Goal: Task Accomplishment & Management: Manage account settings

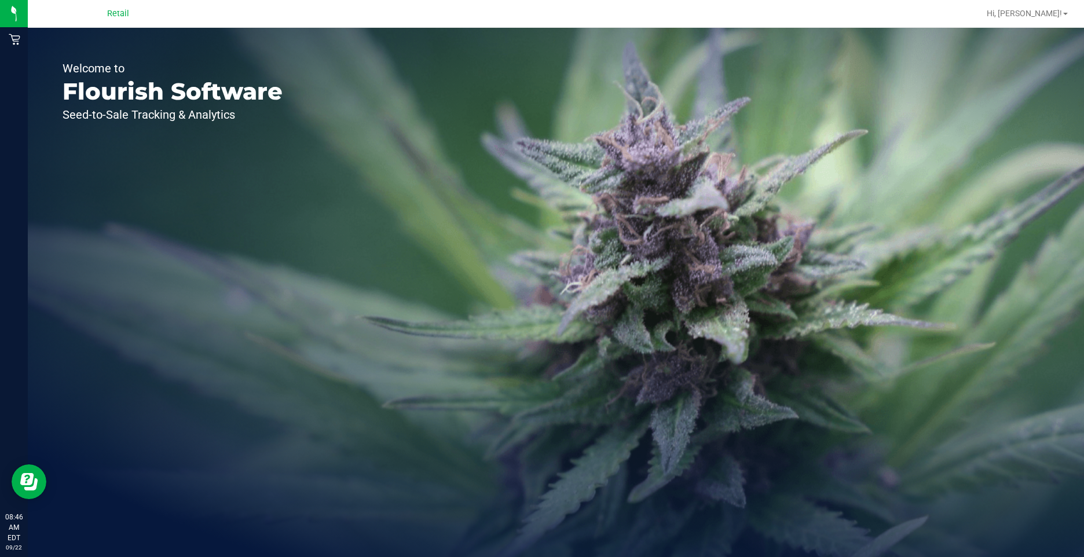
drag, startPoint x: 192, startPoint y: 57, endPoint x: 168, endPoint y: 44, distance: 26.4
click at [190, 55] on div "Welcome to Flourish Software Seed-to-Sale Tracking & Analytics" at bounding box center [172, 292] width 289 height 529
click at [120, 10] on span "Retail" at bounding box center [118, 14] width 22 height 10
click at [109, 14] on span "Retail" at bounding box center [118, 14] width 22 height 10
click at [118, 19] on div "Retail" at bounding box center [118, 13] width 22 height 14
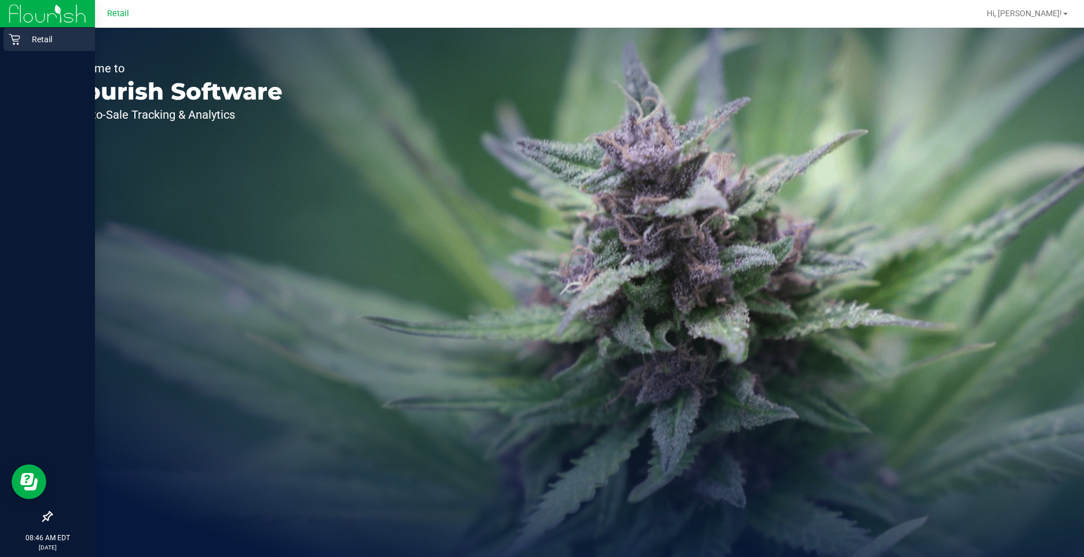
click at [36, 38] on p "Retail" at bounding box center [54, 39] width 69 height 14
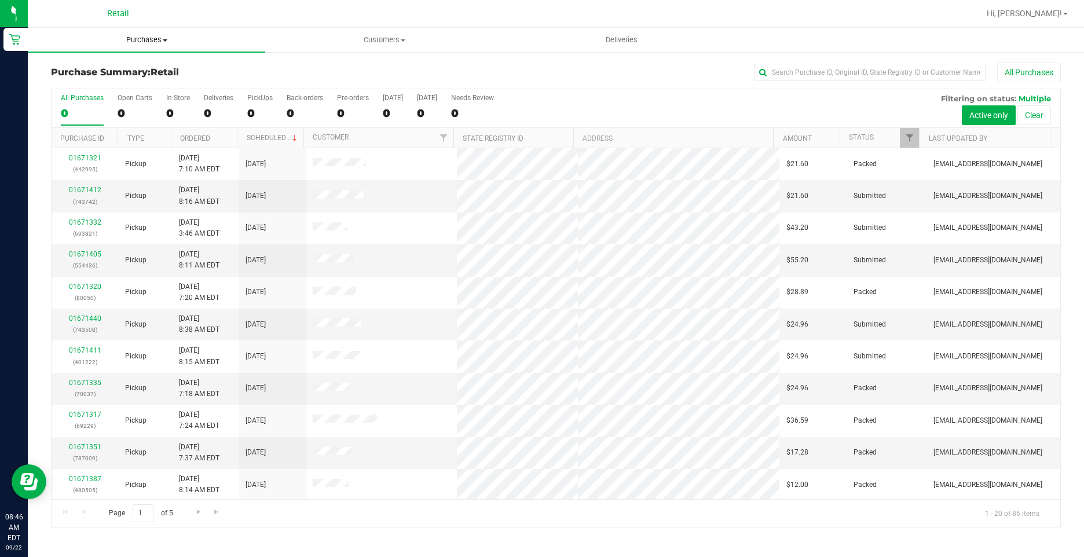
click at [162, 40] on span "Purchases" at bounding box center [146, 40] width 237 height 10
click at [83, 99] on span "All purchases" at bounding box center [69, 98] width 82 height 10
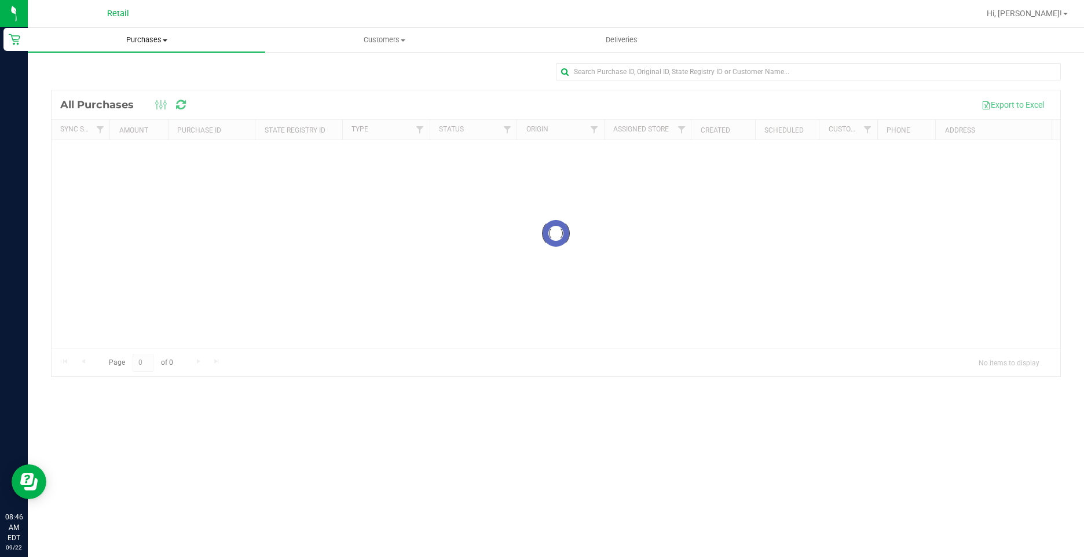
click at [150, 40] on span "Purchases" at bounding box center [146, 40] width 237 height 10
click at [104, 80] on li "Fulfillment" at bounding box center [146, 84] width 237 height 14
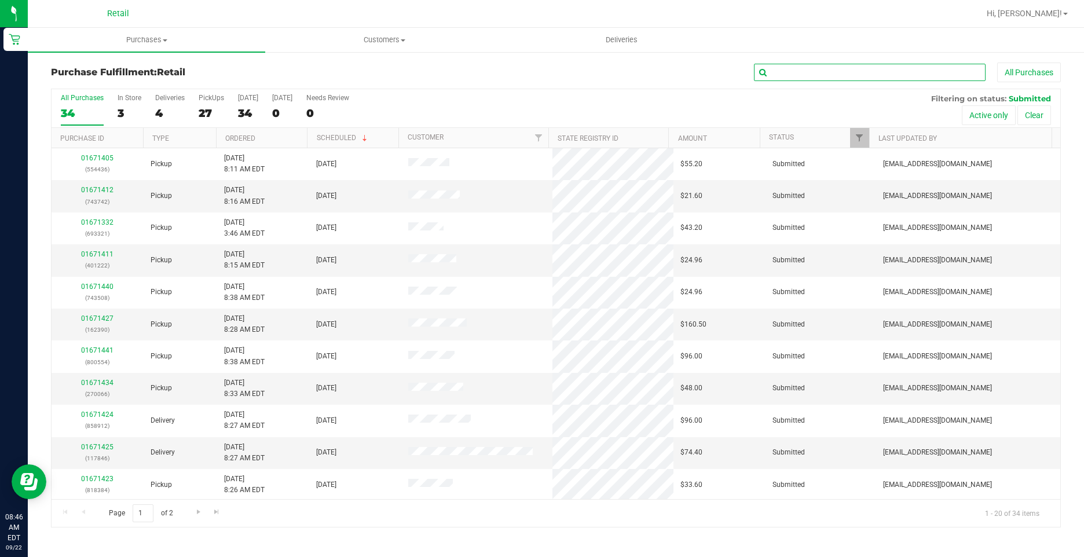
click at [815, 74] on input "text" at bounding box center [870, 72] width 232 height 17
click at [773, 72] on input "text" at bounding box center [870, 72] width 232 height 17
type input "873073"
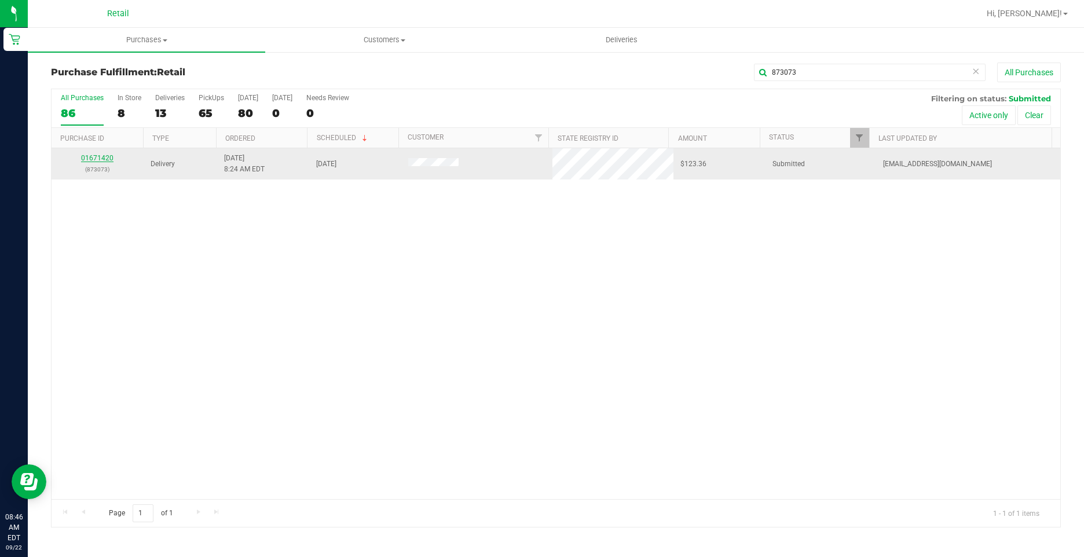
click at [107, 156] on link "01671420" at bounding box center [97, 158] width 32 height 8
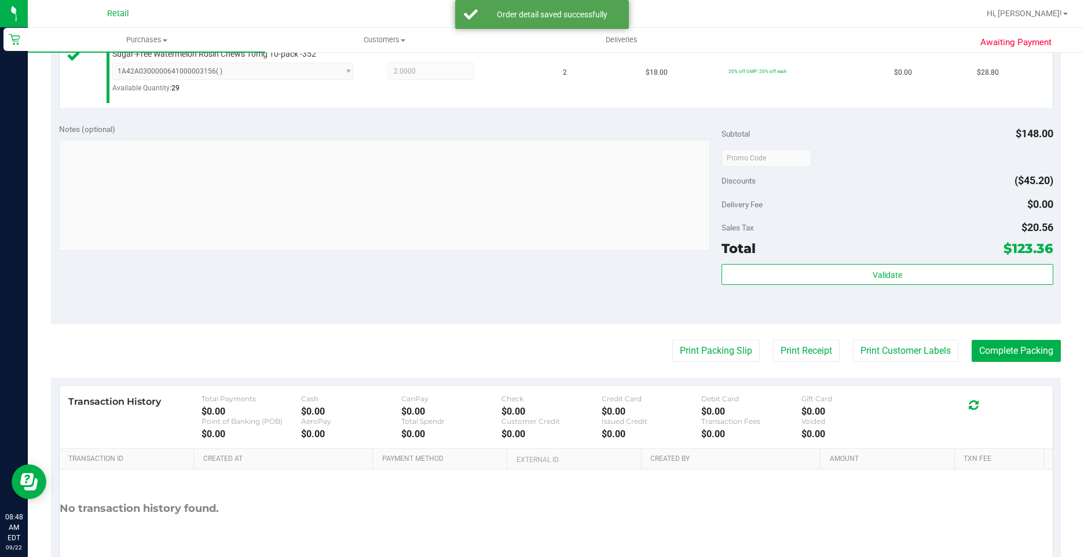
scroll to position [454, 0]
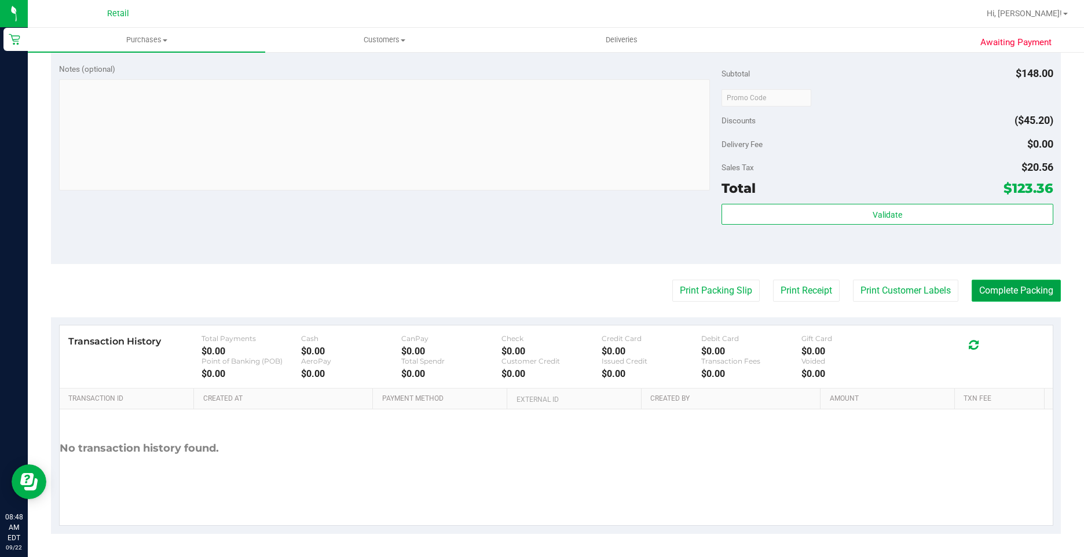
click at [1004, 281] on button "Complete Packing" at bounding box center [1015, 291] width 89 height 22
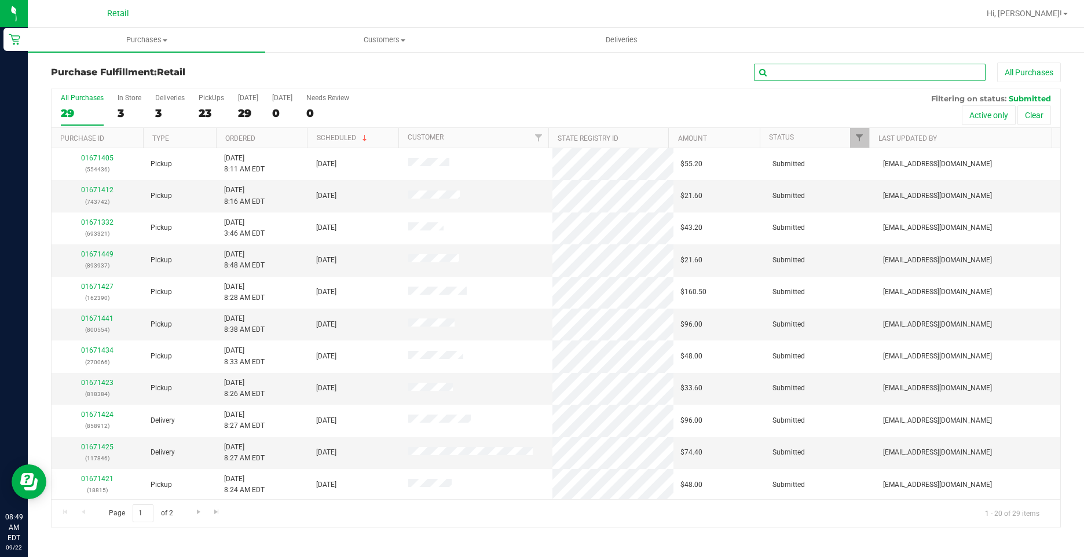
drag, startPoint x: 788, startPoint y: 75, endPoint x: 781, endPoint y: 74, distance: 7.0
click at [787, 75] on input "text" at bounding box center [870, 72] width 232 height 17
type input "858912"
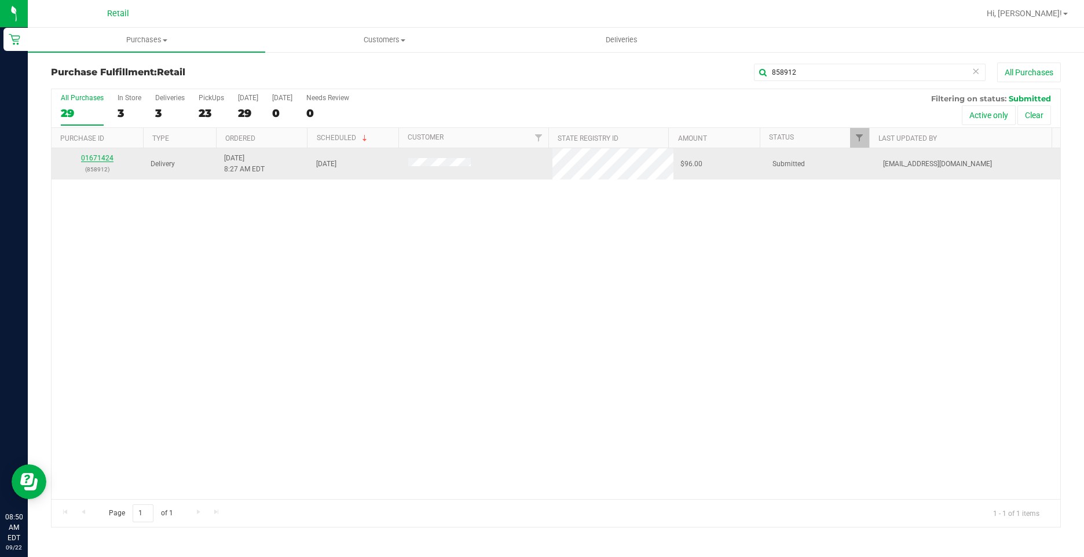
click at [100, 159] on link "01671424" at bounding box center [97, 158] width 32 height 8
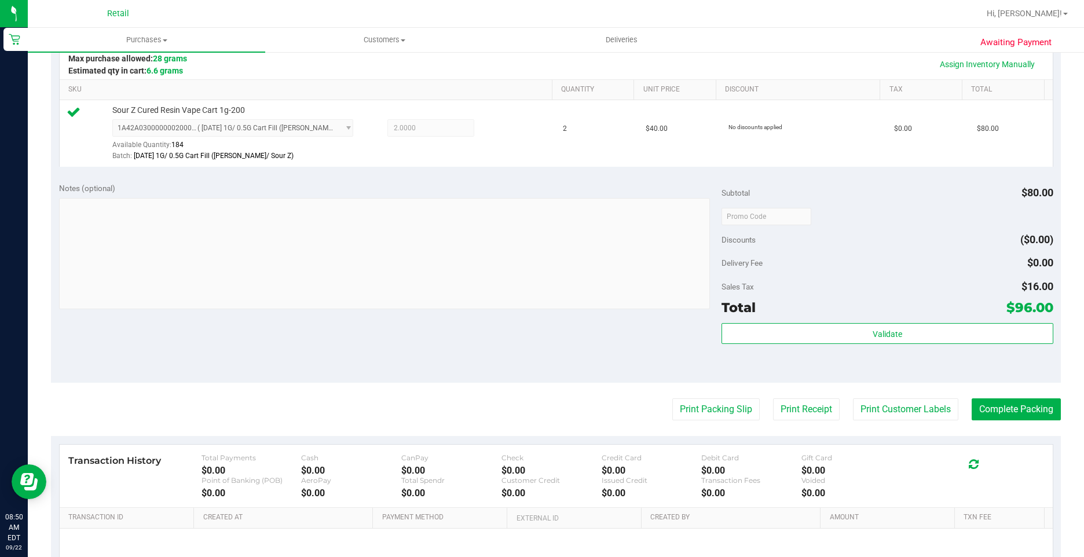
scroll to position [289, 0]
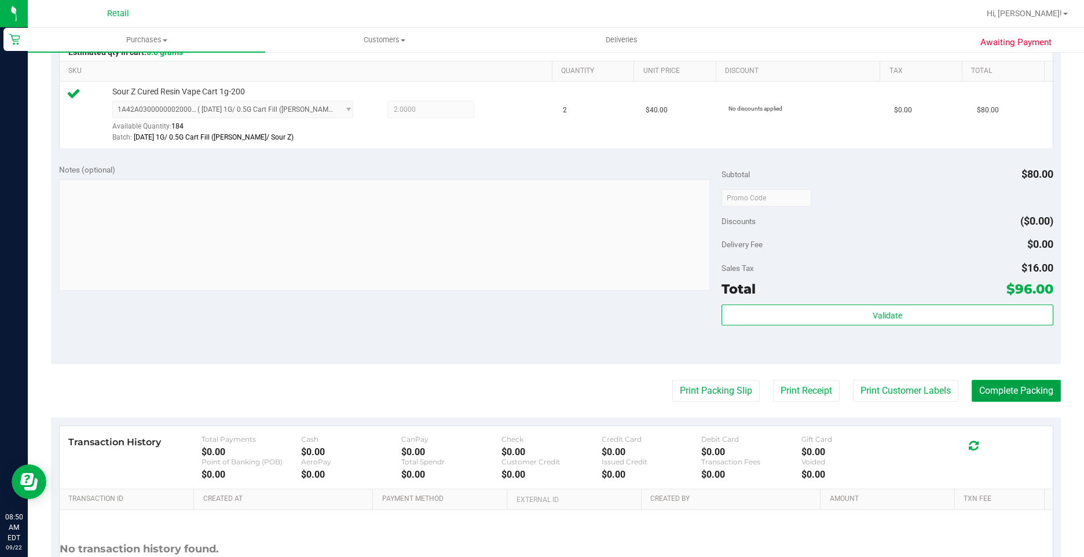
click at [996, 393] on button "Complete Packing" at bounding box center [1015, 391] width 89 height 22
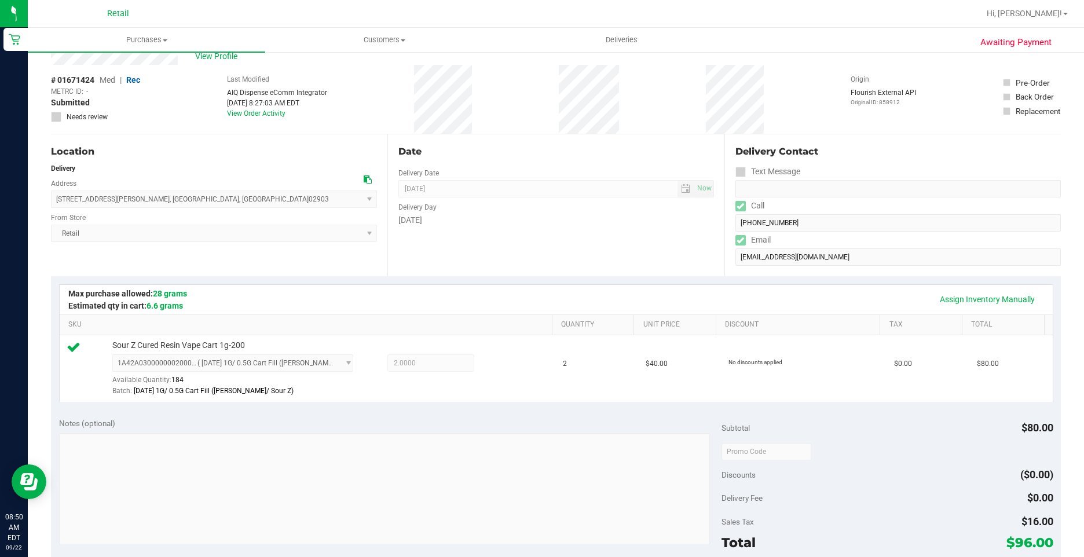
scroll to position [0, 0]
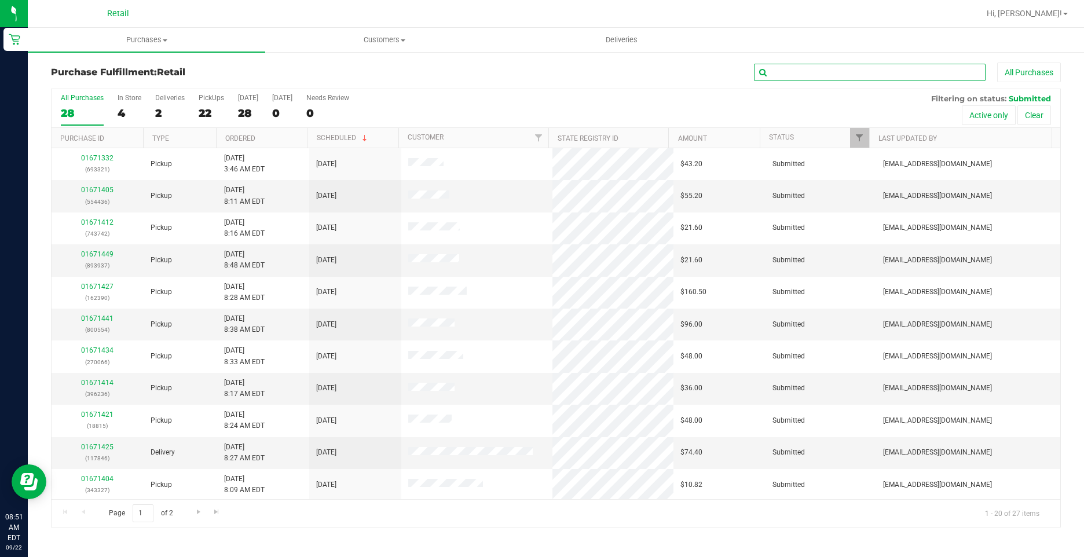
click at [820, 70] on input "text" at bounding box center [870, 72] width 232 height 17
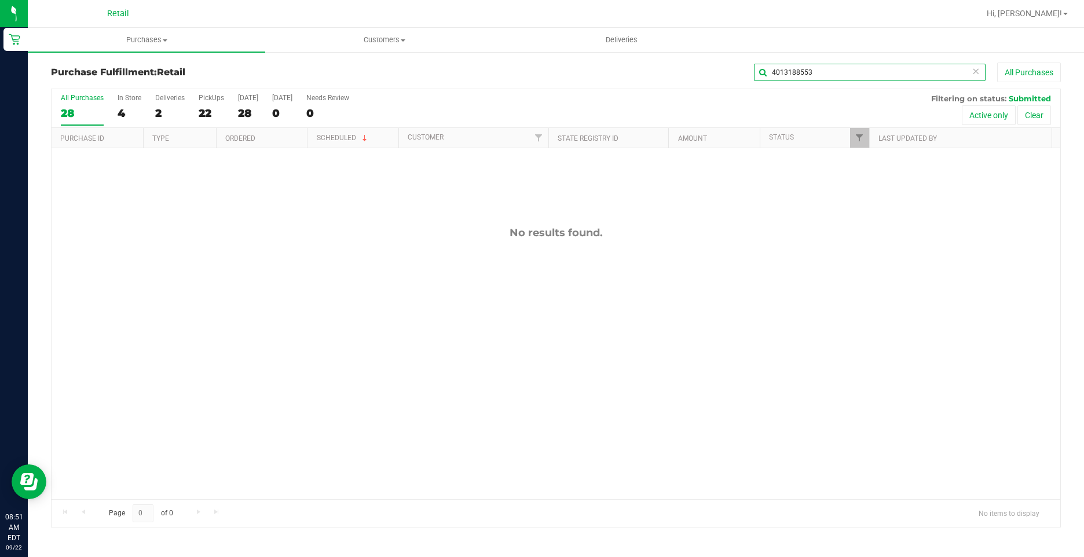
drag, startPoint x: 743, startPoint y: 63, endPoint x: 716, endPoint y: 56, distance: 28.6
click at [724, 58] on div "Purchase Fulfillment: Retail 4013188553 All Purchases All Purchases 28 In Store…" at bounding box center [556, 295] width 1056 height 488
type input "117846"
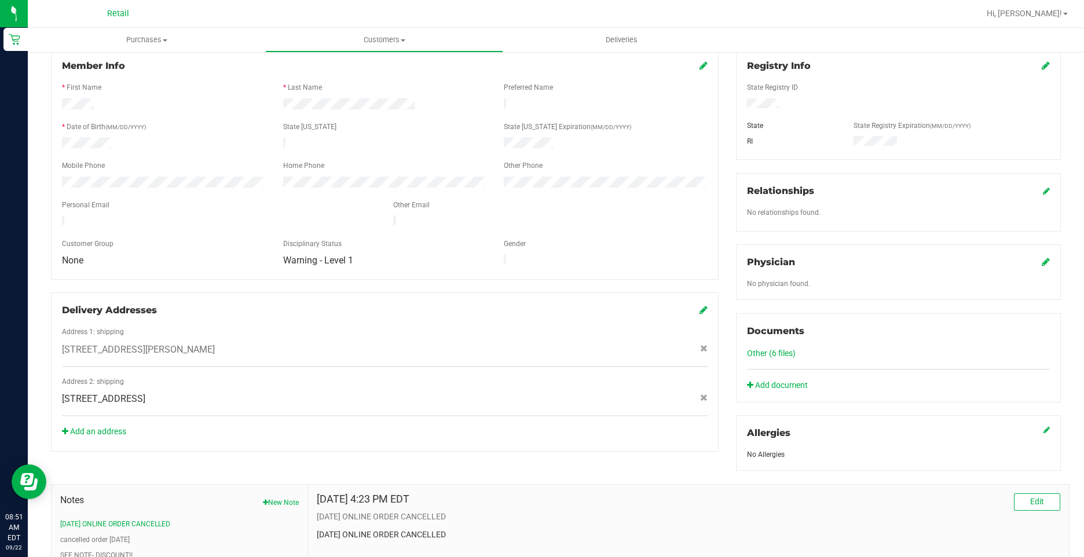
scroll to position [280, 0]
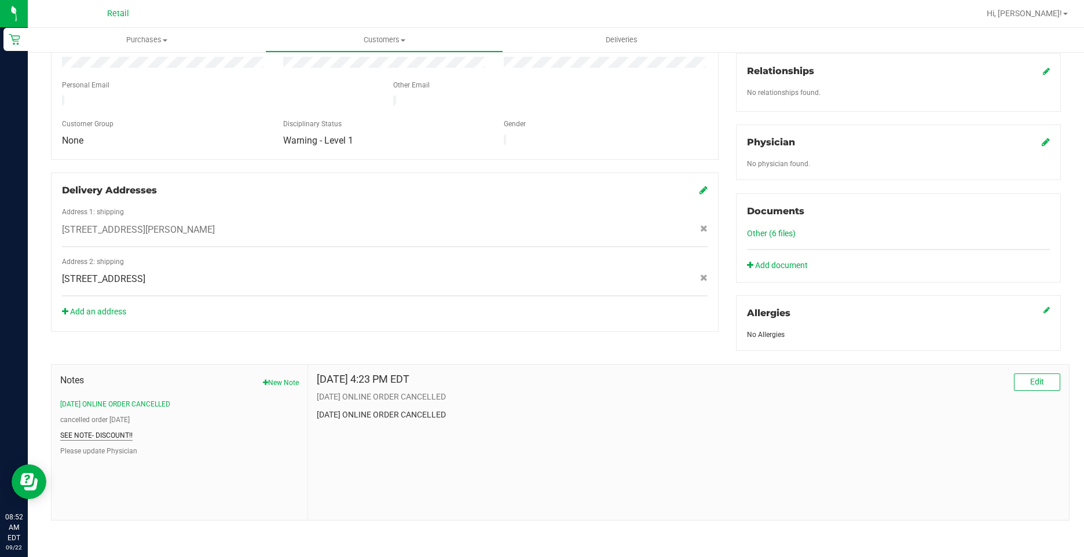
click at [103, 437] on button "SEE NOTE- DISCOUNT!!" at bounding box center [96, 435] width 72 height 10
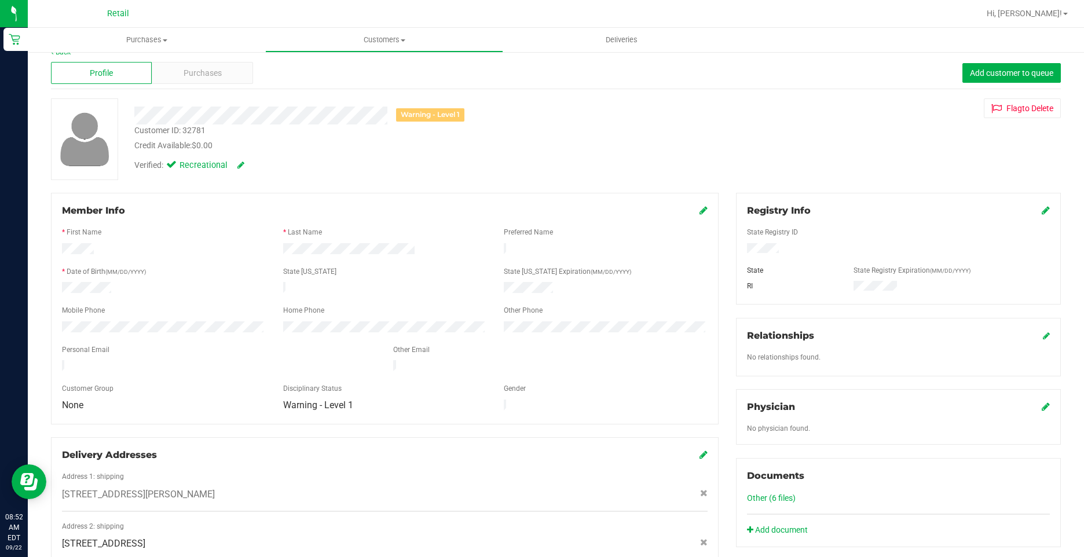
scroll to position [0, 0]
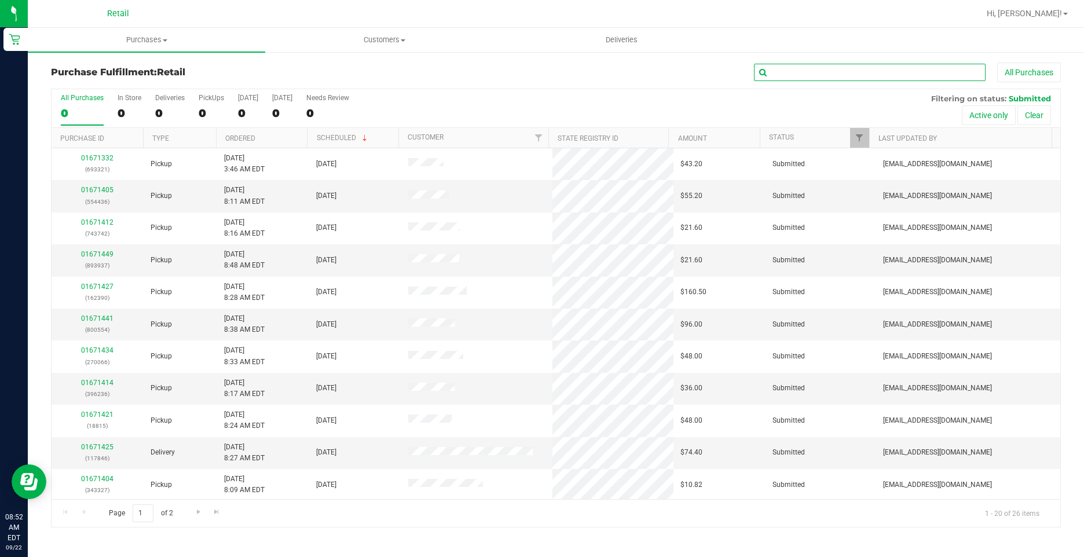
click at [812, 76] on input "text" at bounding box center [870, 72] width 232 height 17
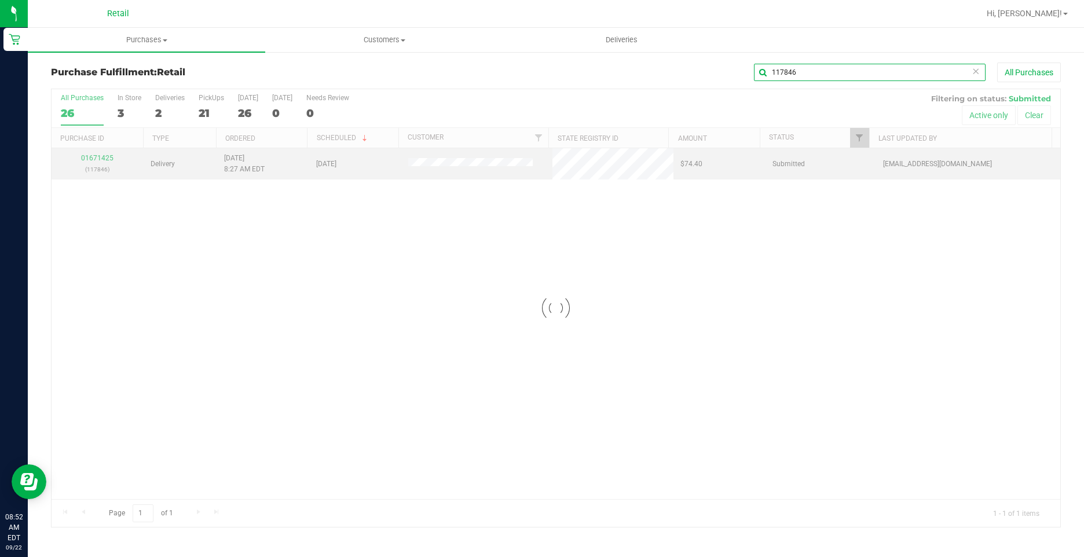
type input "117846"
click at [104, 158] on div at bounding box center [556, 308] width 1008 height 438
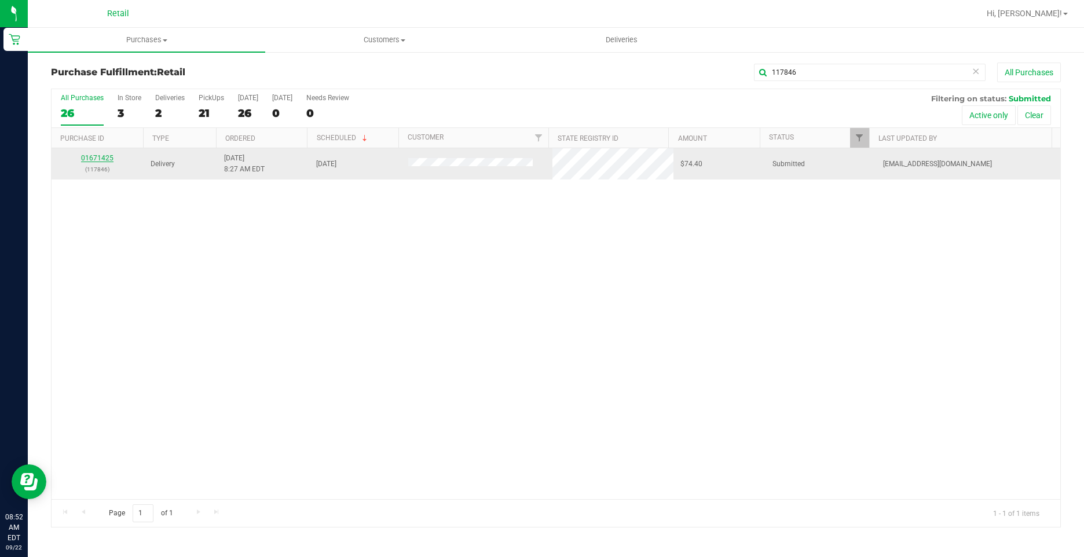
click at [101, 157] on link "01671425" at bounding box center [97, 158] width 32 height 8
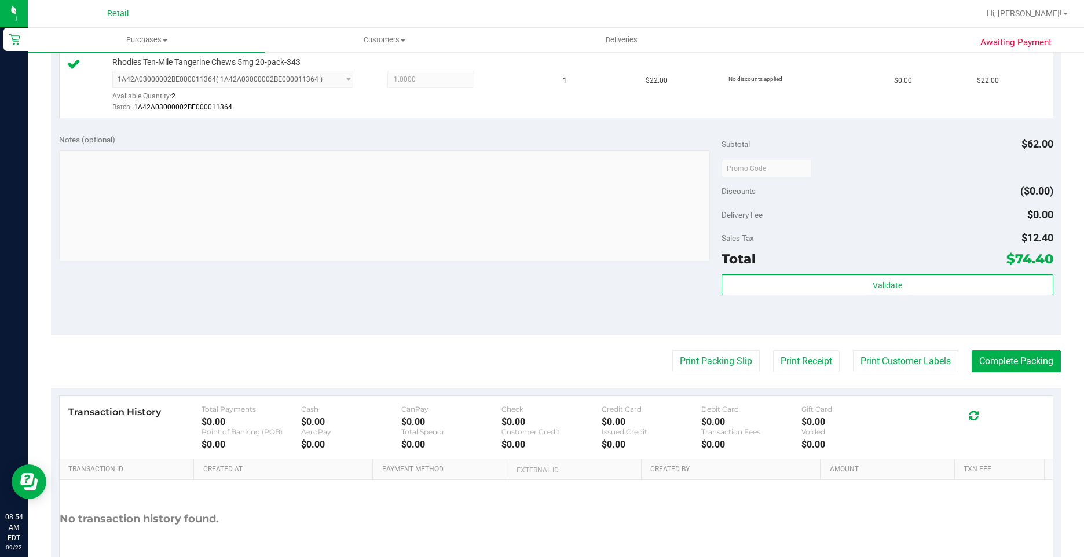
scroll to position [405, 0]
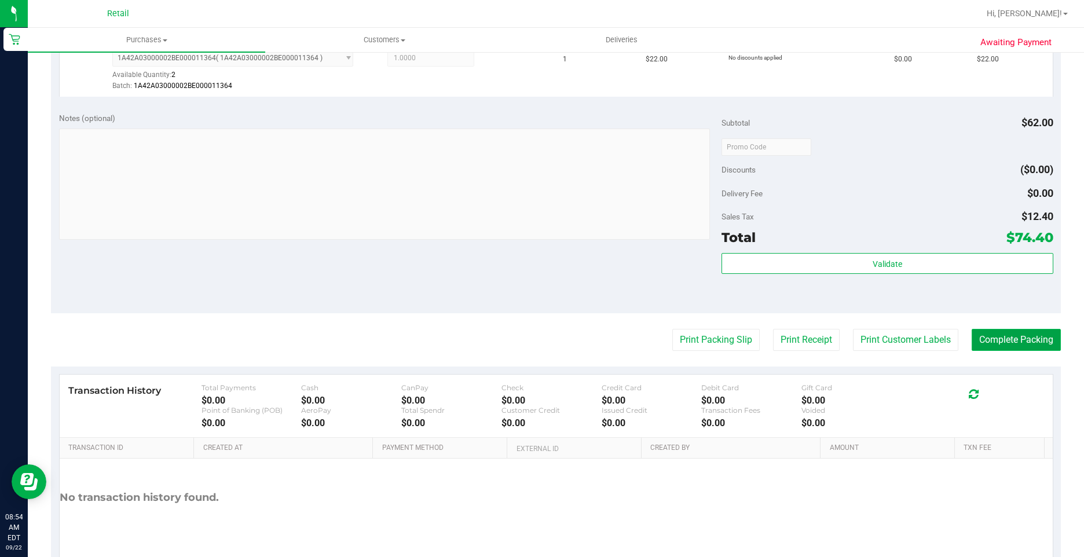
click at [1008, 342] on button "Complete Packing" at bounding box center [1015, 340] width 89 height 22
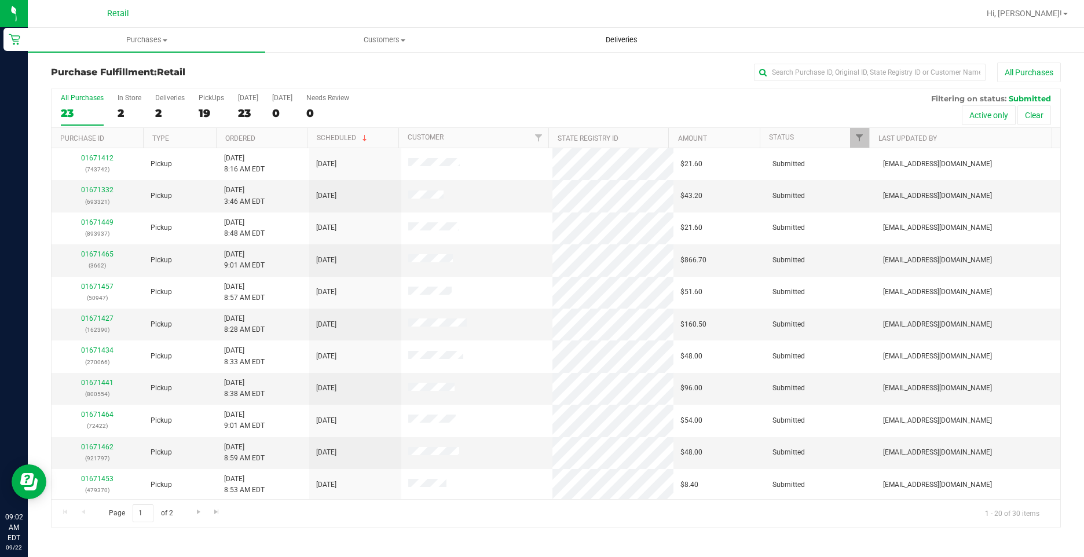
click at [611, 35] on span "Deliveries" at bounding box center [621, 40] width 63 height 10
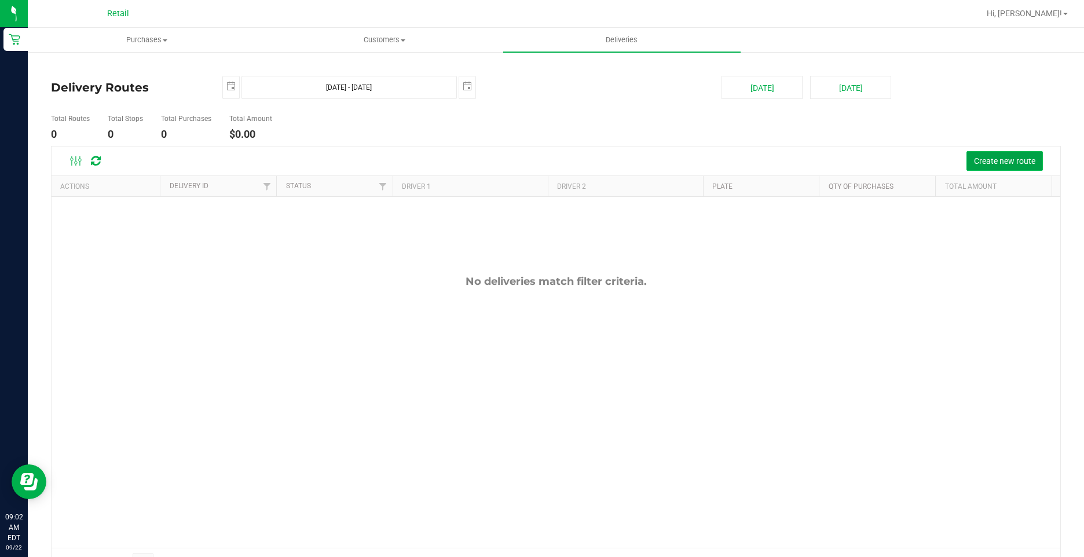
click at [987, 165] on span "Create new route" at bounding box center [1004, 160] width 61 height 9
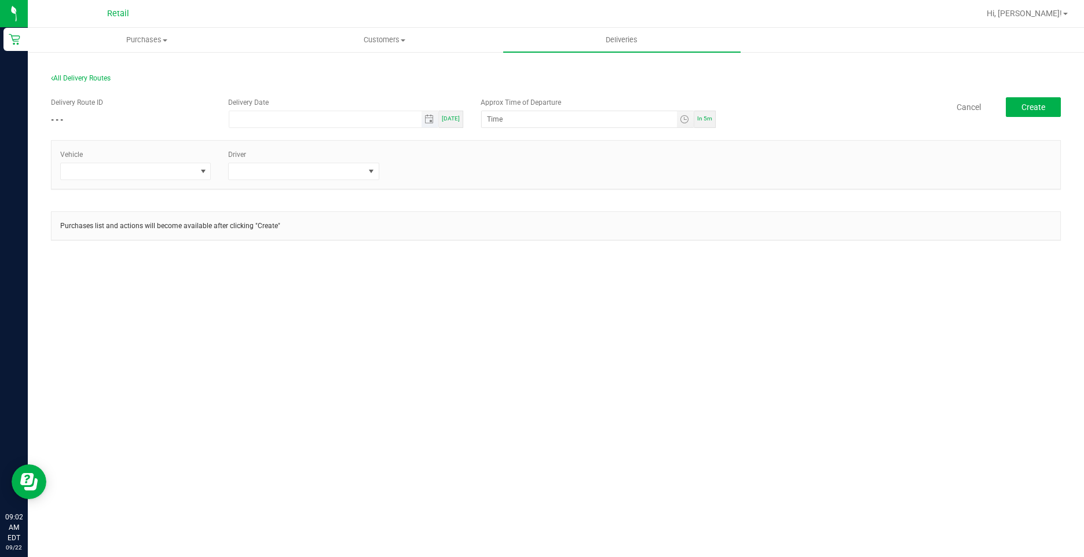
type input "month/day/year"
click at [318, 123] on input "month/day/year" at bounding box center [325, 119] width 192 height 16
click at [457, 120] on span "Today" at bounding box center [451, 118] width 18 height 6
type input "[DATE]"
click at [701, 124] on div "In 5m" at bounding box center [704, 119] width 21 height 17
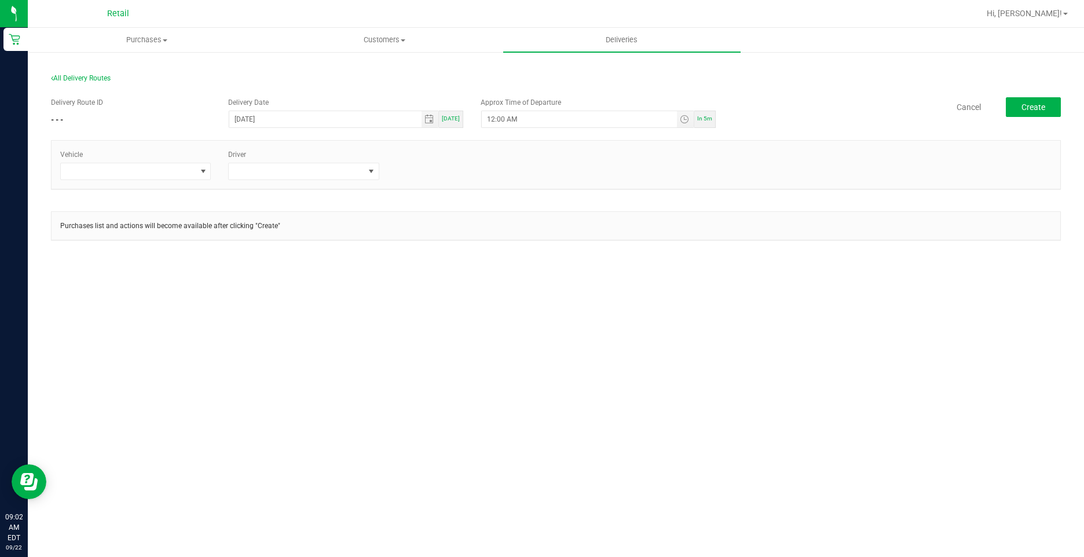
type input "9:07 AM"
click at [168, 170] on span at bounding box center [128, 171] width 135 height 16
click at [108, 258] on li "Tesla-Silver" at bounding box center [135, 261] width 149 height 20
click at [282, 167] on span at bounding box center [296, 171] width 135 height 16
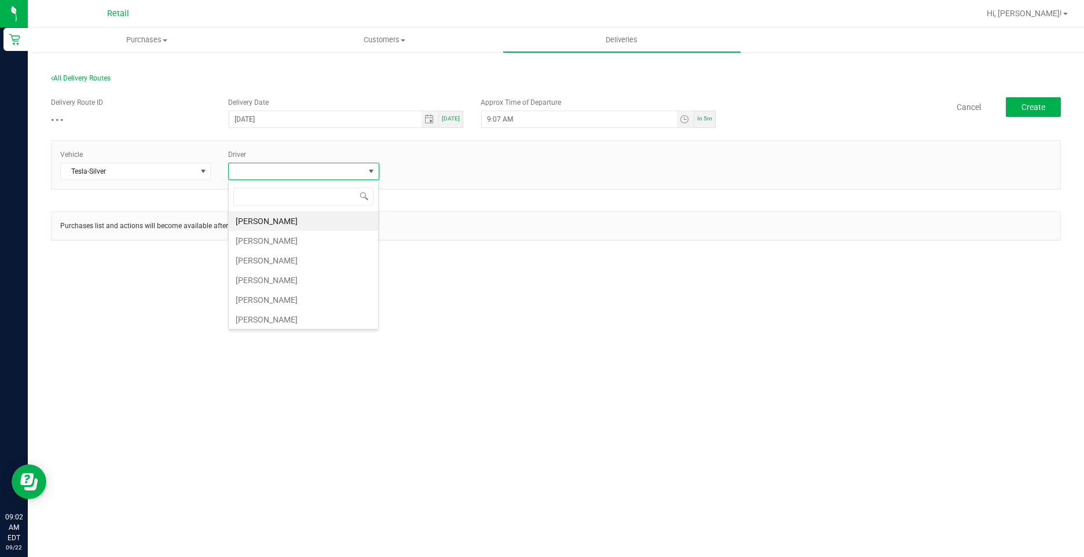
click at [281, 281] on li "Juanitalee Perez" at bounding box center [303, 280] width 149 height 20
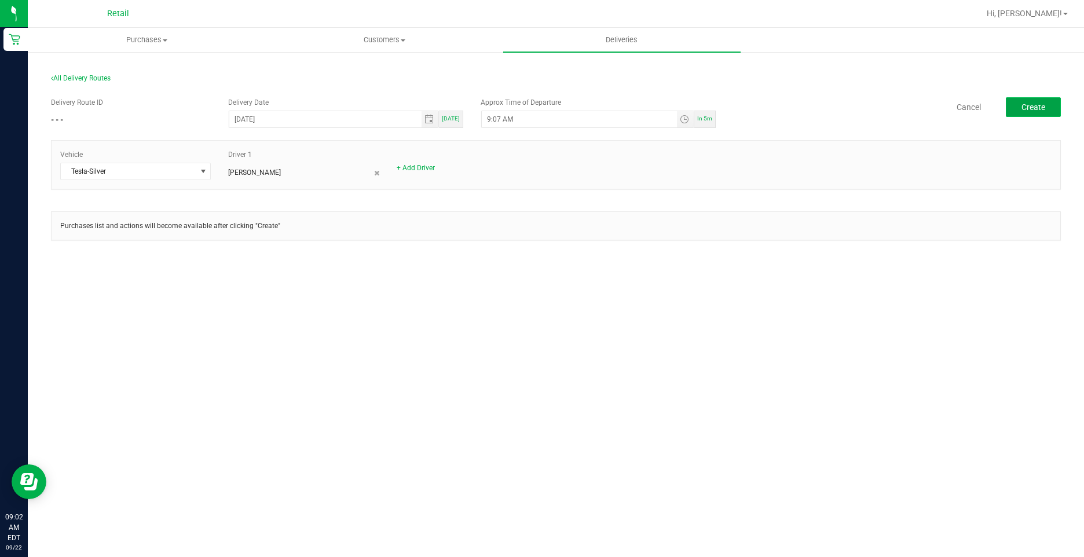
click at [1039, 107] on span "Create" at bounding box center [1033, 106] width 24 height 9
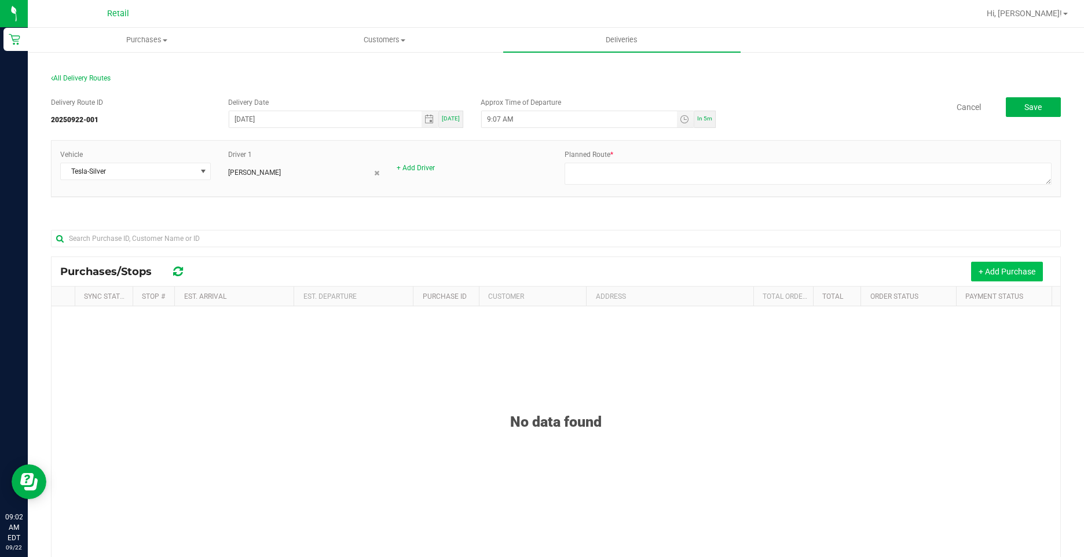
click at [980, 277] on button "+ Add Purchase" at bounding box center [1007, 272] width 72 height 20
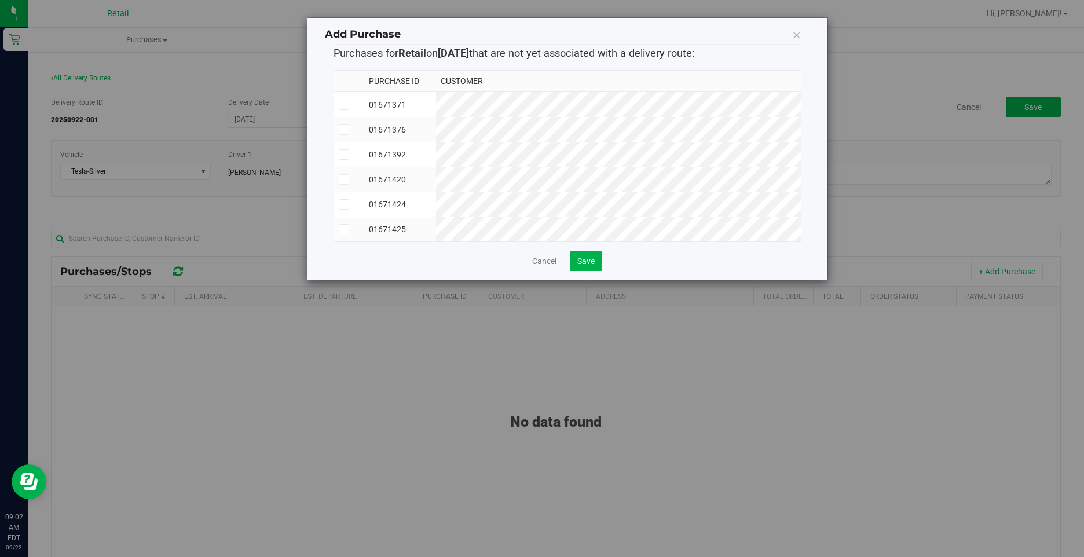
click at [343, 179] on icon at bounding box center [344, 179] width 8 height 0
click at [0, 0] on input "checkbox" at bounding box center [0, 0] width 0 height 0
click at [343, 105] on icon at bounding box center [344, 105] width 8 height 0
click at [0, 0] on input "checkbox" at bounding box center [0, 0] width 0 height 0
click at [347, 156] on span at bounding box center [344, 154] width 10 height 10
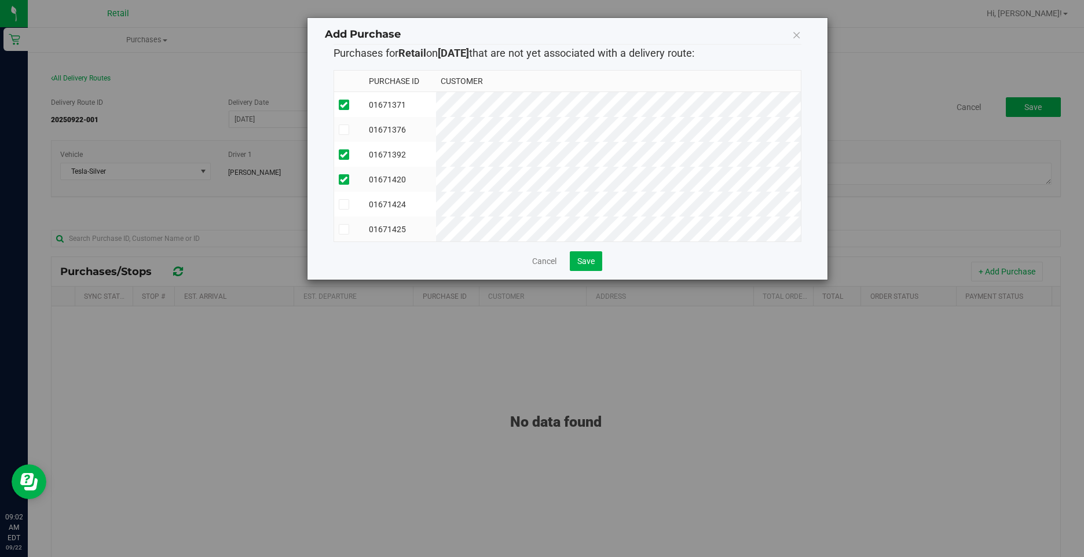
click at [0, 0] on input "checkbox" at bounding box center [0, 0] width 0 height 0
click at [348, 229] on span at bounding box center [344, 229] width 10 height 10
click at [0, 0] on input "checkbox" at bounding box center [0, 0] width 0 height 0
click at [349, 205] on span at bounding box center [344, 204] width 10 height 10
click at [0, 0] on input "checkbox" at bounding box center [0, 0] width 0 height 0
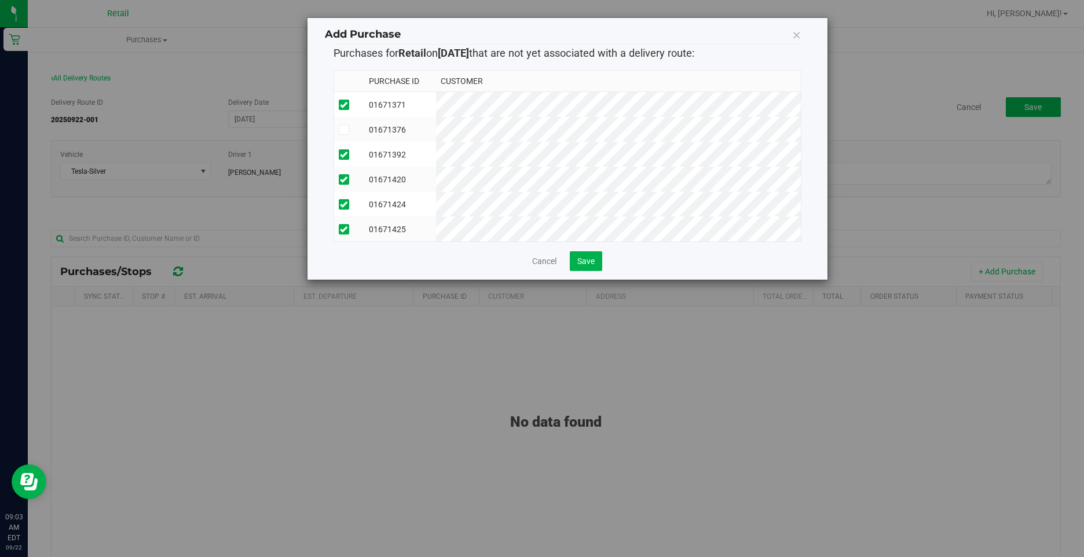
click at [345, 130] on icon at bounding box center [344, 130] width 8 height 0
click at [0, 0] on input "checkbox" at bounding box center [0, 0] width 0 height 0
click at [589, 266] on span "Save" at bounding box center [585, 260] width 17 height 9
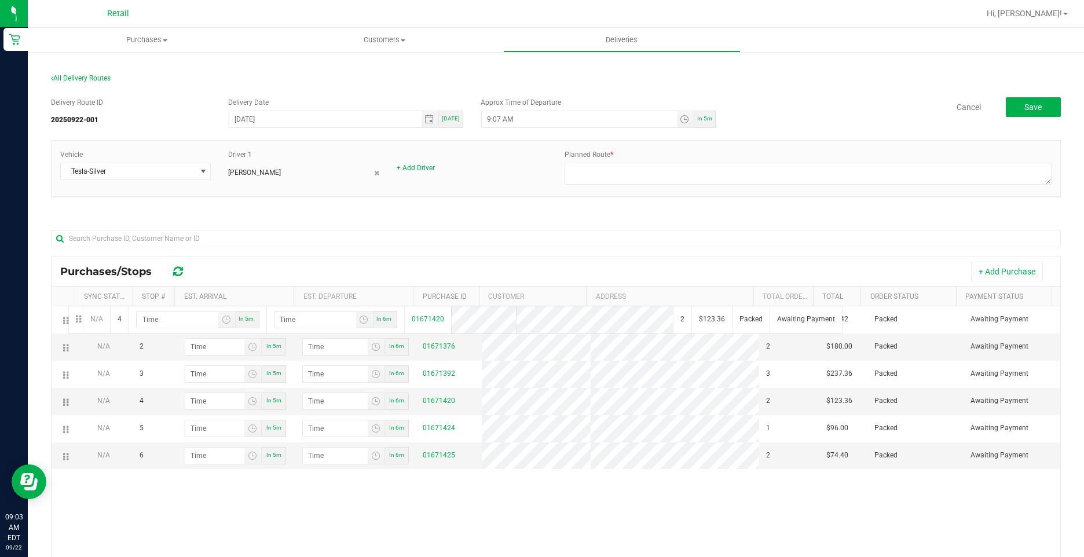
drag, startPoint x: 64, startPoint y: 405, endPoint x: 67, endPoint y: 305, distance: 100.8
click at [67, 305] on div "Purchases/Stops + Add Purchase Sync Status Stop # Est. Arrival Est. Departure P…" at bounding box center [556, 470] width 1010 height 429
click at [66, 405] on td at bounding box center [63, 401] width 23 height 27
drag, startPoint x: 64, startPoint y: 400, endPoint x: 50, endPoint y: 287, distance: 113.7
click at [50, 287] on div "All Delivery Routes Delivery Route ID 20250922-001 Delivery Date 09/22/2025 Tod…" at bounding box center [555, 384] width 1027 height 642
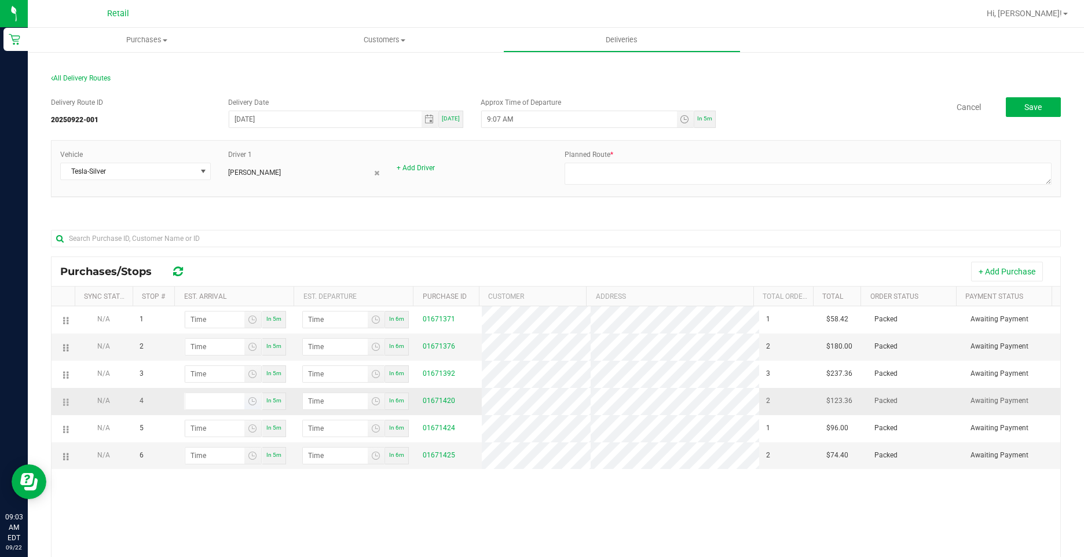
type input "hour:minute AM"
click at [217, 398] on input "hour:minute AM" at bounding box center [214, 401] width 59 height 16
click at [248, 403] on span "Toggle time list" at bounding box center [252, 401] width 9 height 9
click at [206, 295] on span "9" at bounding box center [208, 294] width 4 height 8
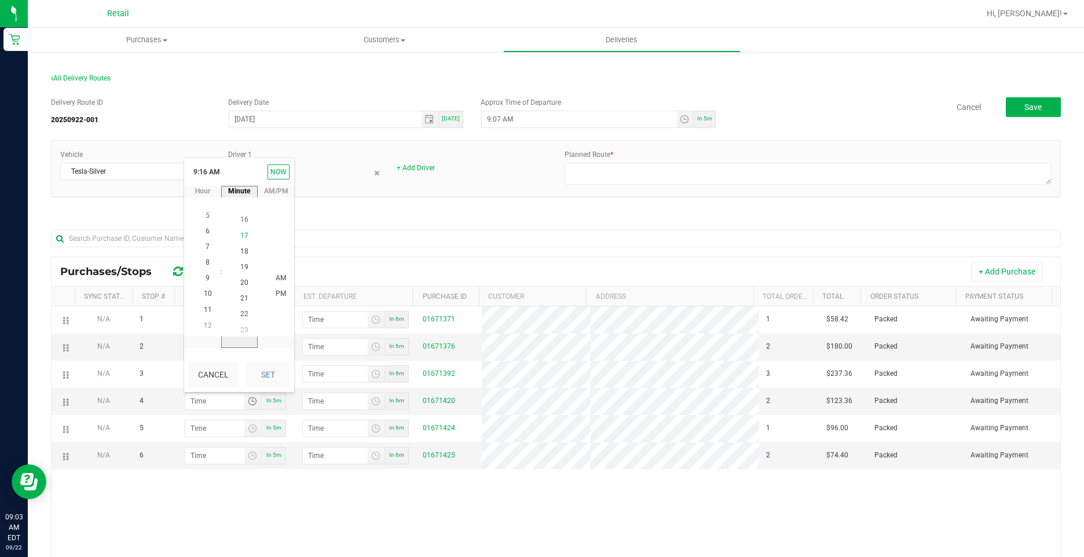
scroll to position [314, 0]
click at [241, 263] on span "19" at bounding box center [244, 262] width 8 height 8
click at [276, 278] on span "AM" at bounding box center [281, 278] width 10 height 8
click at [267, 373] on button "Set" at bounding box center [267, 374] width 43 height 25
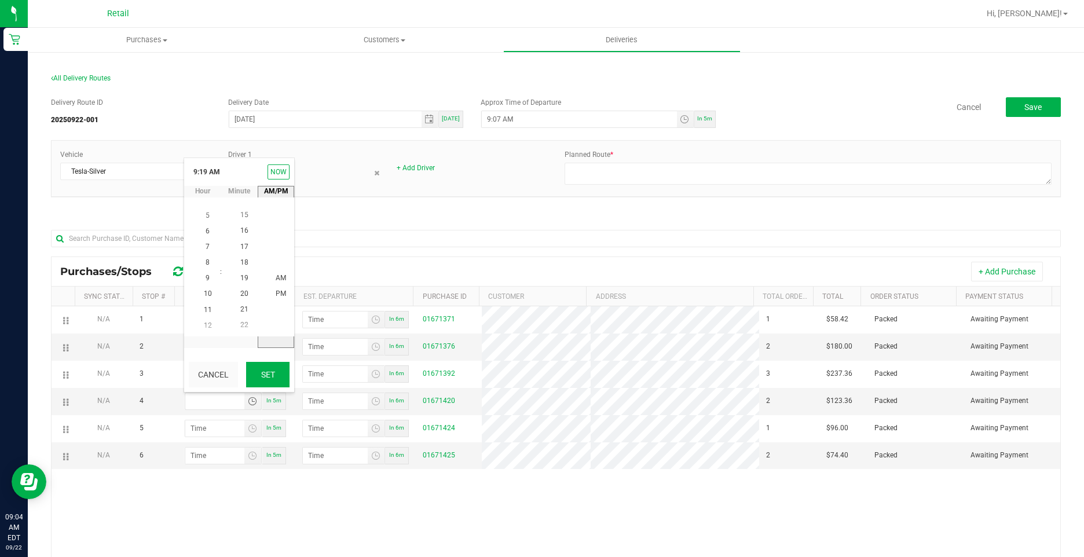
type input "9:19 AM"
type input "9:20 AM"
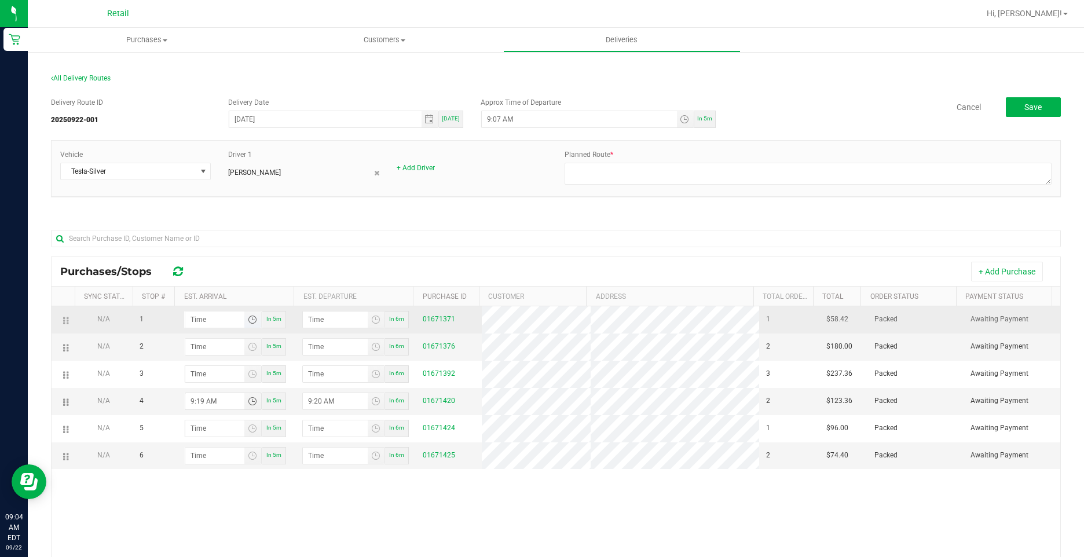
click at [248, 318] on span "Toggle time list" at bounding box center [252, 319] width 9 height 9
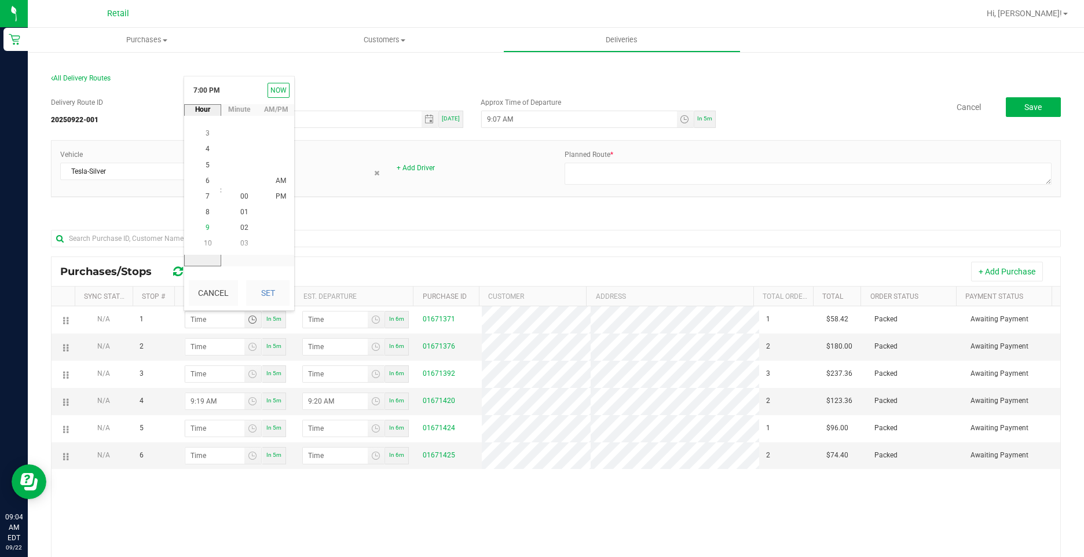
click at [206, 227] on span "9" at bounding box center [208, 228] width 4 height 8
click at [243, 214] on span "37" at bounding box center [244, 212] width 8 height 8
click at [280, 181] on span "AM" at bounding box center [281, 181] width 10 height 8
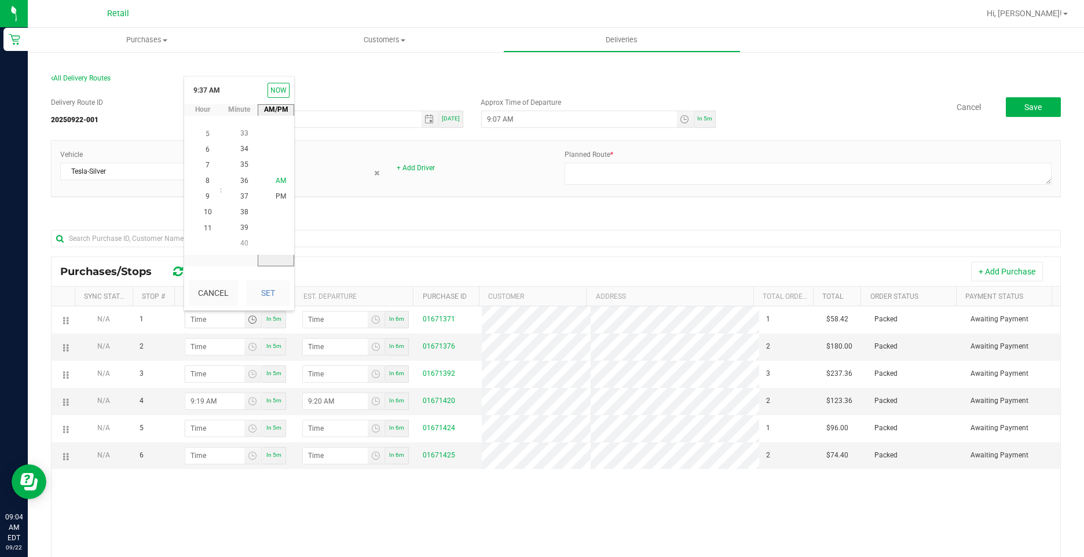
scroll to position [0, 0]
click at [272, 294] on button "Set" at bounding box center [267, 292] width 43 height 25
type input "9:37 AM"
type input "9:38 AM"
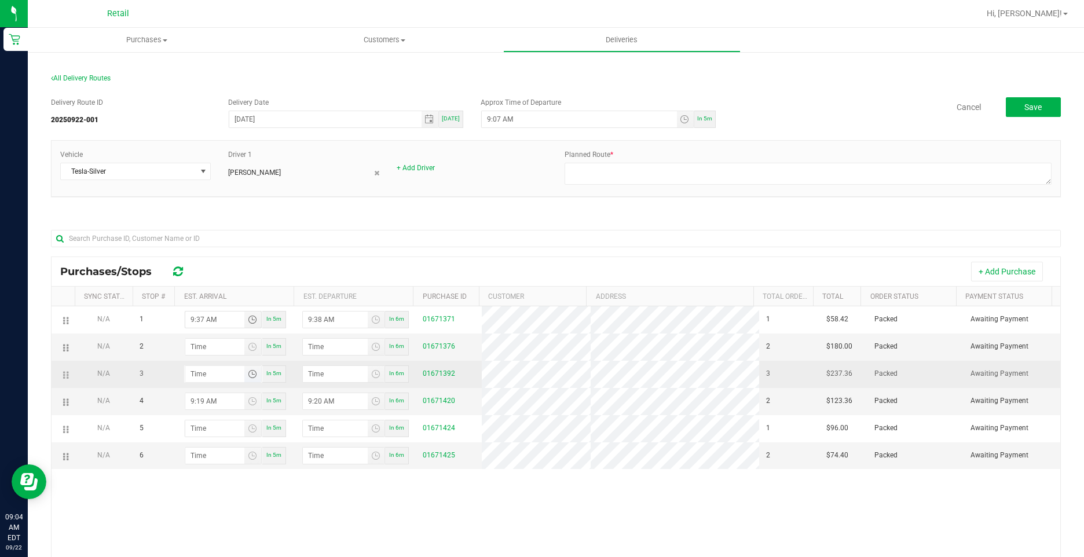
click at [248, 373] on span "Toggle time list" at bounding box center [252, 373] width 9 height 9
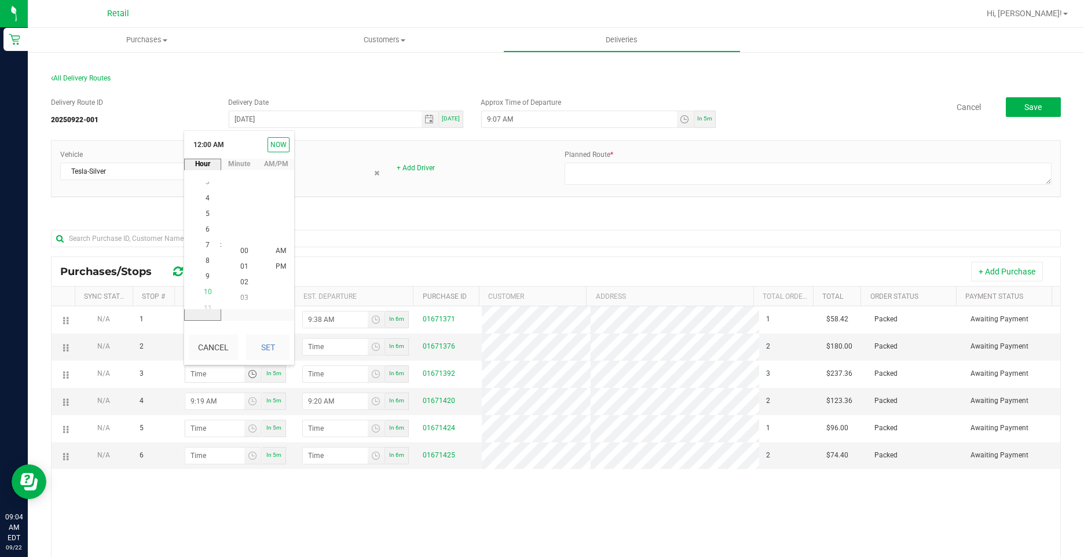
scroll to position [126, 0]
click at [207, 265] on li "9" at bounding box center [208, 267] width 28 height 16
click at [240, 265] on span "50" at bounding box center [244, 266] width 8 height 8
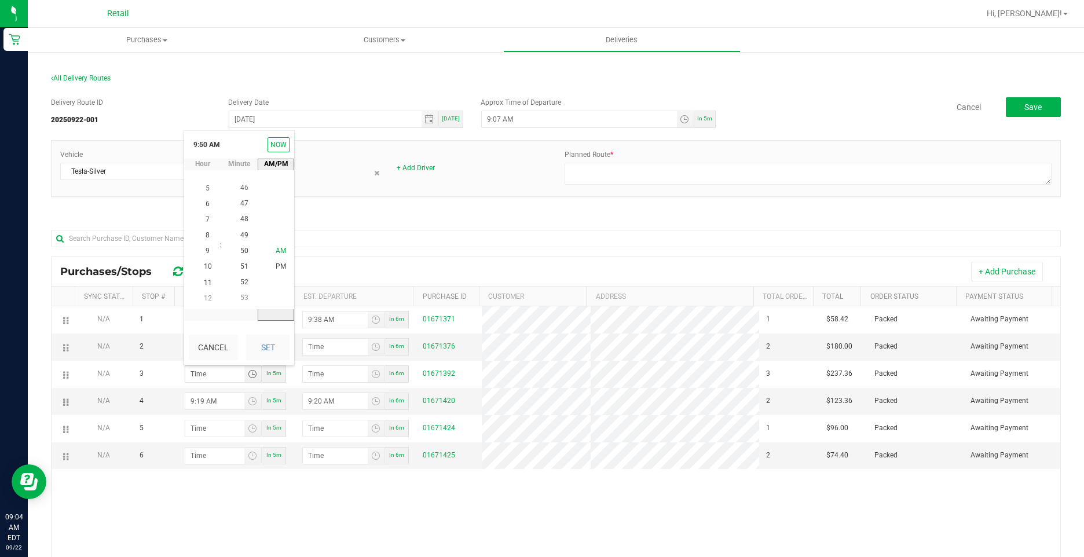
click at [278, 251] on span "AM" at bounding box center [281, 251] width 10 height 8
click at [272, 346] on button "Set" at bounding box center [267, 347] width 43 height 25
type input "9:50 AM"
type input "9:51 AM"
click at [249, 460] on span "Toggle time list" at bounding box center [252, 455] width 9 height 9
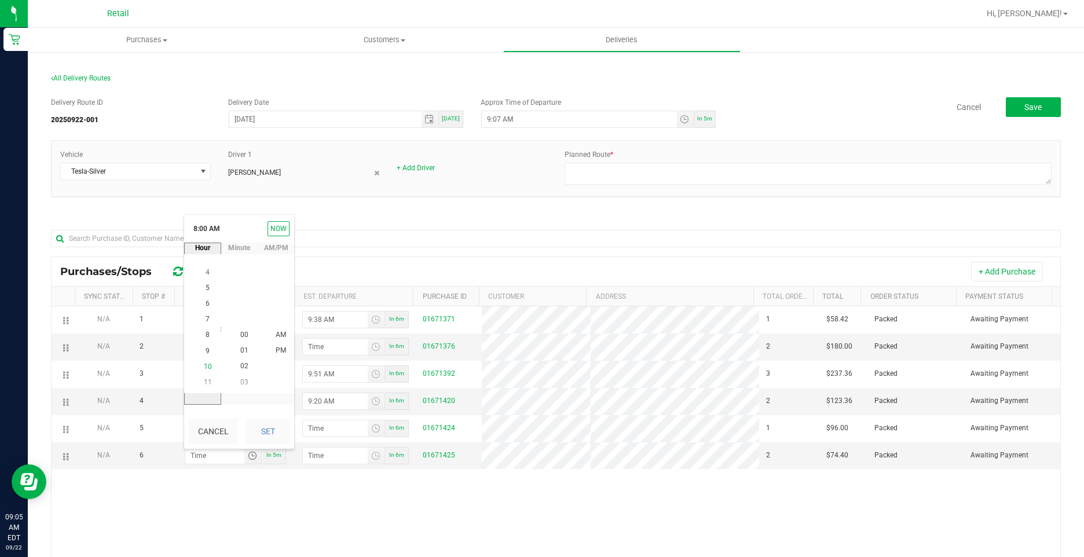
click at [204, 364] on span "10" at bounding box center [208, 366] width 8 height 8
click at [242, 337] on span "08" at bounding box center [244, 335] width 8 height 8
click at [280, 333] on span "AM" at bounding box center [281, 335] width 10 height 8
click at [261, 428] on button "Set" at bounding box center [267, 431] width 43 height 25
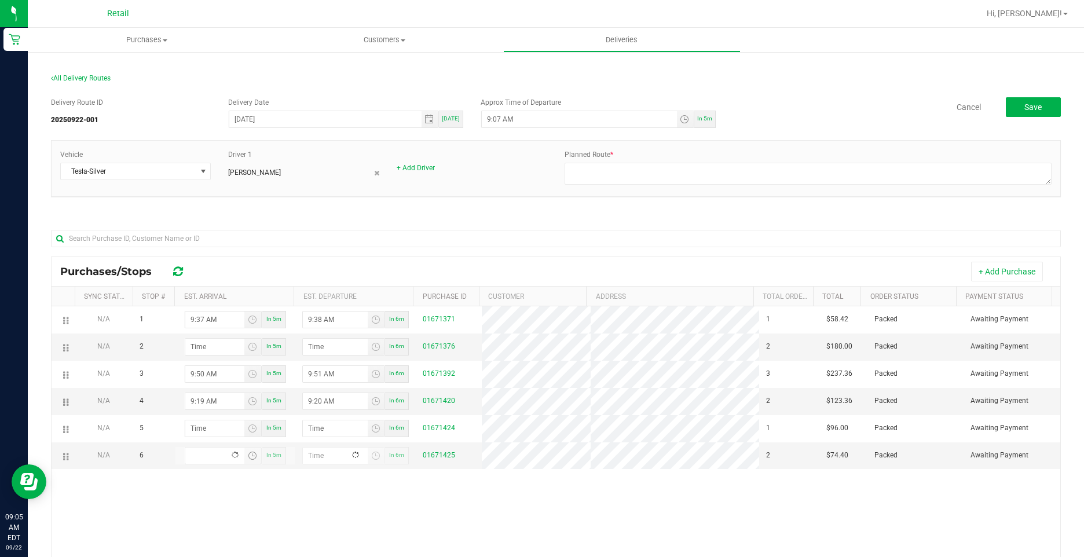
type input "10:08 AM"
type input "10:09 AM"
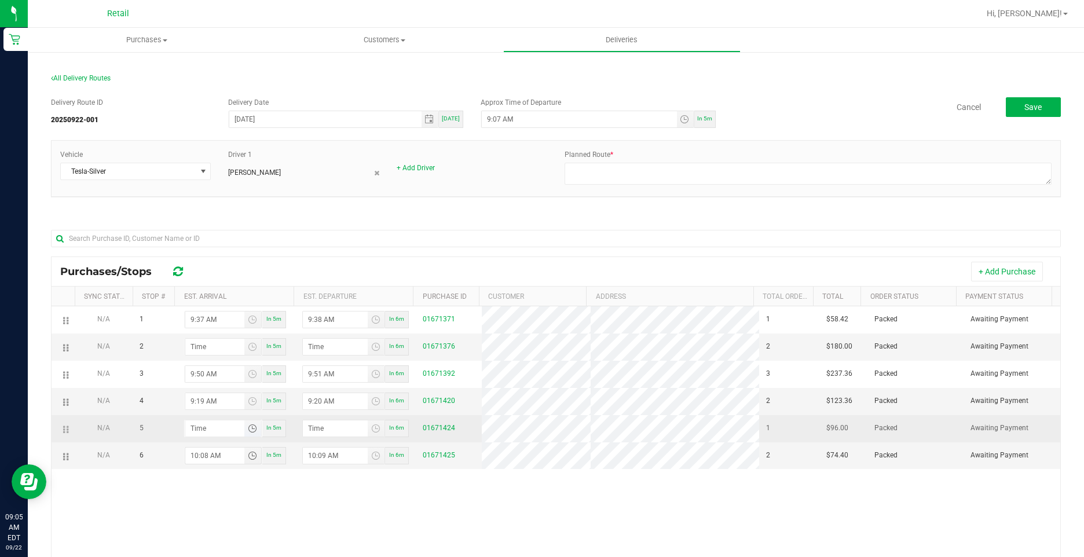
click at [248, 427] on span "Toggle time list" at bounding box center [252, 428] width 9 height 9
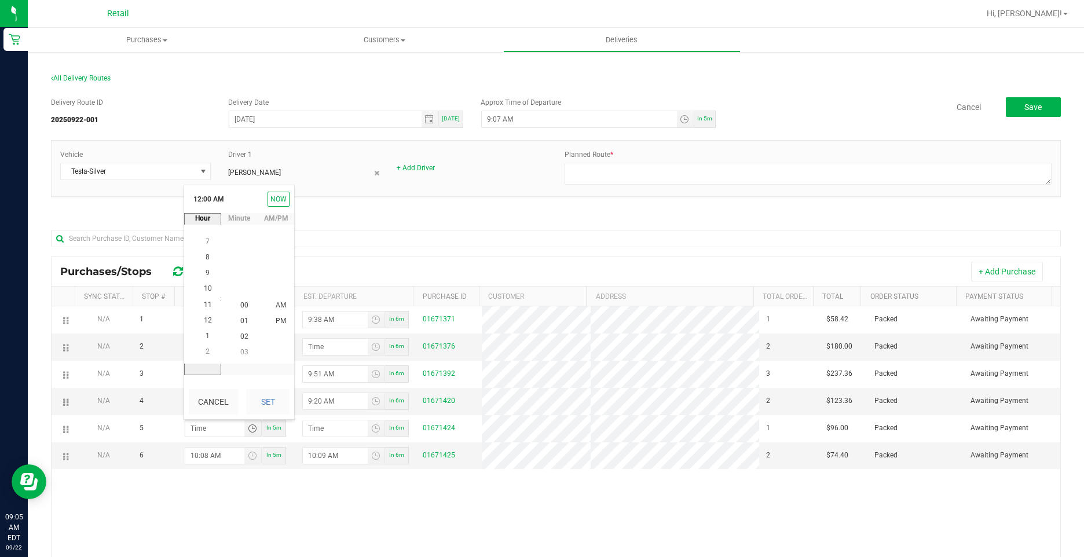
scroll to position [173, 0]
click at [348, 264] on div "+ Add Purchase" at bounding box center [624, 272] width 856 height 20
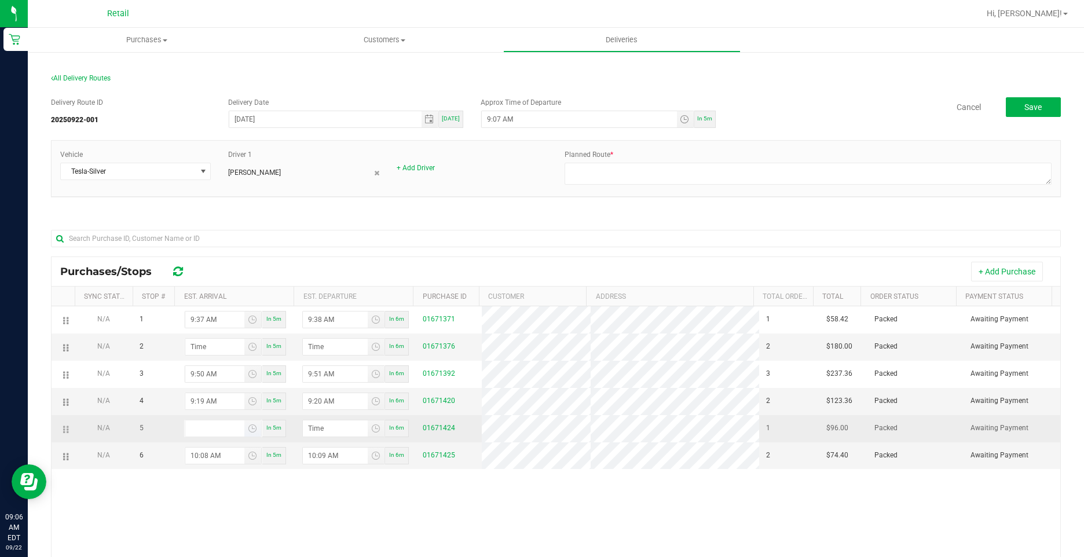
type input "hour:minute AM"
click at [218, 428] on input "hour:minute AM" at bounding box center [214, 428] width 59 height 16
click at [252, 426] on span "Toggle time list" at bounding box center [252, 428] width 9 height 9
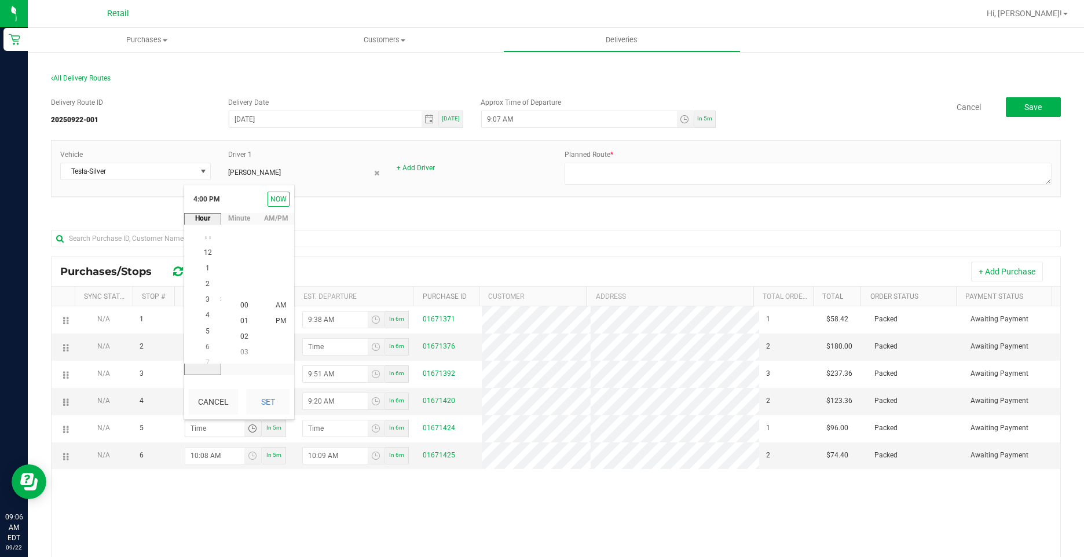
scroll to position [16, 0]
click at [207, 274] on span "10" at bounding box center [208, 274] width 8 height 8
click at [243, 241] on span "27" at bounding box center [244, 243] width 8 height 8
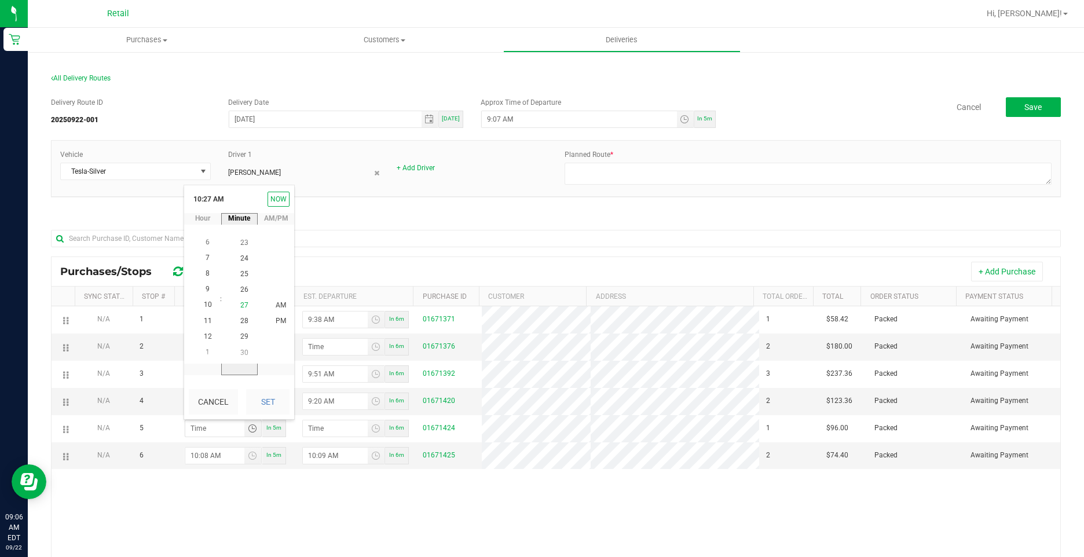
click at [240, 303] on span "27" at bounding box center [244, 306] width 8 height 8
click at [276, 303] on span "AM" at bounding box center [281, 305] width 10 height 8
click at [272, 399] on button "Set" at bounding box center [267, 401] width 43 height 25
type input "10:27 AM"
type input "10:28 AM"
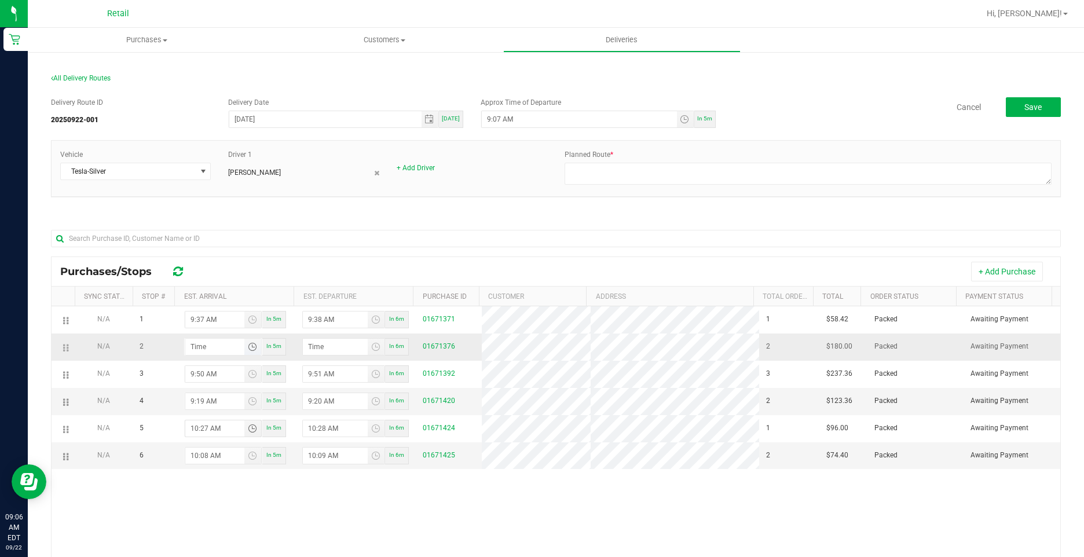
click at [248, 350] on span "Toggle time list" at bounding box center [252, 346] width 9 height 9
click at [204, 204] on span "10" at bounding box center [208, 208] width 8 height 8
click at [246, 208] on li "41" at bounding box center [244, 208] width 28 height 16
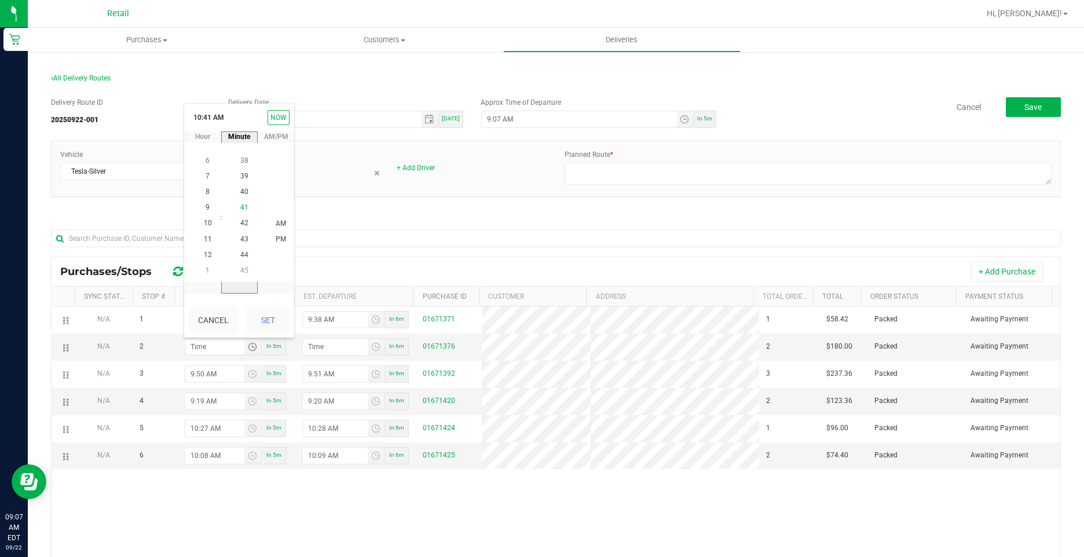
scroll to position [644, 0]
click at [278, 225] on span "AM" at bounding box center [281, 223] width 10 height 8
click at [281, 219] on li "AM" at bounding box center [281, 224] width 28 height 16
click at [273, 317] on button "Set" at bounding box center [267, 319] width 43 height 25
type input "10:41 AM"
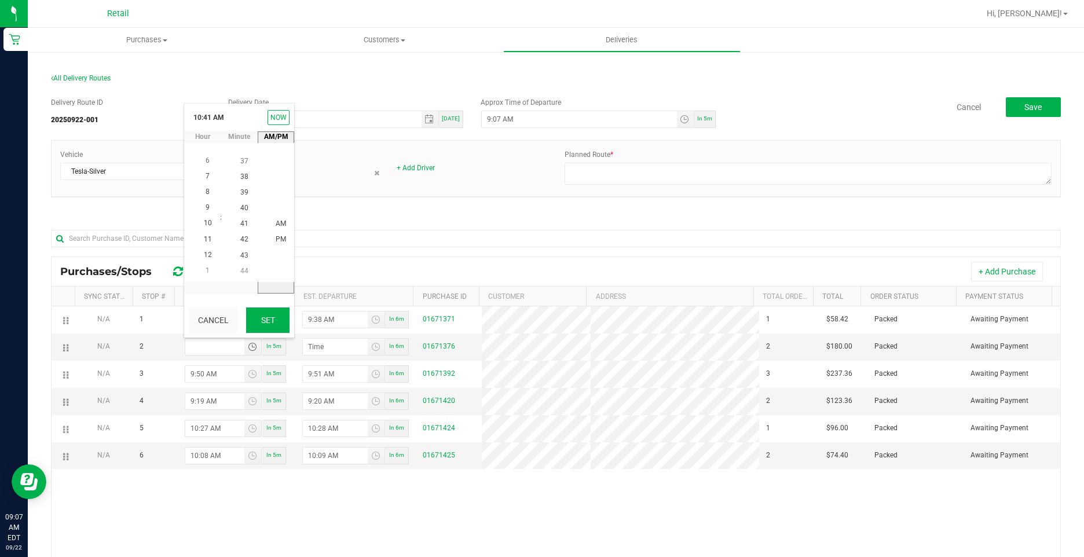
type input "10:42 AM"
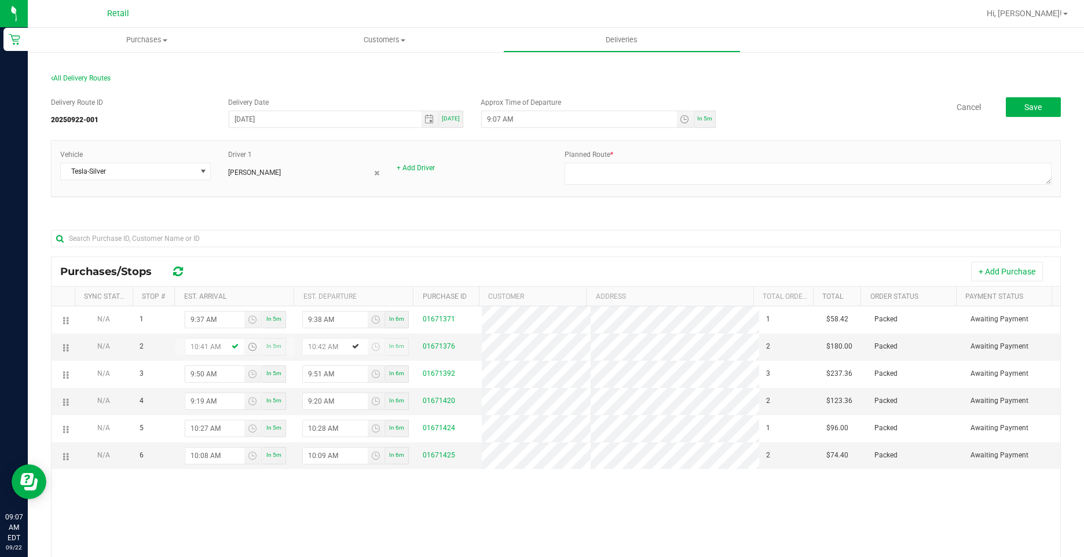
click at [273, 483] on div "N/A 1 9:37 AM In 5m 9:38 AM In 6m 01671371 1 $58.42 Packed Awaiting Payment N/A…" at bounding box center [556, 481] width 1008 height 351
click at [278, 496] on div "N/A 1 9:37 AM In 5m 9:38 AM In 6m 01671371 1 $58.42 Packed Awaiting Payment N/A…" at bounding box center [556, 481] width 1008 height 351
drag, startPoint x: 68, startPoint y: 404, endPoint x: 61, endPoint y: 305, distance: 98.6
click at [61, 305] on div "Purchases/Stops + Add Purchase Sync Status Stop # Est. Arrival Est. Departure P…" at bounding box center [556, 470] width 1010 height 429
click at [66, 402] on td at bounding box center [63, 401] width 23 height 27
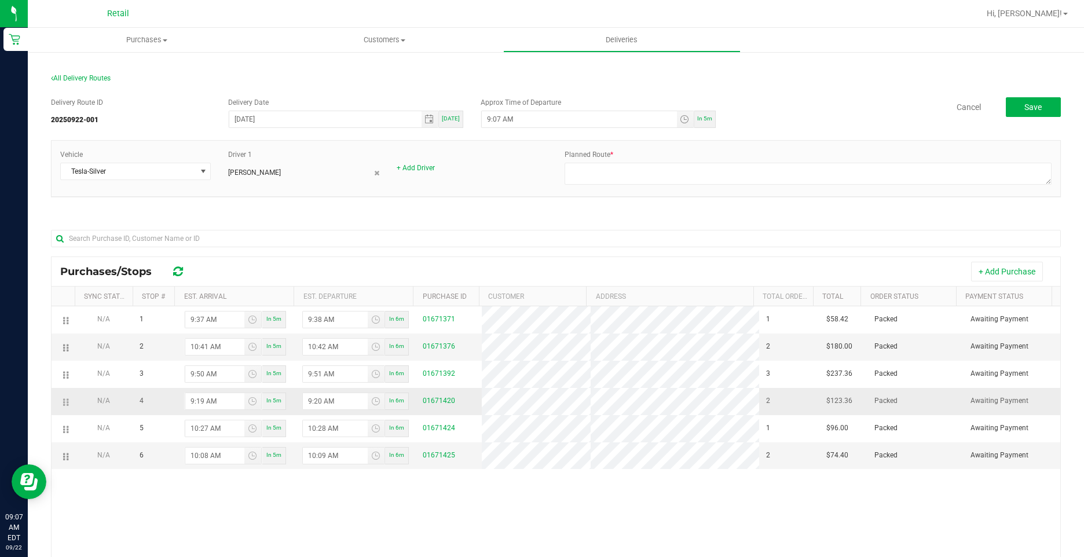
click at [65, 402] on td at bounding box center [63, 401] width 23 height 27
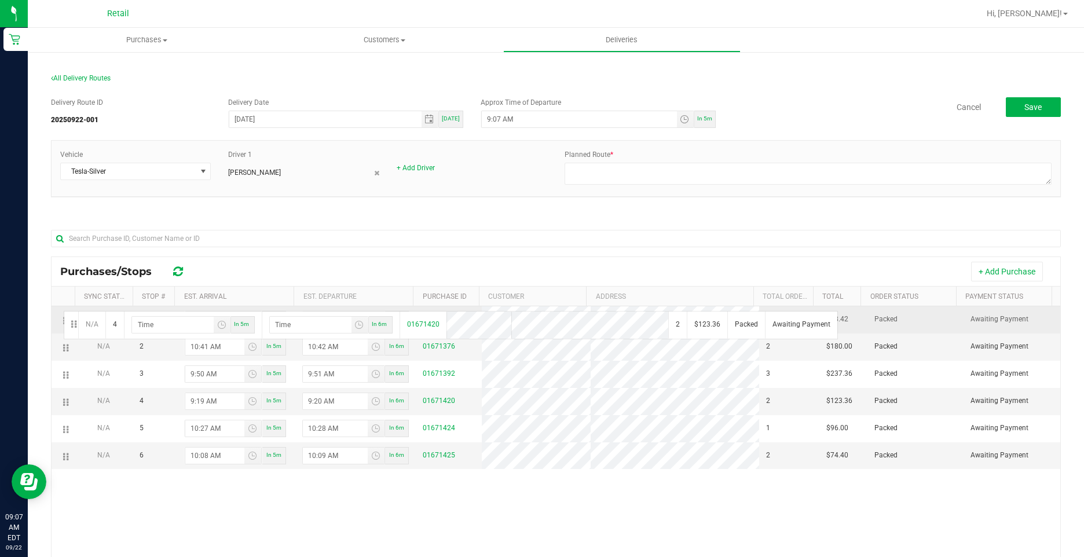
drag, startPoint x: 63, startPoint y: 398, endPoint x: 62, endPoint y: 310, distance: 88.0
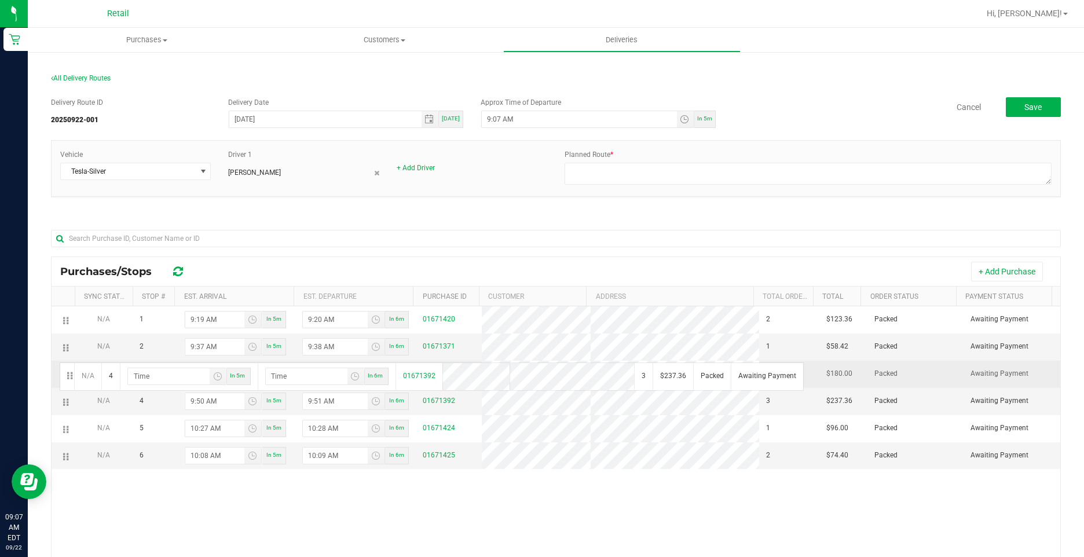
drag, startPoint x: 64, startPoint y: 403, endPoint x: 58, endPoint y: 361, distance: 42.2
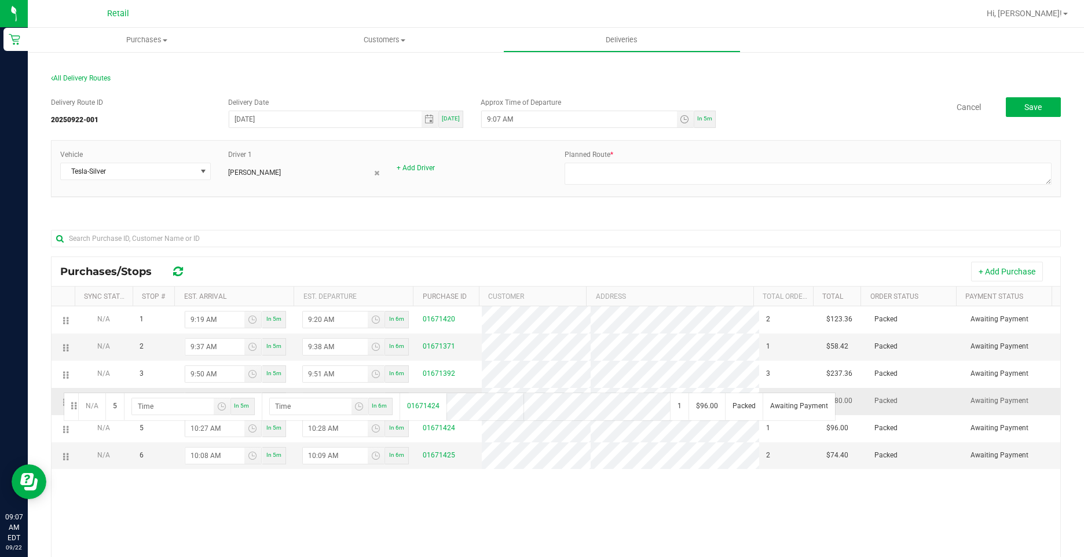
drag, startPoint x: 64, startPoint y: 428, endPoint x: 62, endPoint y: 391, distance: 36.5
drag, startPoint x: 64, startPoint y: 459, endPoint x: 63, endPoint y: 401, distance: 57.9
click at [171, 520] on div "N/A 1 9:19 AM In 5m 9:20 AM In 6m 01671420 2 $123.36 Packed Awaiting Payment N/…" at bounding box center [556, 481] width 1008 height 351
click at [1028, 101] on button "Save" at bounding box center [1033, 107] width 55 height 20
click at [697, 119] on span "In 5m" at bounding box center [704, 118] width 15 height 6
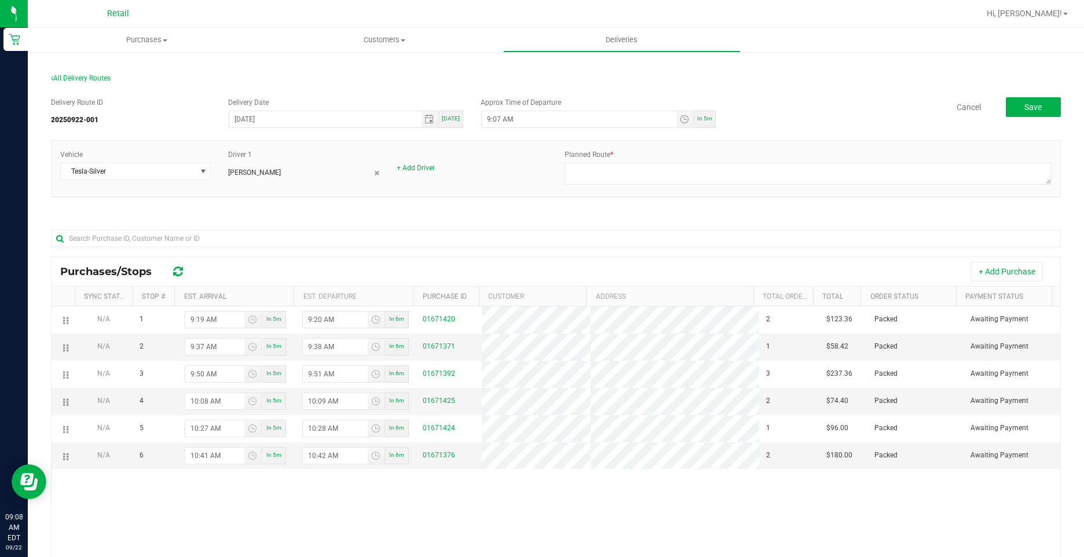
type input "9:13 AM"
click at [1014, 107] on button "Save" at bounding box center [1033, 107] width 55 height 20
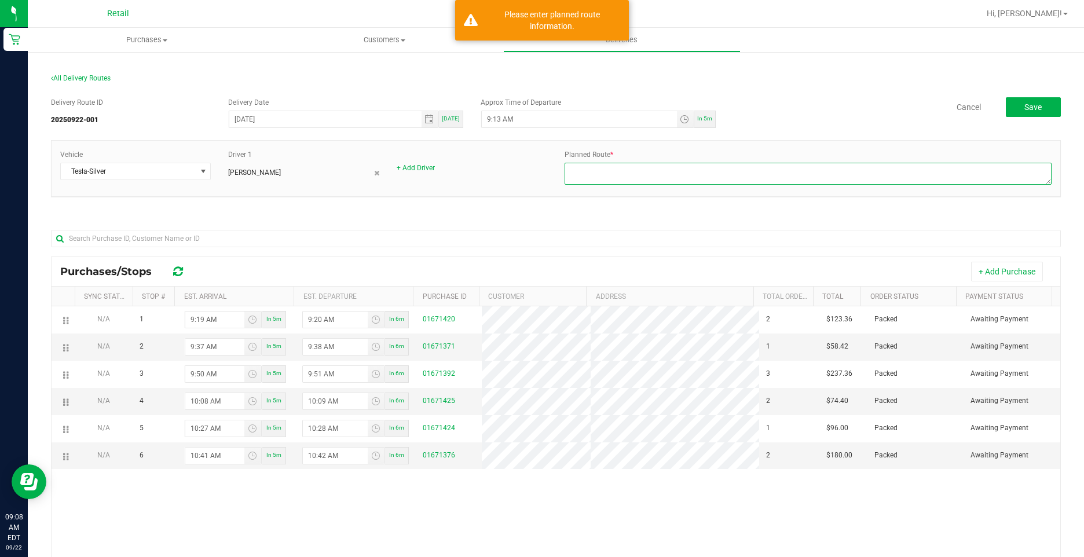
click at [594, 171] on textarea at bounding box center [807, 174] width 487 height 22
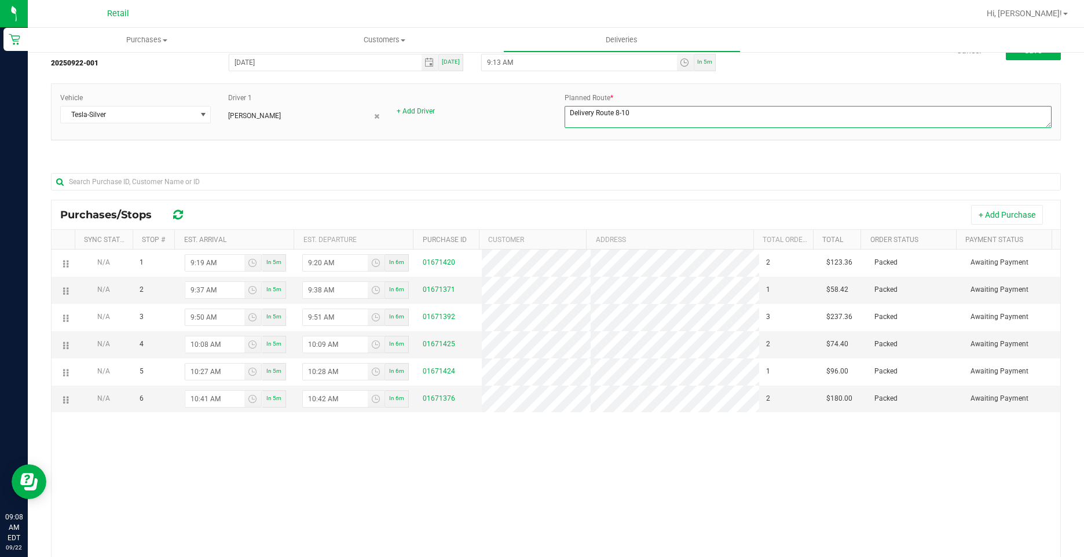
scroll to position [0, 0]
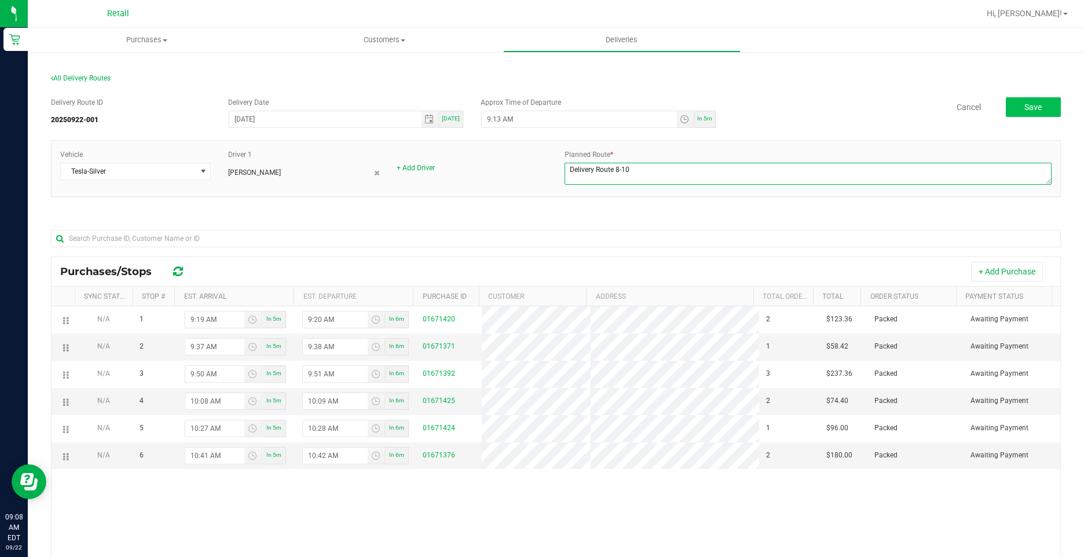
type textarea "Delivery Route 8-10"
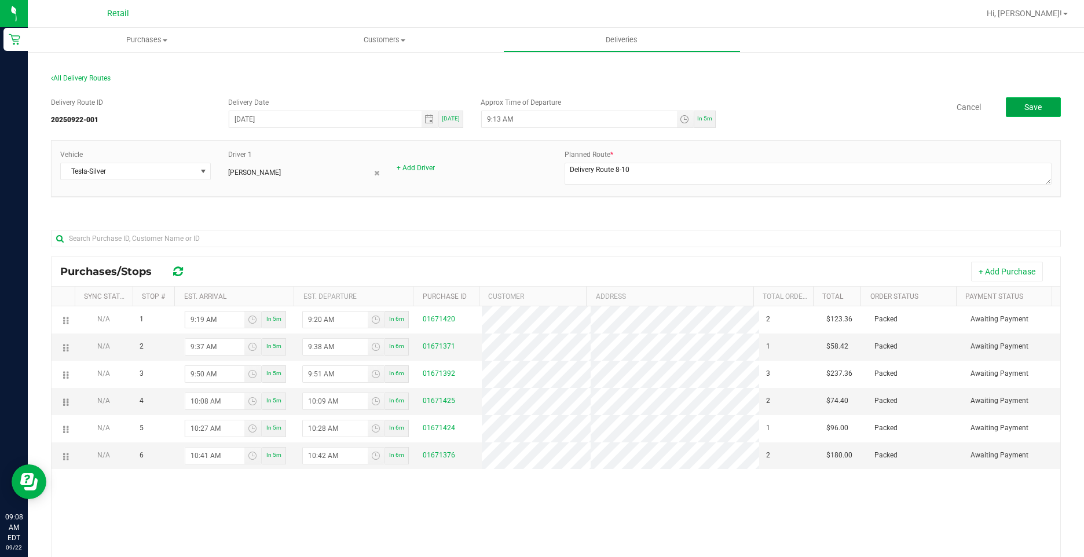
click at [1036, 102] on button "Save" at bounding box center [1033, 107] width 55 height 20
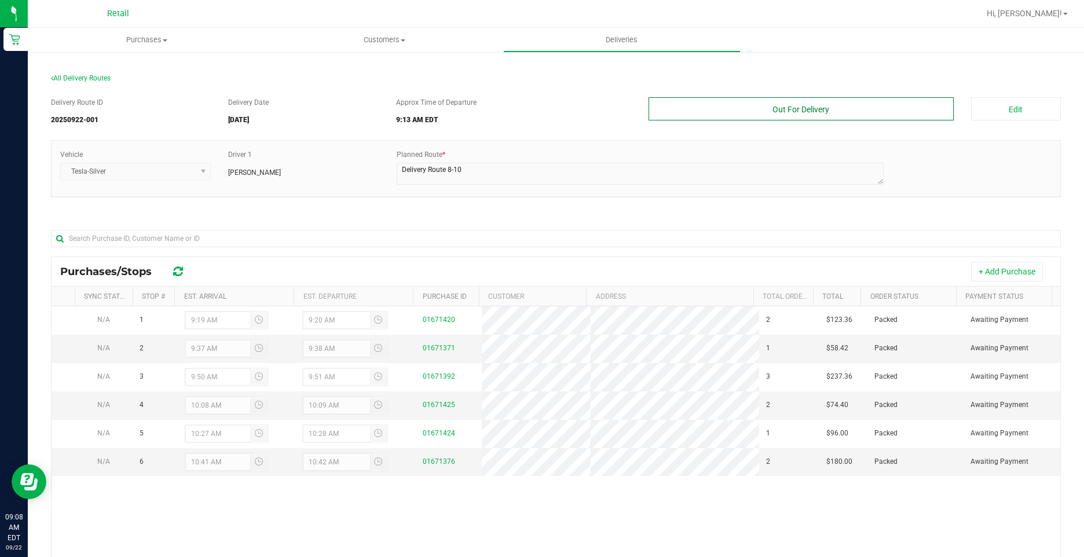
click at [823, 104] on button "Out For Delivery" at bounding box center [800, 108] width 305 height 23
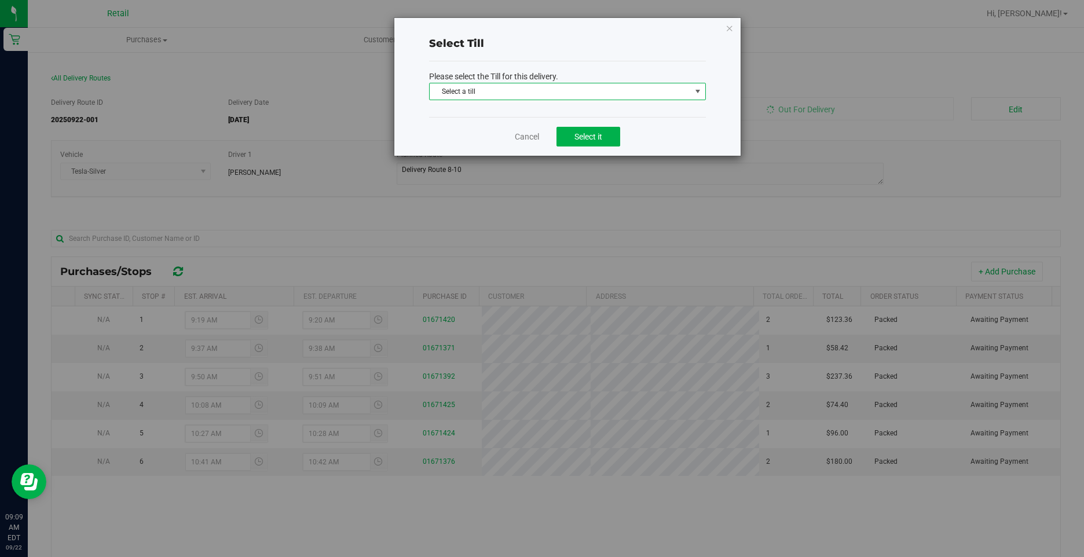
click at [633, 94] on span "Select a till" at bounding box center [560, 91] width 261 height 16
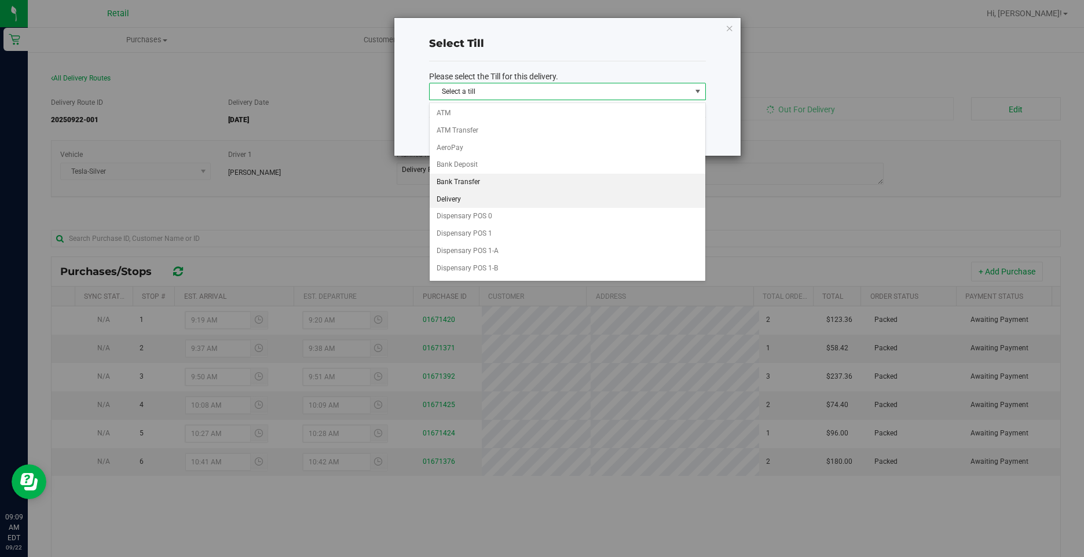
click at [467, 201] on li "Delivery" at bounding box center [568, 199] width 276 height 17
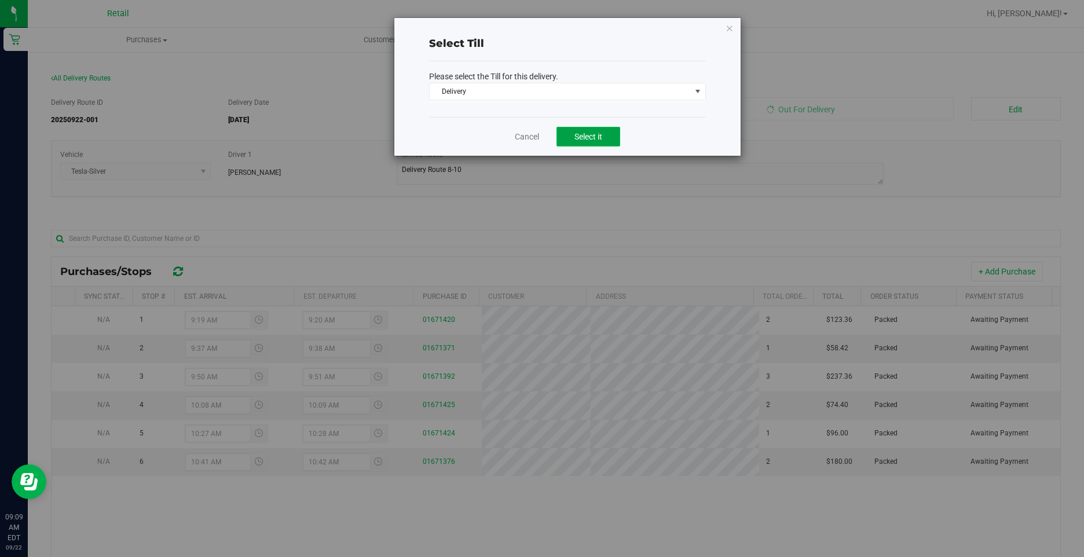
click at [602, 133] on span "Select it" at bounding box center [588, 136] width 28 height 9
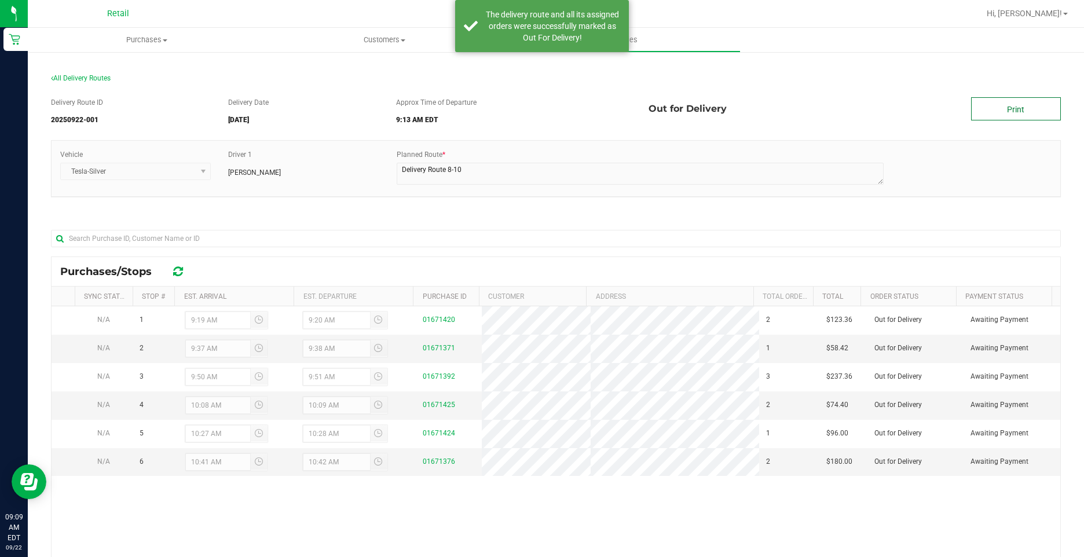
click at [1010, 114] on link "Print" at bounding box center [1016, 108] width 90 height 23
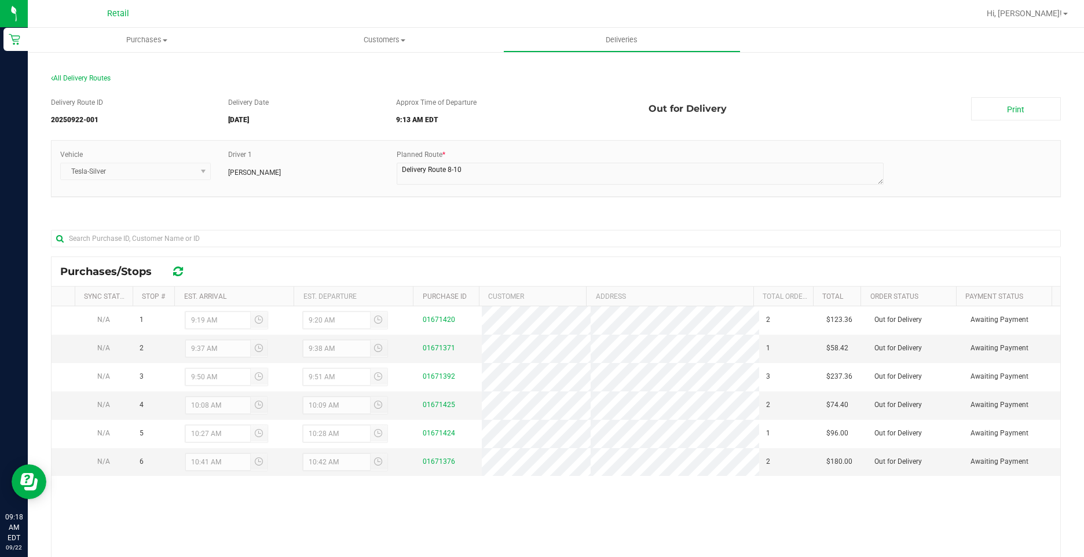
click at [119, 16] on span "Retail" at bounding box center [118, 14] width 22 height 10
click at [234, 16] on div at bounding box center [593, 13] width 772 height 23
click at [171, 81] on div "All Delivery Routes" at bounding box center [556, 81] width 1010 height 16
click at [149, 39] on span "Purchases" at bounding box center [146, 40] width 237 height 10
drag, startPoint x: 1060, startPoint y: 13, endPoint x: 944, endPoint y: 27, distance: 117.1
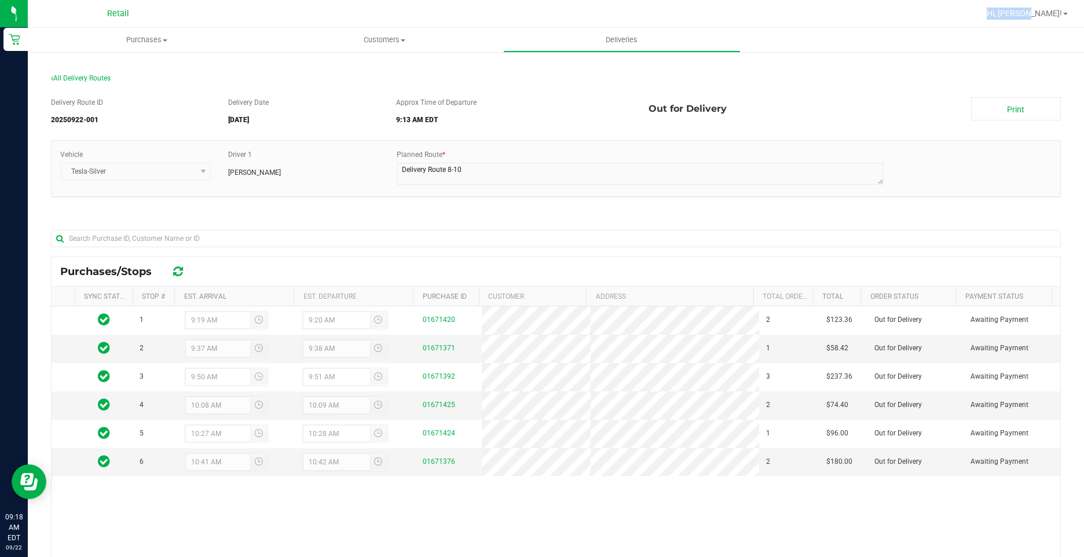
click at [944, 27] on nav "Retail Hi, Kevin!" at bounding box center [556, 14] width 1056 height 28
drag, startPoint x: 334, startPoint y: 12, endPoint x: 318, endPoint y: 12, distance: 16.2
click at [333, 12] on div at bounding box center [593, 13] width 772 height 23
click at [629, 41] on span "Deliveries" at bounding box center [621, 40] width 63 height 10
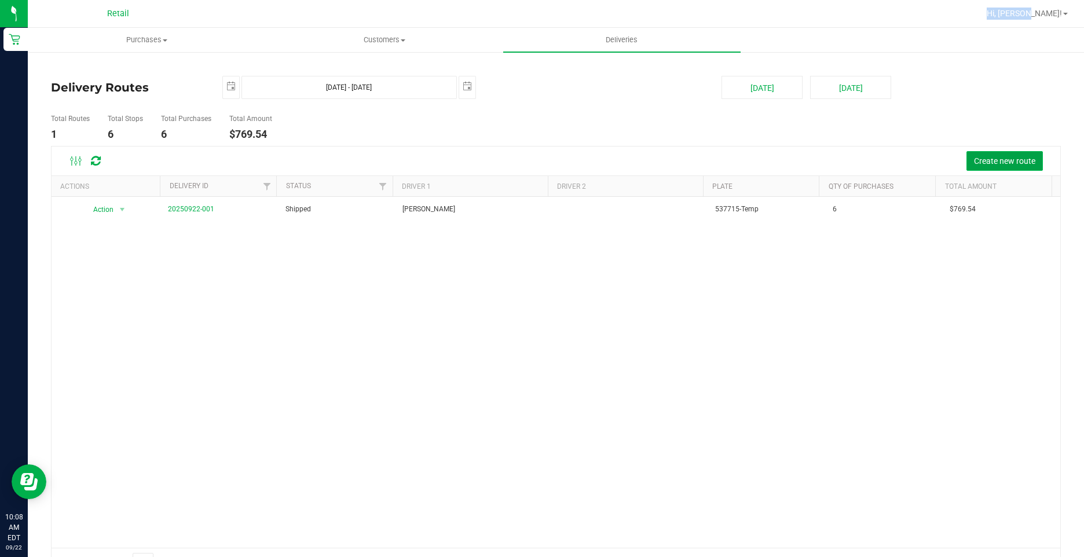
click at [986, 160] on span "Create new route" at bounding box center [1004, 160] width 61 height 9
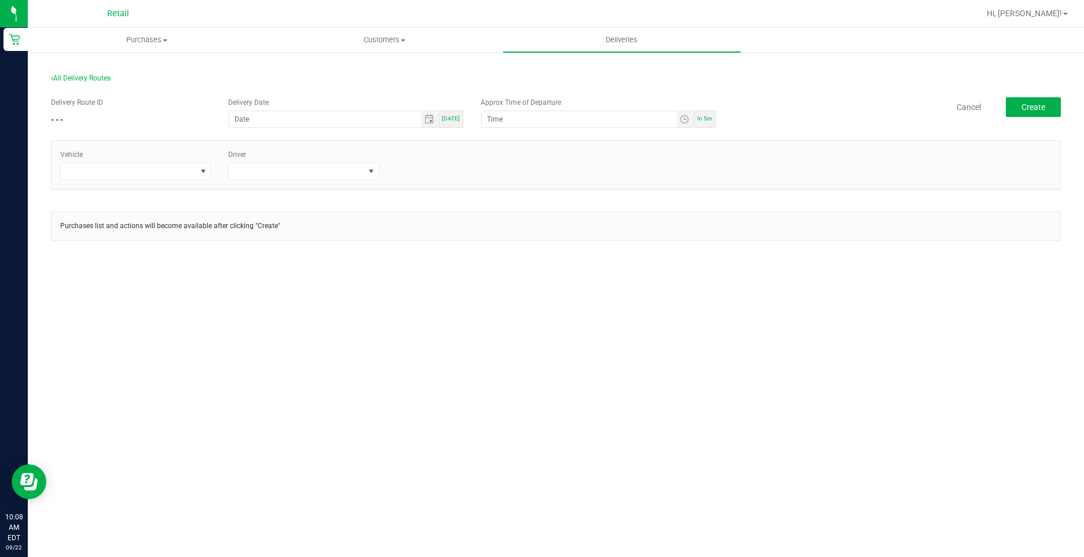
click at [456, 116] on span "Today" at bounding box center [451, 118] width 18 height 6
type input "[DATE]"
click at [707, 119] on span "In 5m" at bounding box center [704, 118] width 15 height 6
click at [160, 173] on span at bounding box center [128, 171] width 135 height 16
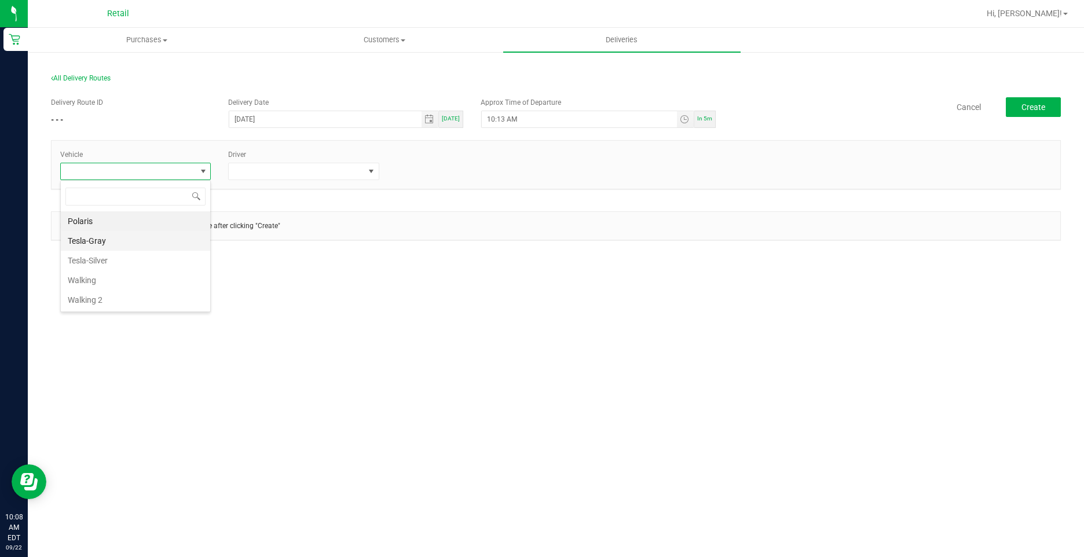
click at [109, 242] on li "Tesla-Gray" at bounding box center [135, 241] width 149 height 20
click at [274, 162] on div "Driver" at bounding box center [303, 164] width 168 height 31
click at [273, 174] on span at bounding box center [296, 171] width 135 height 16
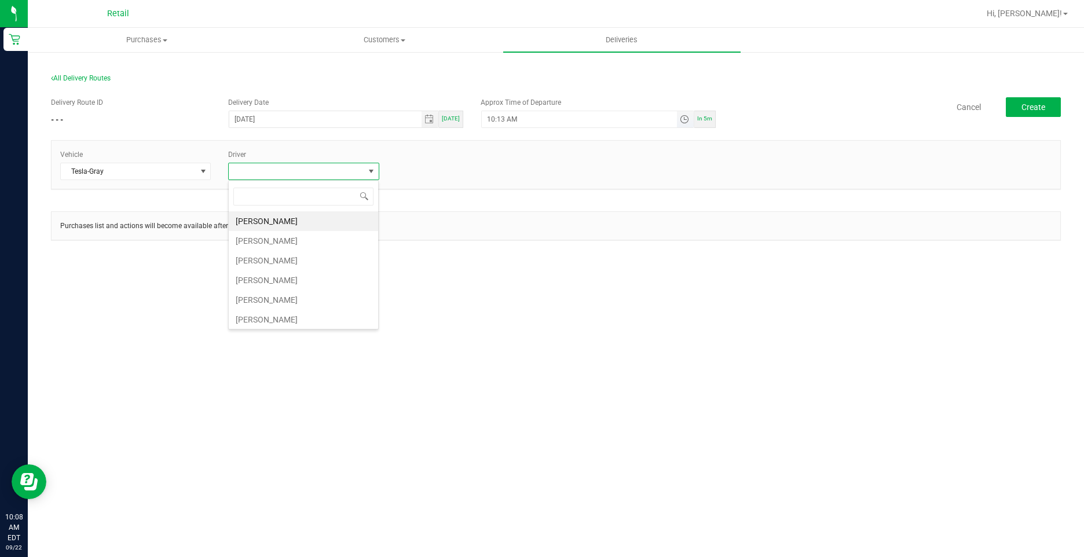
click at [682, 121] on span "Toggle time list" at bounding box center [684, 119] width 9 height 9
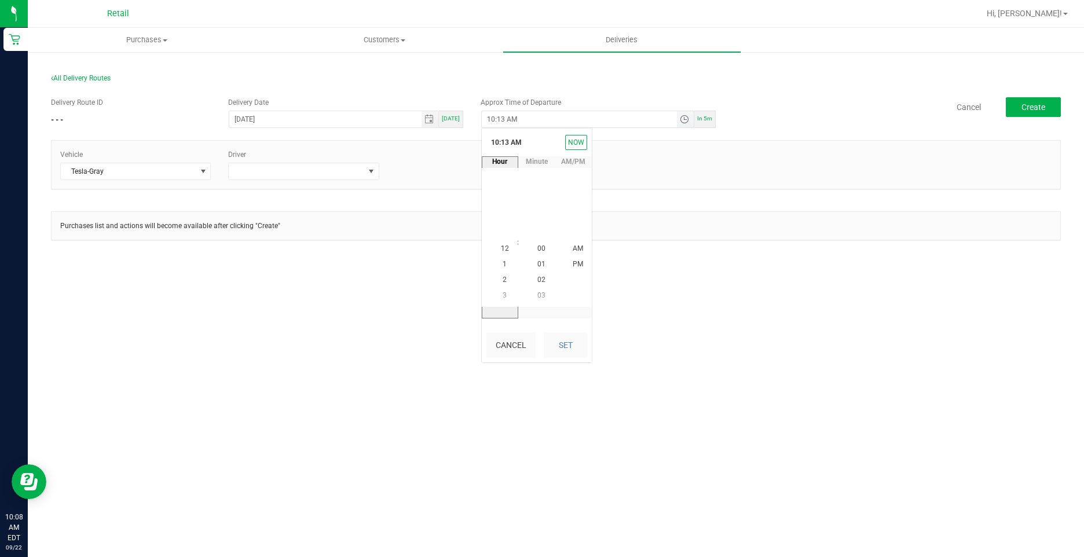
scroll to position [204, 0]
click at [539, 264] on span "22" at bounding box center [541, 265] width 8 height 8
click at [564, 343] on button "Set" at bounding box center [565, 344] width 43 height 25
type input "10:22 AM"
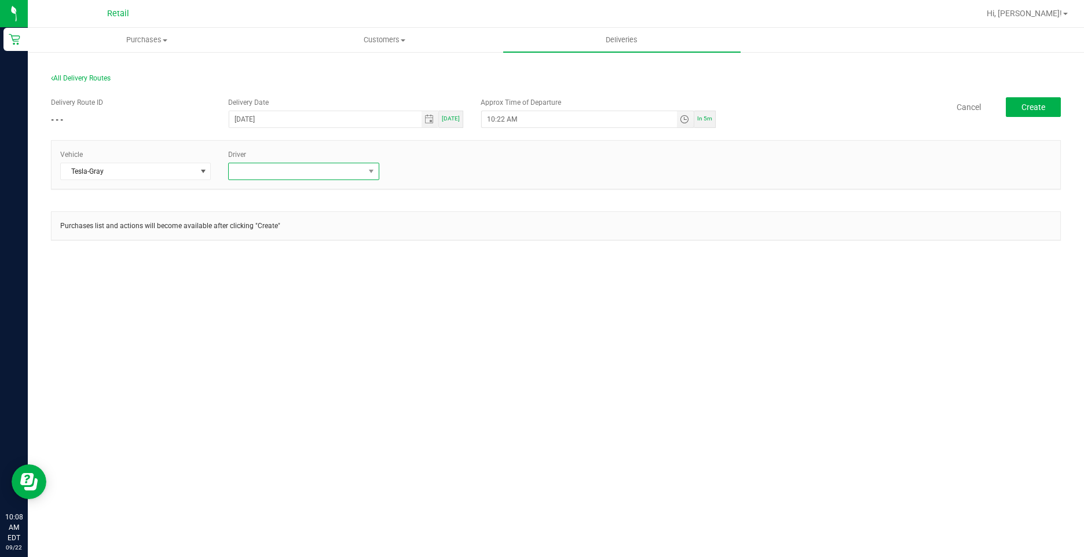
click at [325, 170] on span at bounding box center [296, 171] width 135 height 16
click at [285, 258] on li "Derryl Godsoe" at bounding box center [303, 261] width 149 height 20
click at [1036, 105] on span "Create" at bounding box center [1033, 106] width 24 height 9
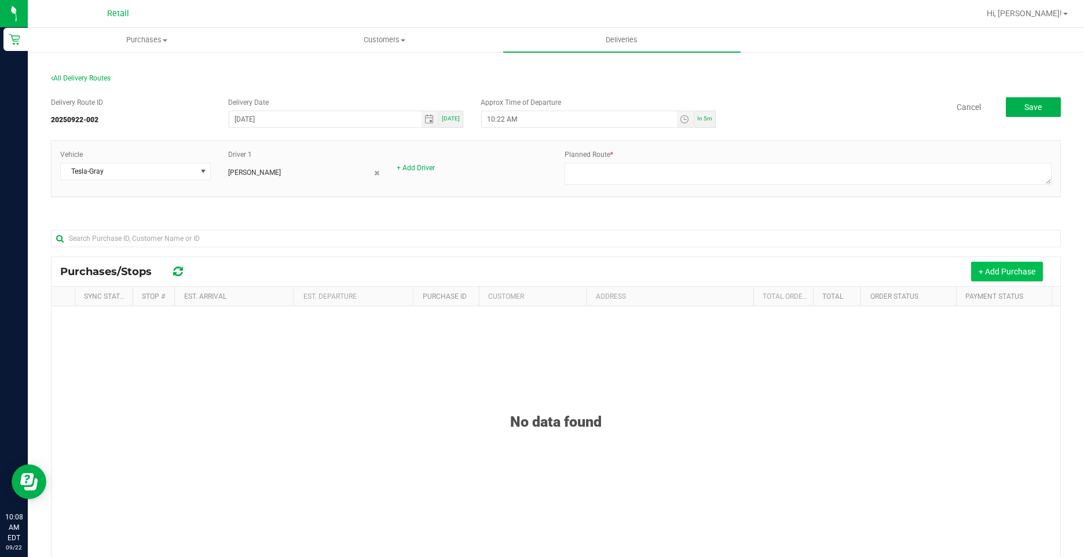
click at [1014, 277] on button "+ Add Purchase" at bounding box center [1007, 272] width 72 height 20
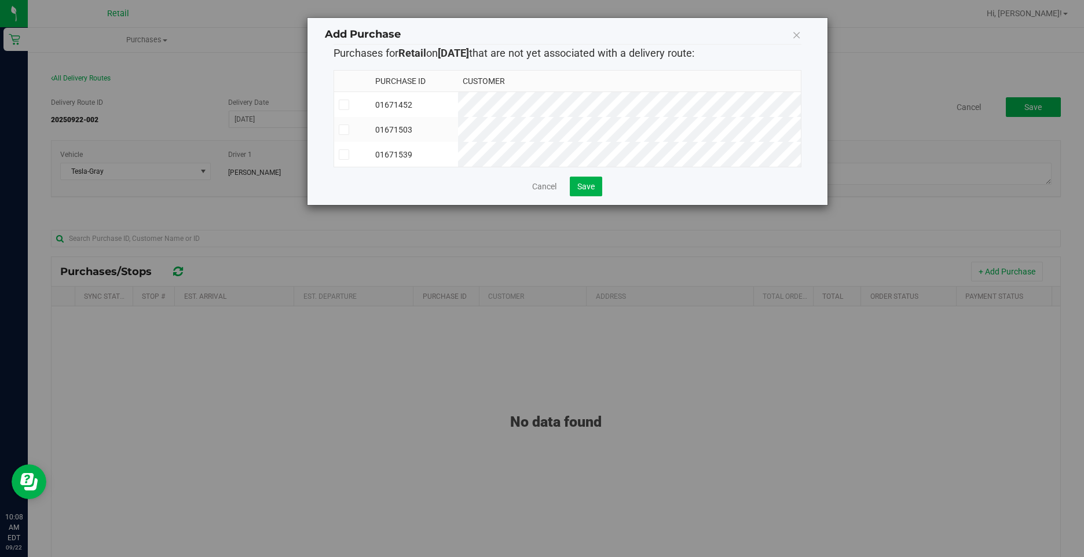
click at [342, 105] on icon at bounding box center [344, 105] width 8 height 0
click at [0, 0] on input "checkbox" at bounding box center [0, 0] width 0 height 0
click at [340, 130] on icon at bounding box center [344, 130] width 8 height 0
click at [0, 0] on input "checkbox" at bounding box center [0, 0] width 0 height 0
click at [346, 155] on icon at bounding box center [344, 155] width 8 height 0
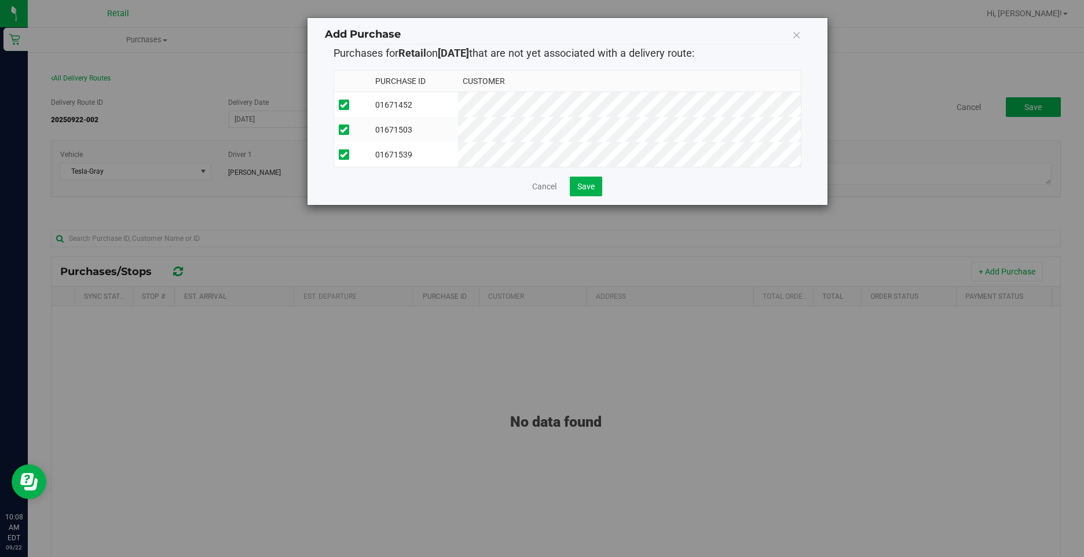
click at [0, 0] on input "checkbox" at bounding box center [0, 0] width 0 height 0
click at [595, 196] on button "Save" at bounding box center [586, 187] width 32 height 20
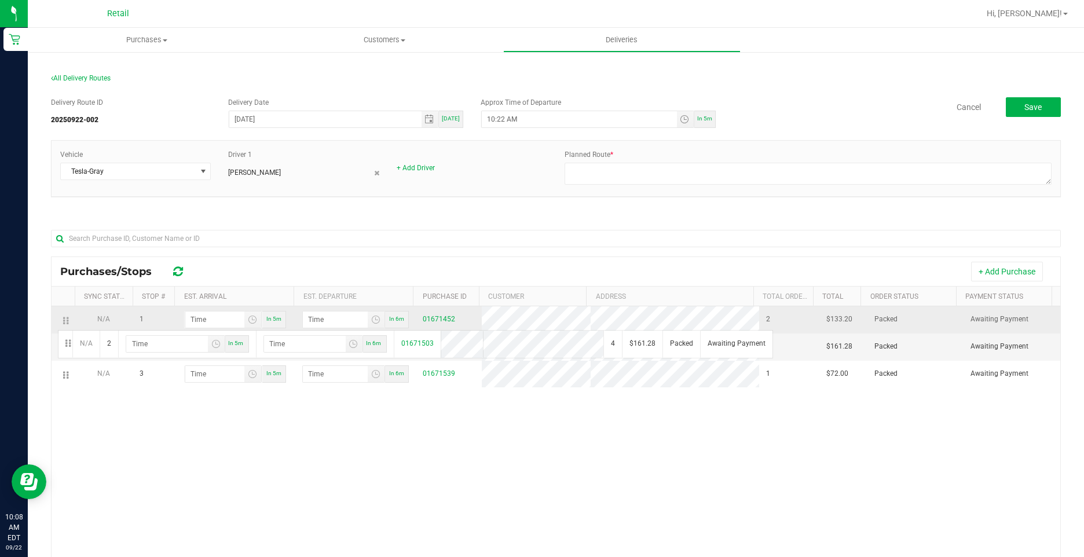
drag, startPoint x: 68, startPoint y: 349, endPoint x: 63, endPoint y: 312, distance: 37.3
click at [218, 318] on input "hour:minute AM" at bounding box center [214, 319] width 59 height 16
type input "10:03 AM"
type input "10:04 AM"
type input "10:32 AM"
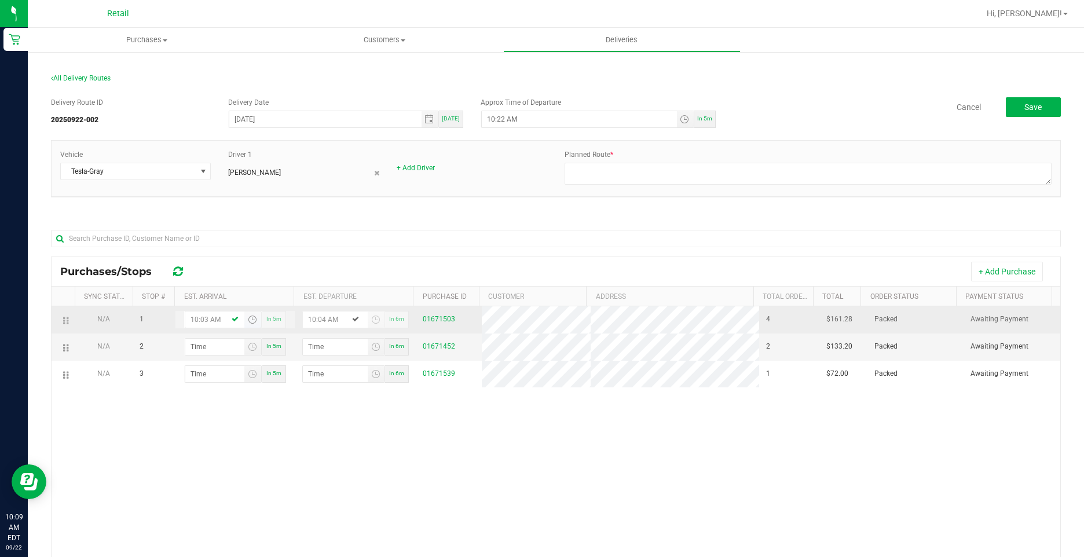
type input "10:33 AM"
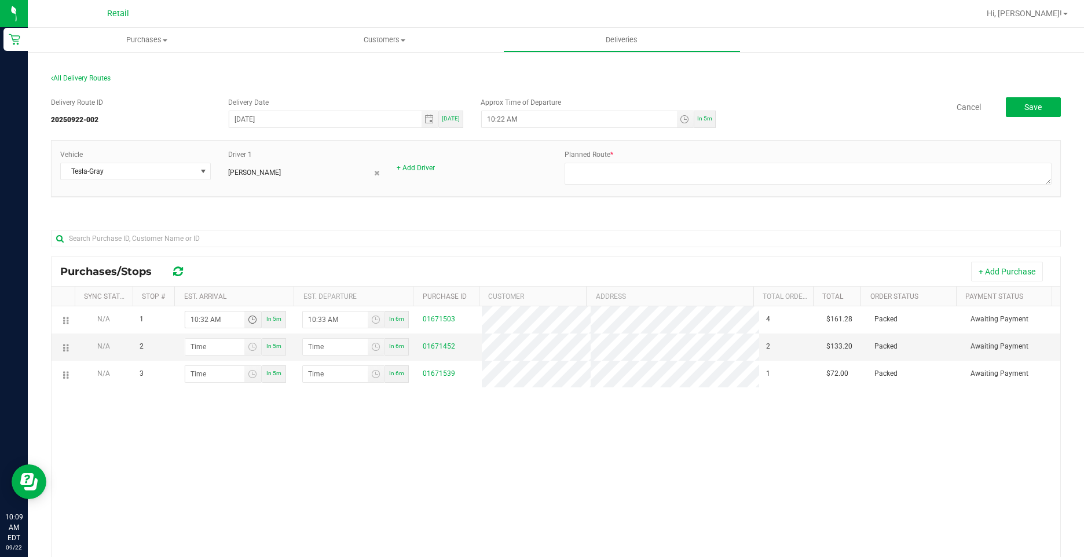
type input "10:32 AM"
drag, startPoint x: 64, startPoint y: 377, endPoint x: 64, endPoint y: 343, distance: 33.6
type input "hour:minute AM"
click at [229, 344] on input "hour:minute AM" at bounding box center [214, 347] width 59 height 16
click at [228, 344] on input "hour:minute AM" at bounding box center [214, 347] width 59 height 16
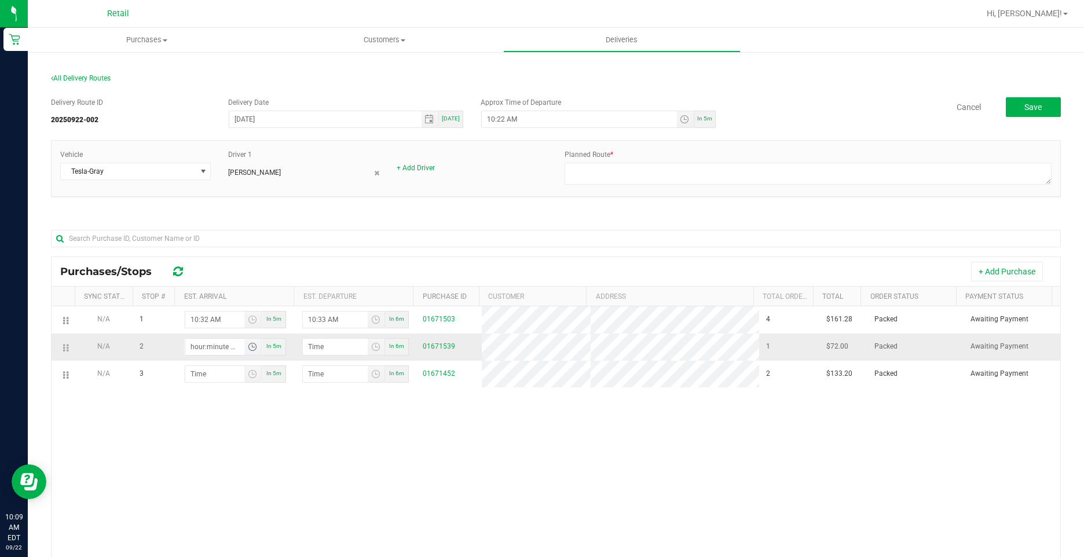
click at [249, 348] on span "Toggle time list" at bounding box center [252, 346] width 9 height 9
click at [205, 206] on span "11" at bounding box center [208, 208] width 8 height 8
click at [241, 223] on span "00" at bounding box center [244, 223] width 8 height 8
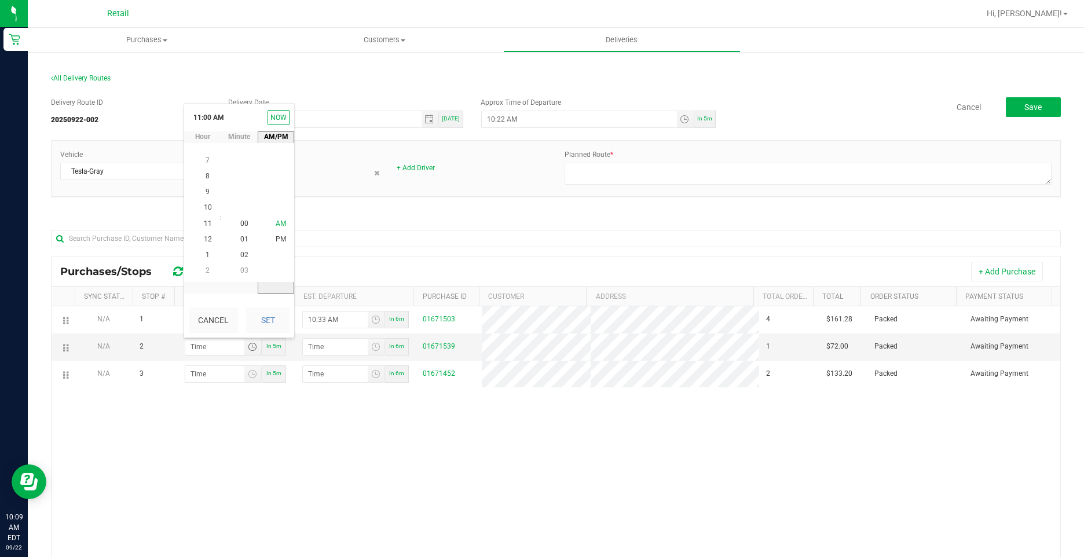
click at [279, 218] on li "AM" at bounding box center [281, 224] width 28 height 16
click at [271, 316] on button "Set" at bounding box center [267, 319] width 43 height 25
type input "11:00 AM"
type input "11:01 AM"
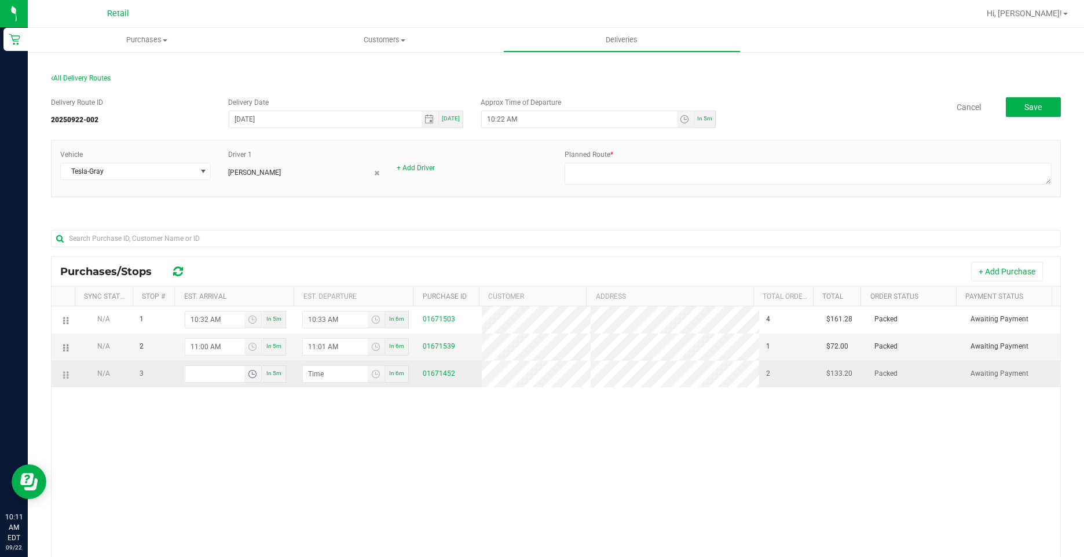
type input "hour:minute AM"
click at [199, 378] on input "hour:minute AM" at bounding box center [214, 374] width 59 height 16
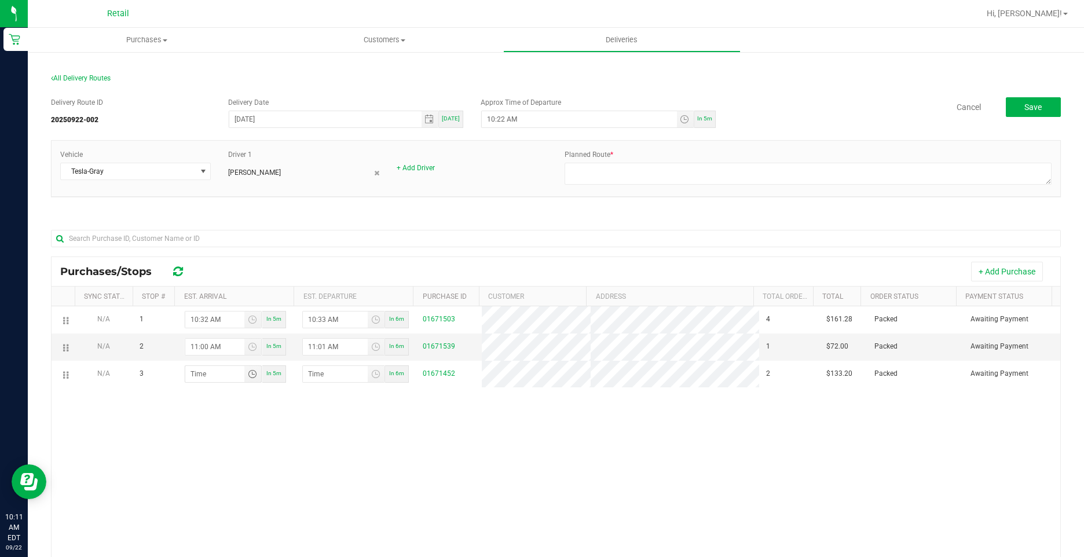
click at [225, 422] on div "N/A 1 10:32 AM In 5m 10:33 AM In 6m 01671503 4 $161.28 Packed Awaiting Payment …" at bounding box center [556, 481] width 1008 height 351
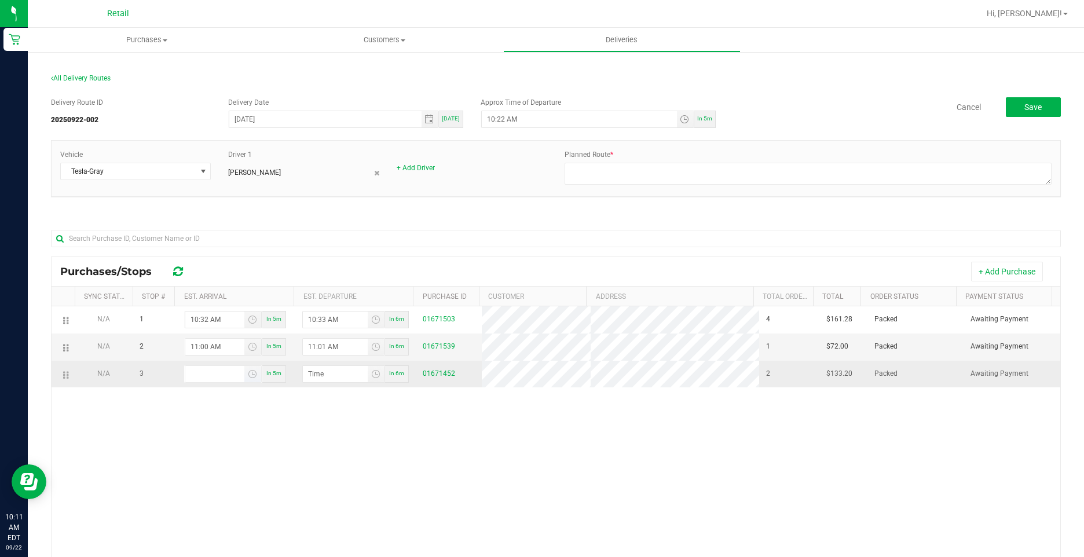
type input "hour:minute AM"
click at [204, 376] on input "hour:minute AM" at bounding box center [214, 374] width 59 height 16
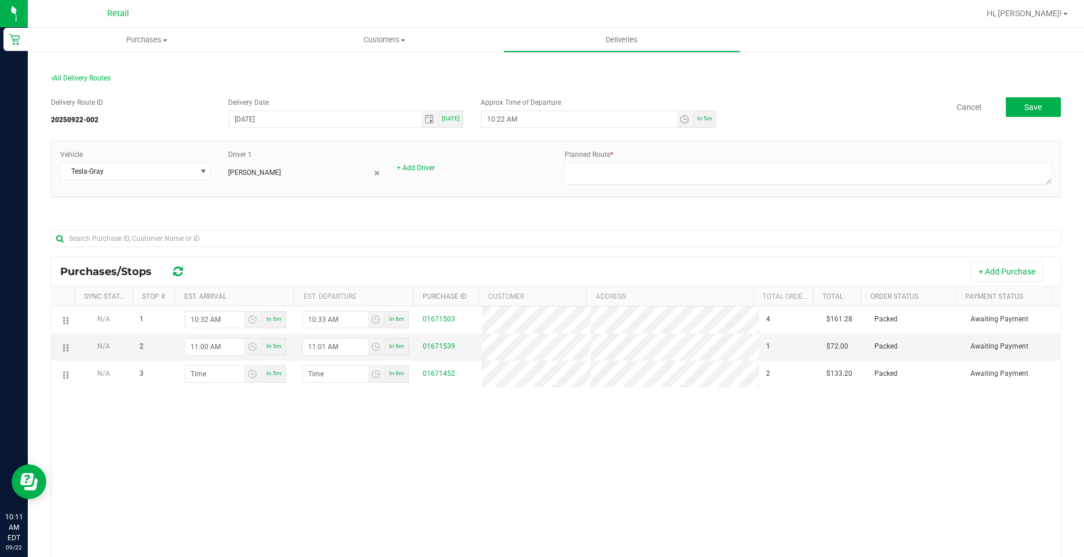
click at [217, 401] on div "N/A 1 10:32 AM In 5m 10:33 AM In 6m 01671503 4 $161.28 Packed Awaiting Payment …" at bounding box center [556, 481] width 1008 height 351
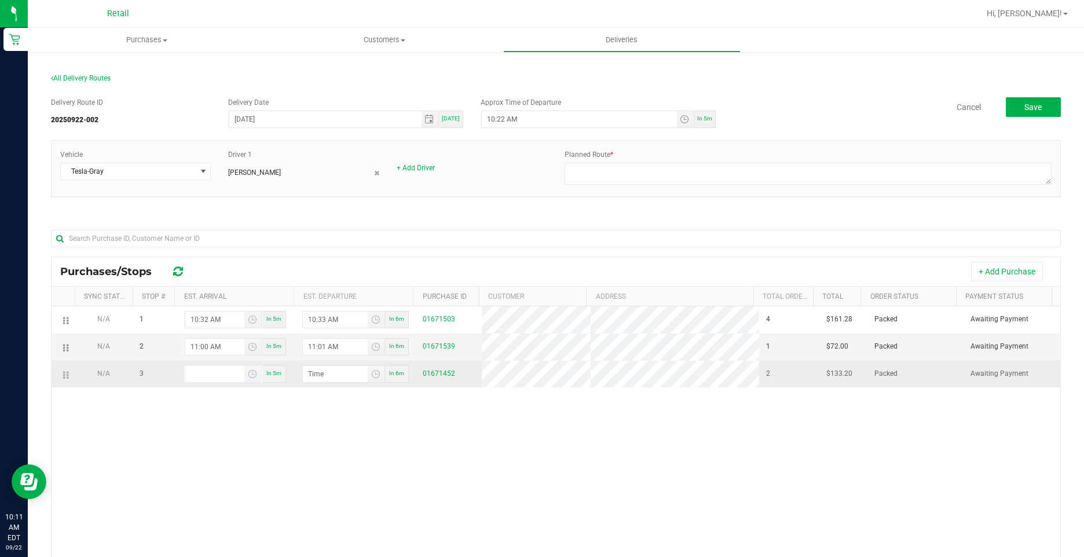
type input "hour:minute AM"
click at [228, 376] on input "hour:minute AM" at bounding box center [214, 374] width 59 height 16
click at [229, 372] on input "hour:minute AM" at bounding box center [214, 374] width 59 height 16
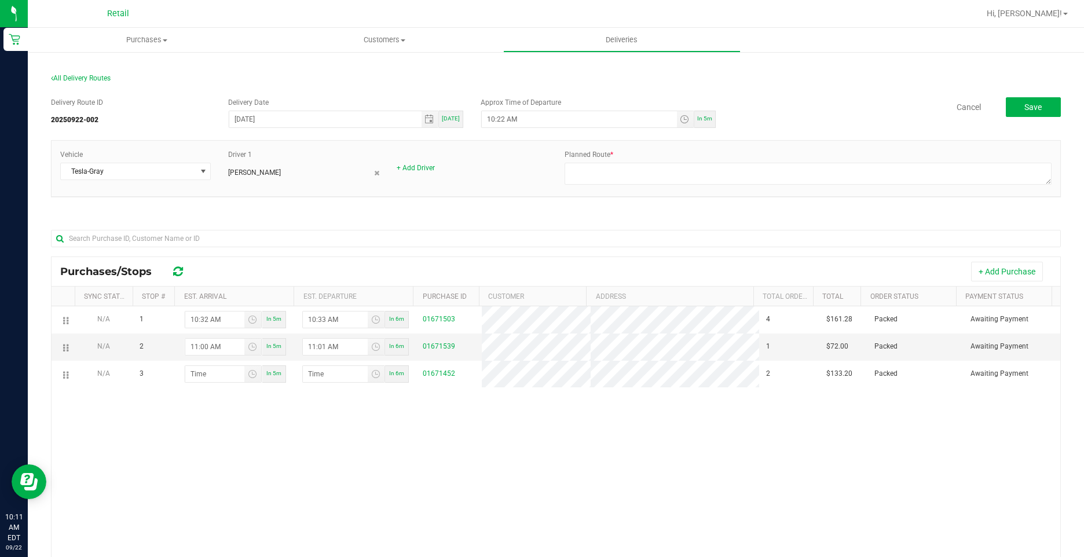
click at [232, 406] on div "N/A 1 10:32 AM In 5m 10:33 AM In 6m 01671503 4 $161.28 Packed Awaiting Payment …" at bounding box center [556, 481] width 1008 height 351
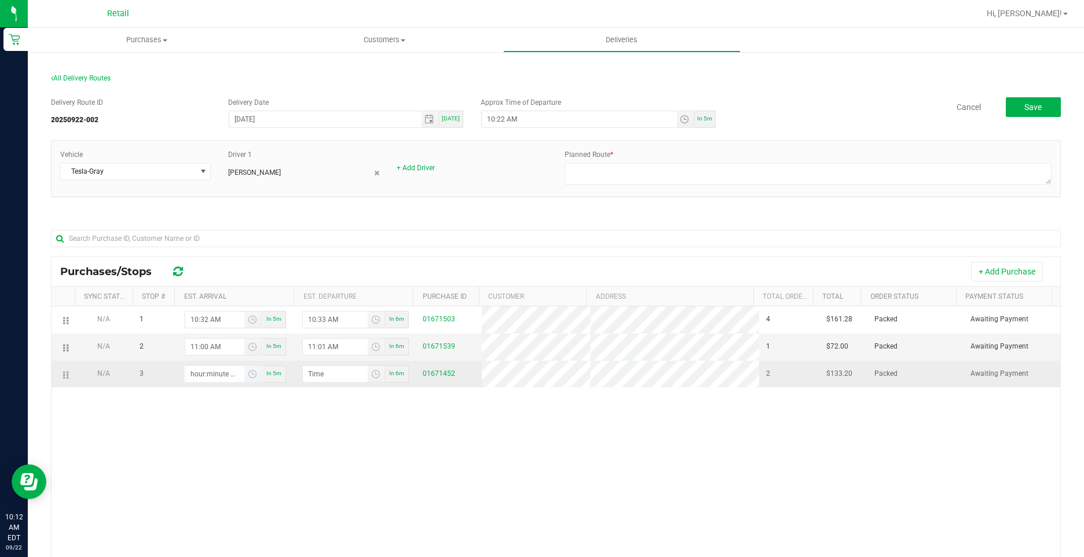
click at [212, 377] on input "hour:minute AM" at bounding box center [214, 374] width 59 height 16
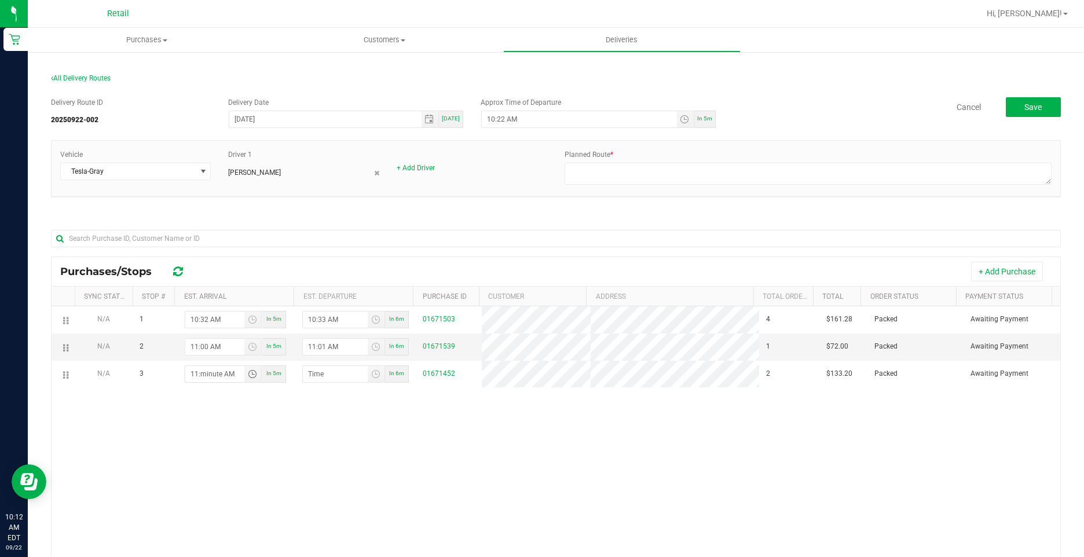
type input "11:04 AM"
type input "11:05 AM"
type input "11:49 AM"
type input "11:50 AM"
type input "11:49 AM"
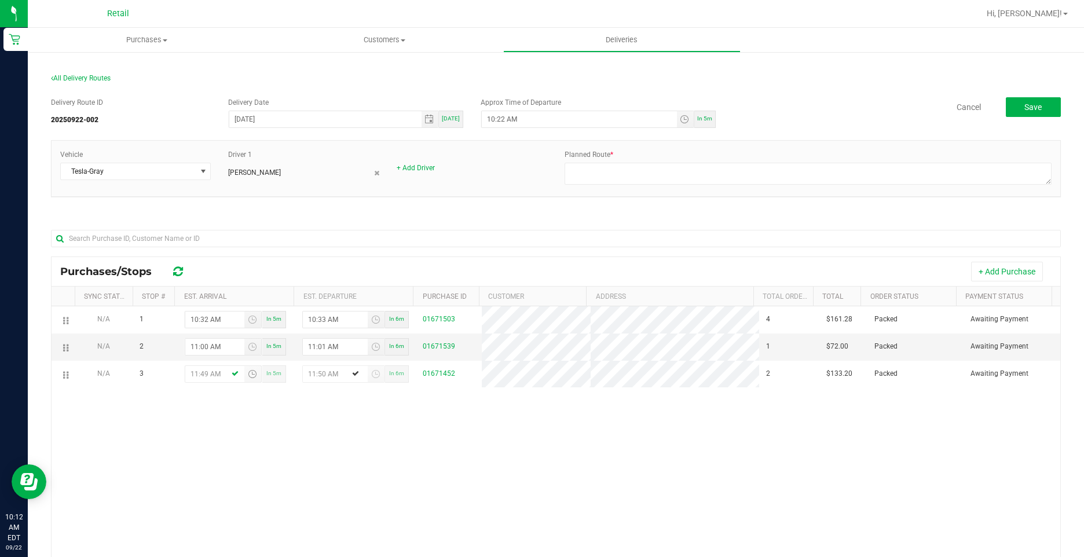
click at [274, 427] on div "N/A 1 10:32 AM In 5m 10:33 AM In 6m 01671503 4 $161.28 Packed Awaiting Payment …" at bounding box center [556, 481] width 1008 height 351
click at [1025, 105] on span "Save" at bounding box center [1032, 106] width 17 height 9
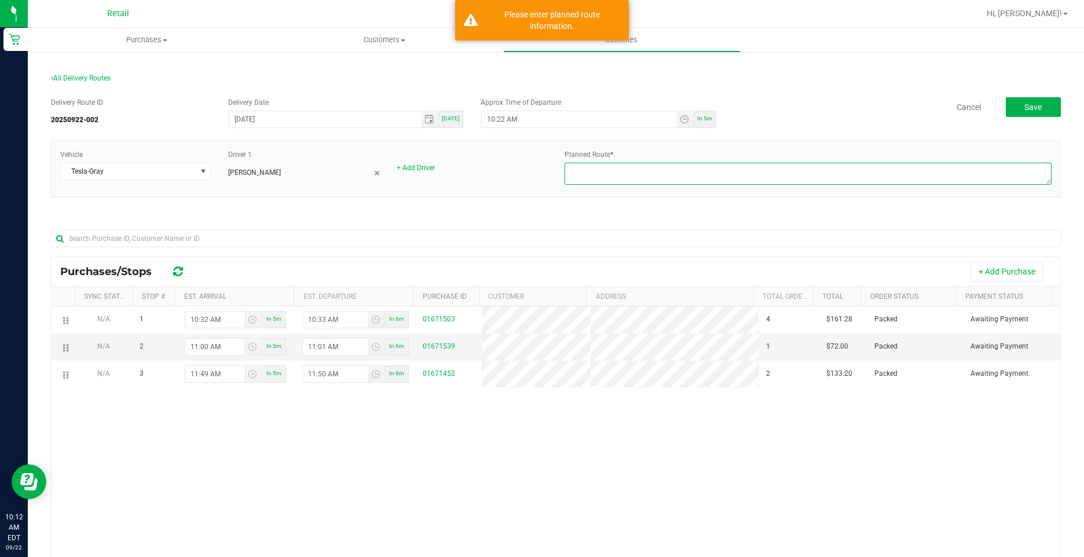
click at [592, 168] on textarea at bounding box center [807, 174] width 487 height 22
type textarea "Delivery Route 8-10"
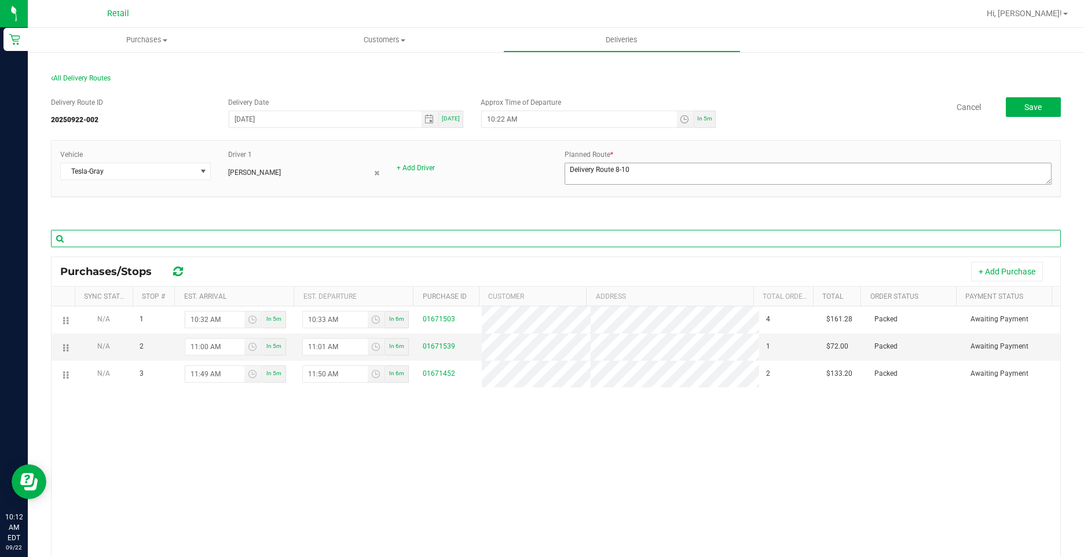
type input "flecha"
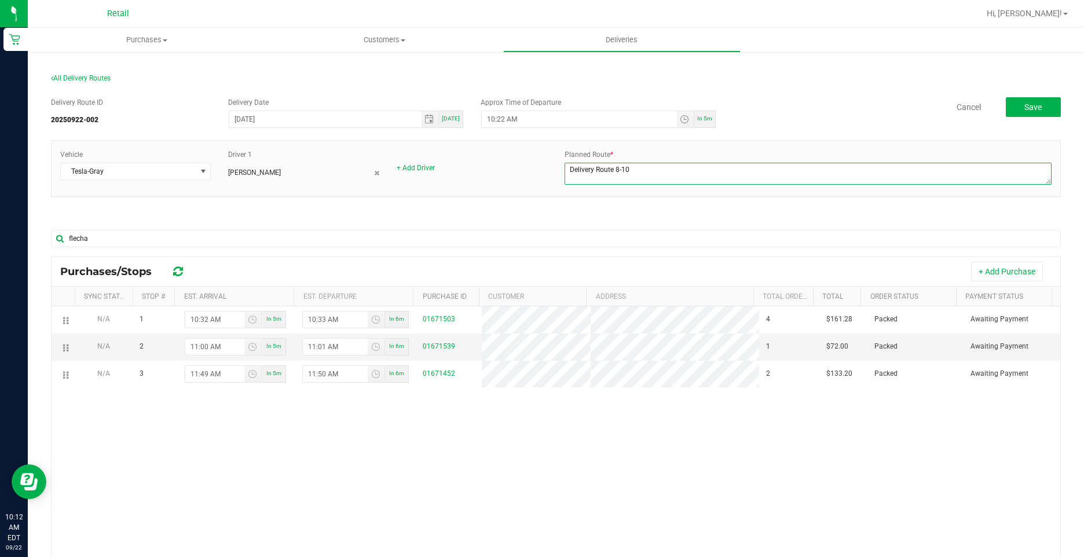
click at [641, 168] on textarea at bounding box center [807, 174] width 487 height 22
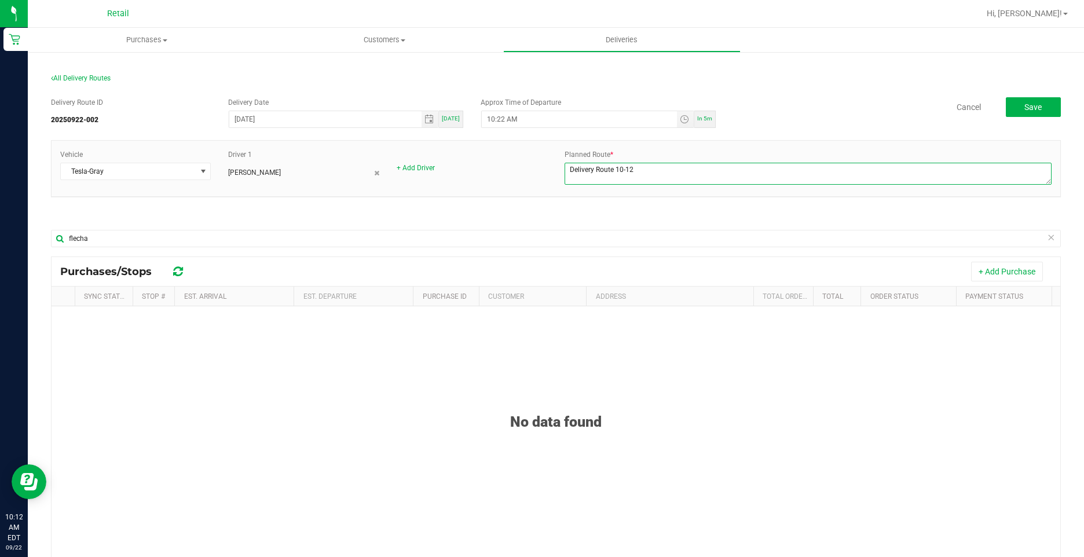
type textarea "Delivery Route 10-12"
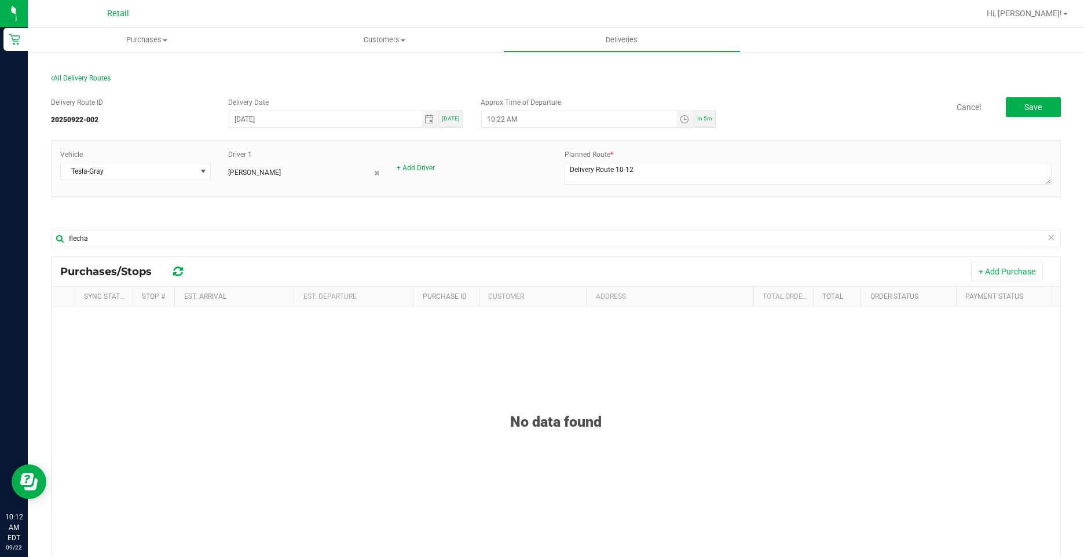
click at [483, 171] on div "+ Add Driver" at bounding box center [472, 168] width 151 height 10
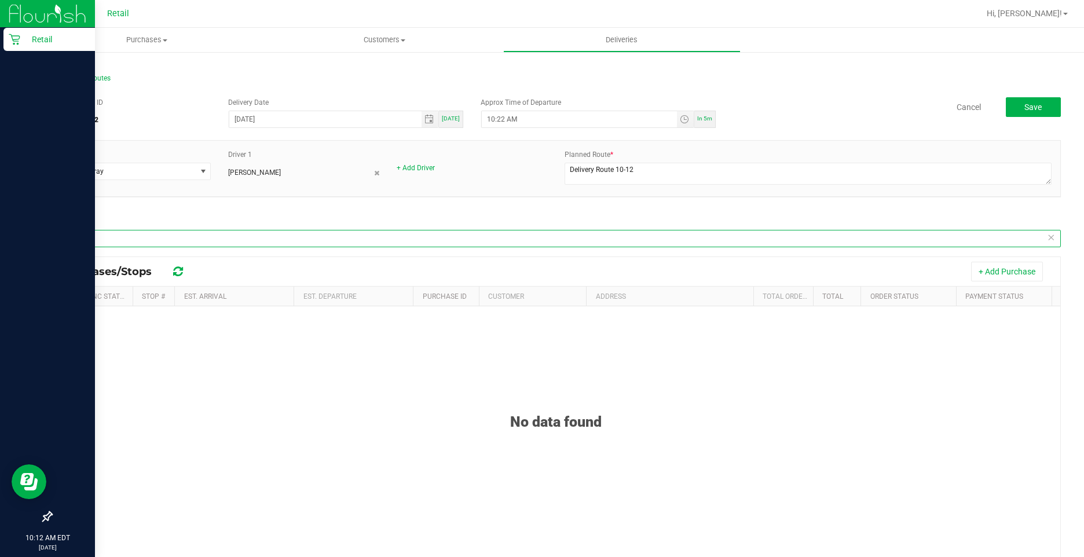
drag, startPoint x: 105, startPoint y: 240, endPoint x: 17, endPoint y: 215, distance: 91.3
click at [17, 215] on div "Retail 10:12 AM EDT 09/22/2025 09/22 Retail Hi, Kevin! Purchases Summary of pur…" at bounding box center [542, 278] width 1084 height 557
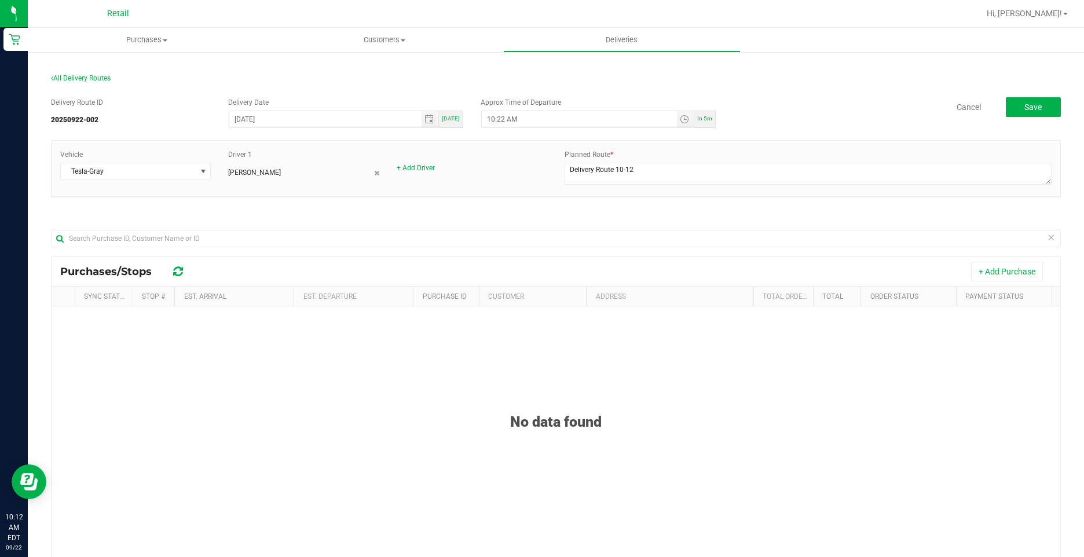
click at [576, 207] on div "Vehicle Tesla-Gray Driver 1 Derryl Godsoe + Add Driver Planned Route *" at bounding box center [556, 174] width 1010 height 68
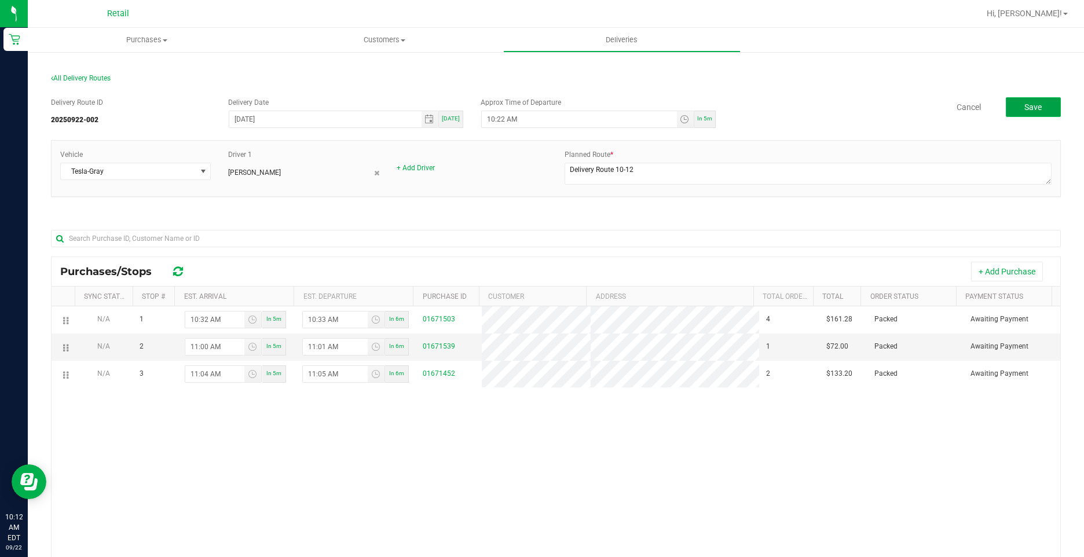
click at [1026, 104] on span "Save" at bounding box center [1032, 106] width 17 height 9
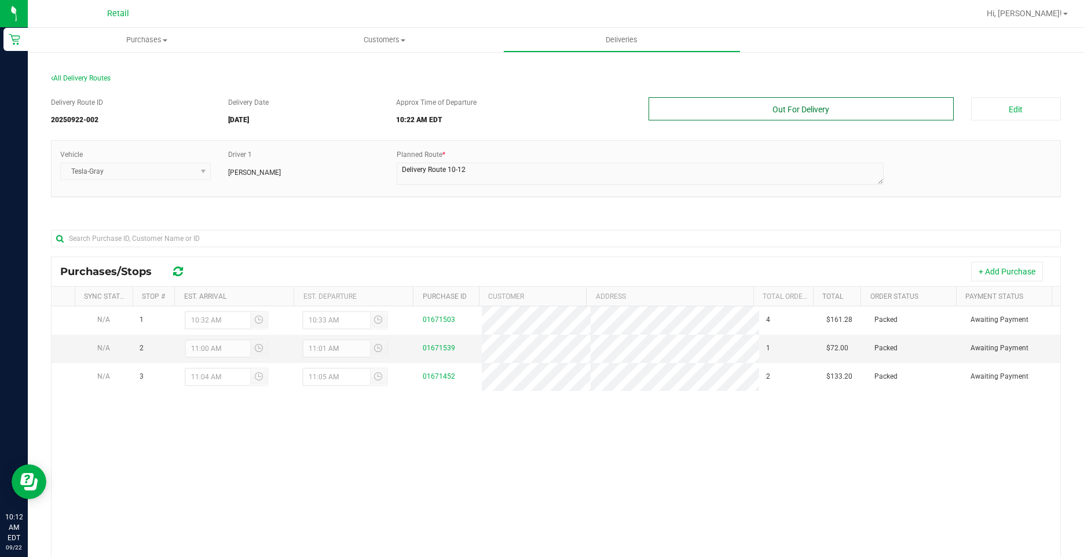
click at [780, 105] on button "Out For Delivery" at bounding box center [800, 108] width 305 height 23
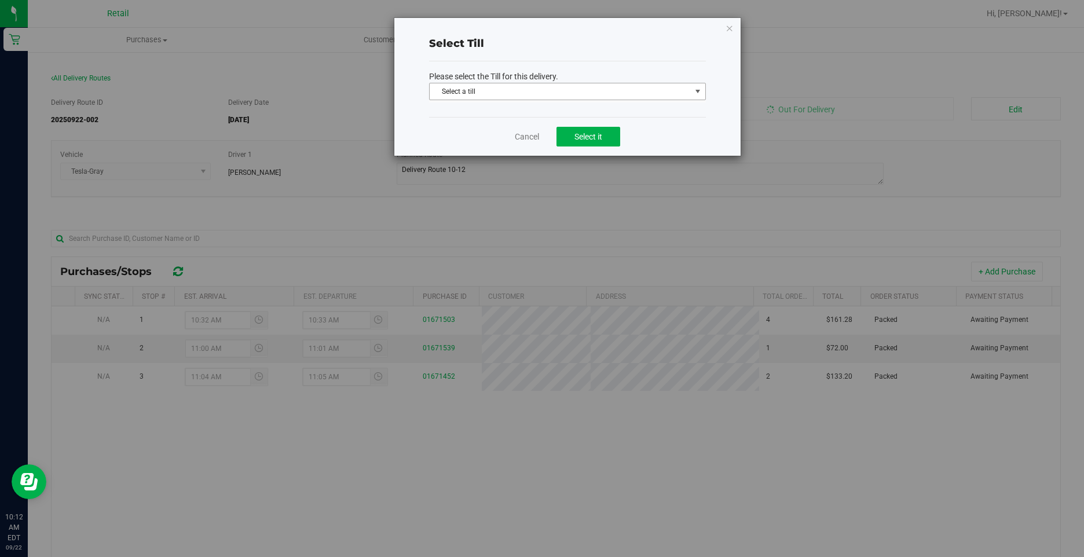
click at [568, 90] on span "Select a till" at bounding box center [560, 91] width 261 height 16
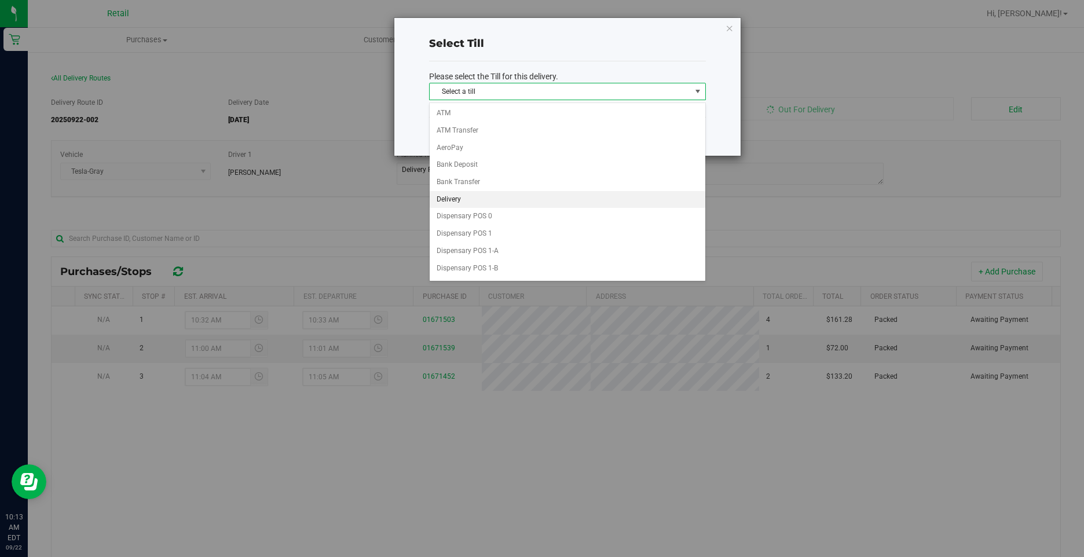
click at [469, 193] on li "Delivery" at bounding box center [568, 199] width 276 height 17
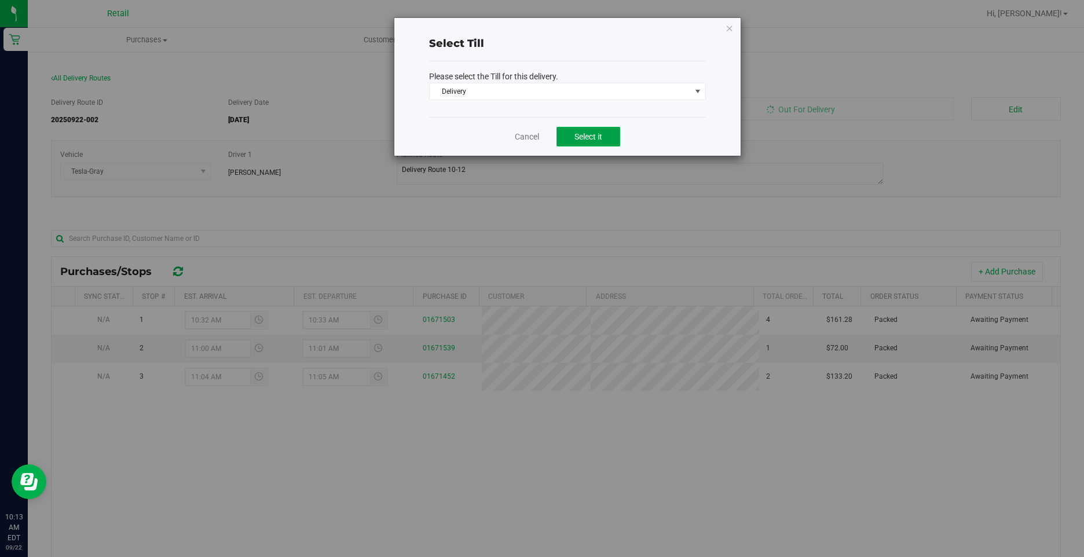
click at [597, 136] on span "Select it" at bounding box center [588, 136] width 28 height 9
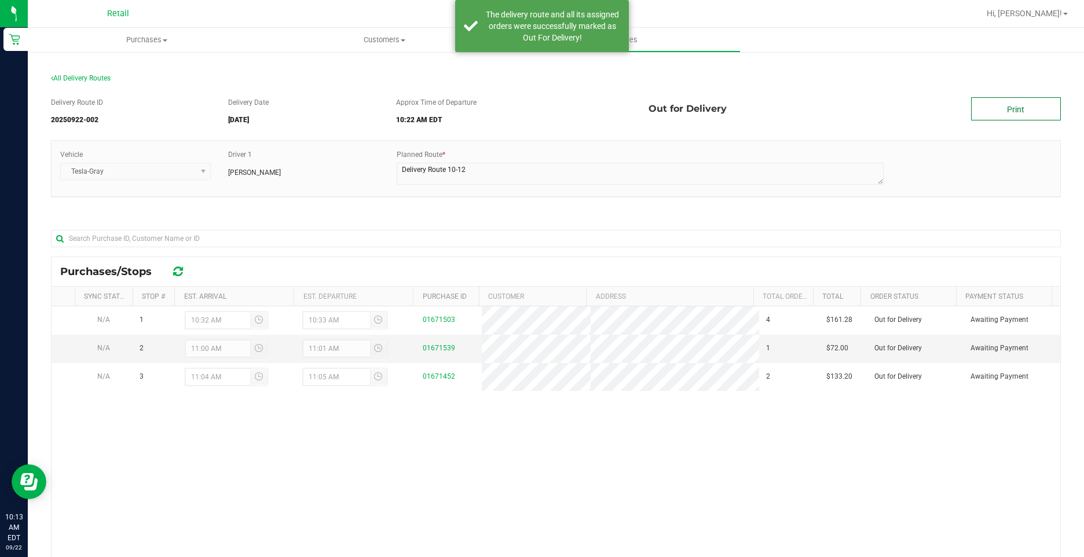
click at [997, 103] on link "Print" at bounding box center [1016, 108] width 90 height 23
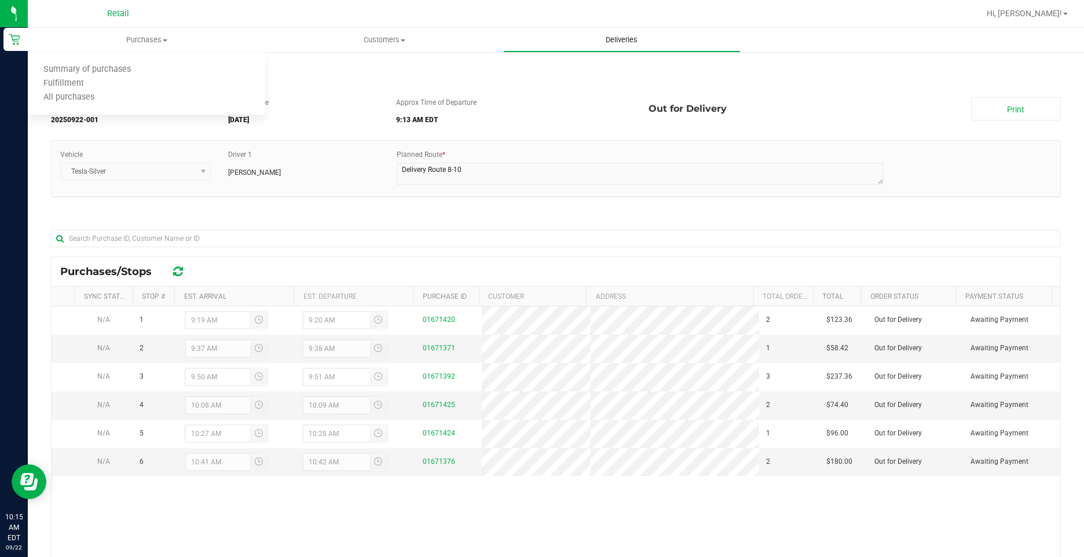
click at [624, 38] on span "Deliveries" at bounding box center [621, 40] width 63 height 10
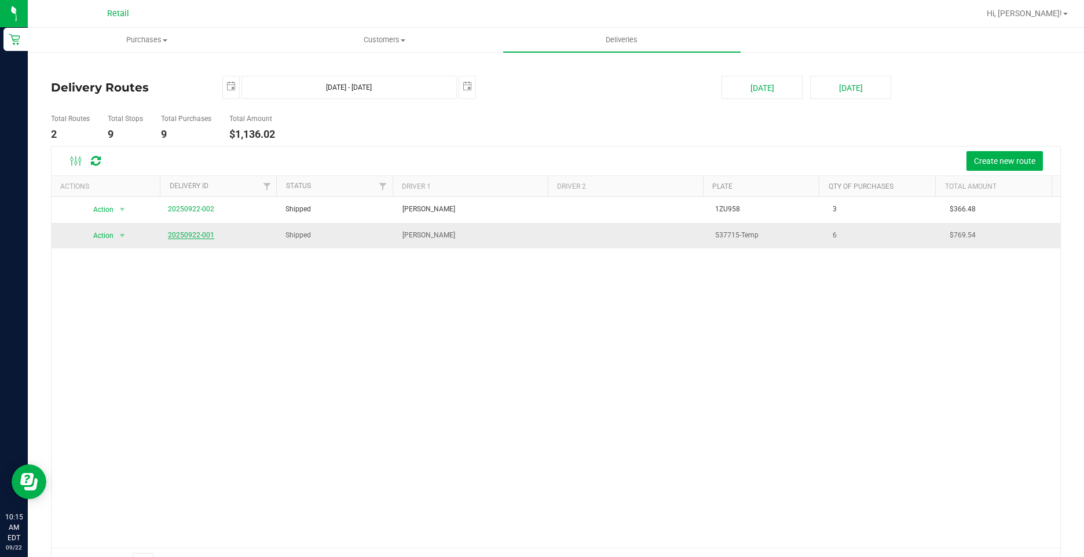
click at [181, 235] on link "20250922-001" at bounding box center [191, 235] width 46 height 8
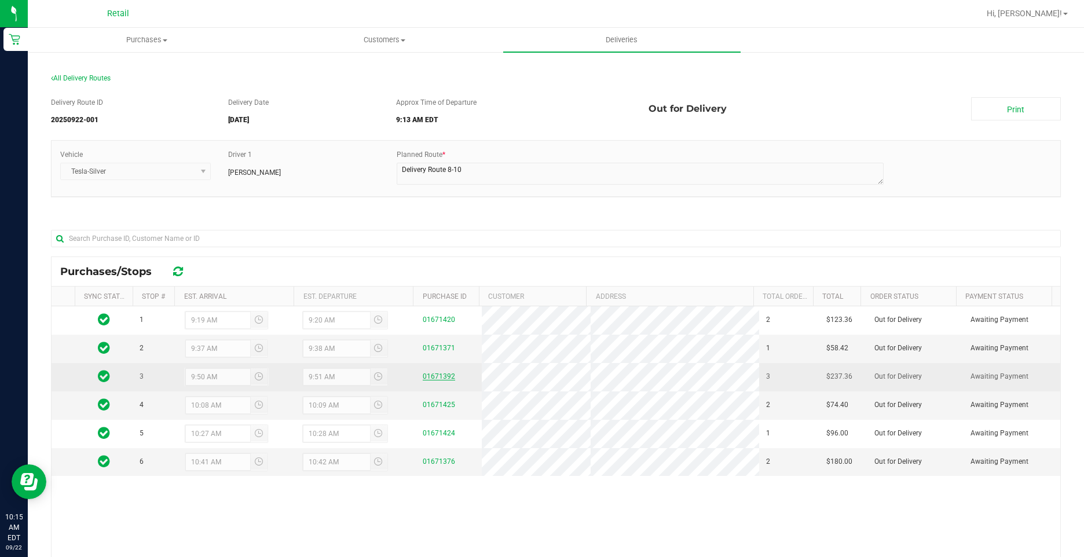
click at [437, 376] on link "01671392" at bounding box center [439, 376] width 32 height 8
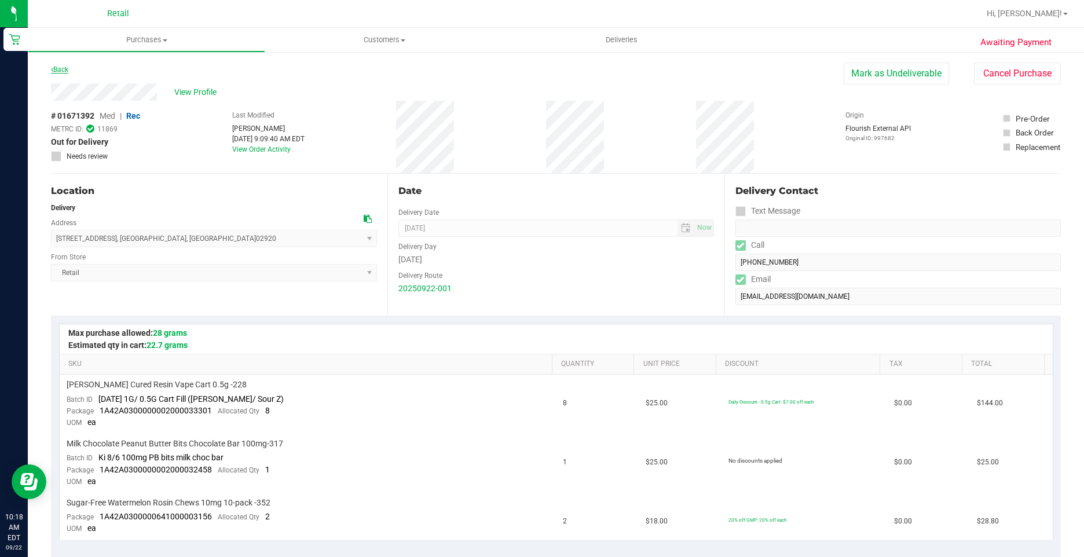
click at [60, 68] on link "Back" at bounding box center [59, 69] width 17 height 8
click at [628, 38] on span "Deliveries" at bounding box center [621, 40] width 63 height 10
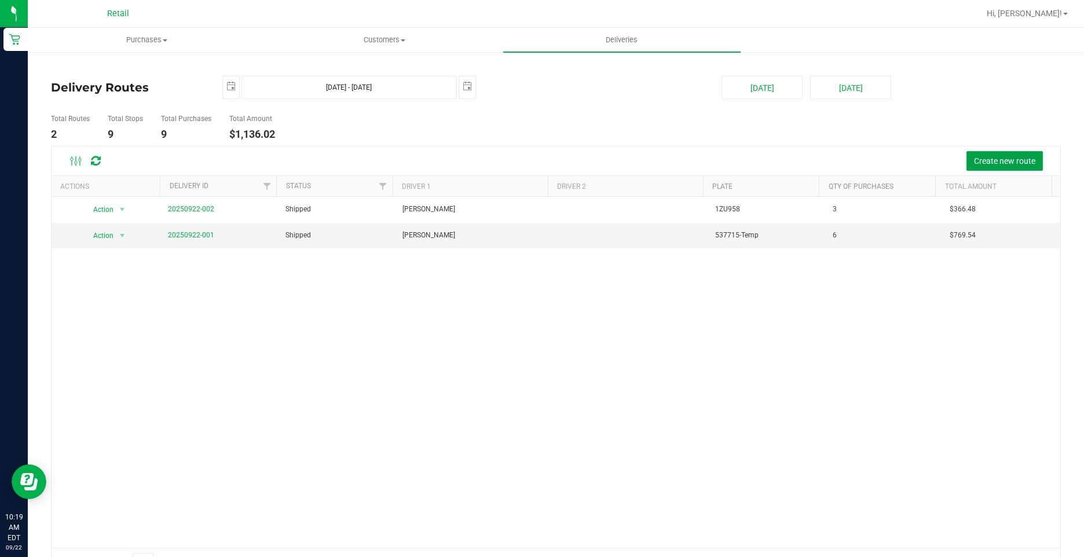
click at [1007, 164] on span "Create new route" at bounding box center [1004, 160] width 61 height 9
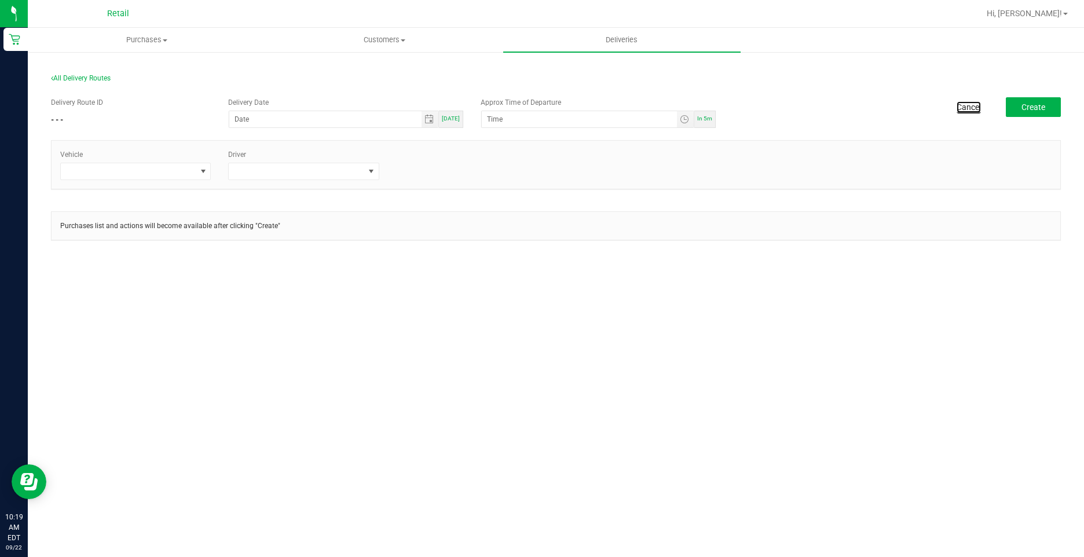
click at [961, 104] on link "Cancel" at bounding box center [968, 107] width 24 height 12
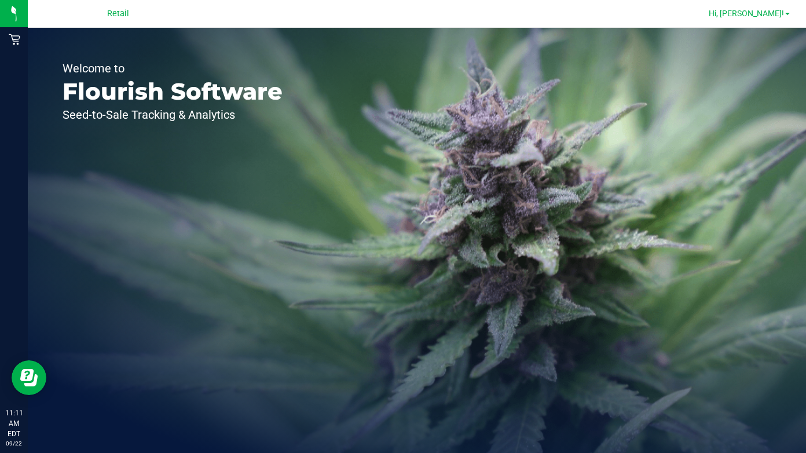
click at [780, 13] on span "Hi, [PERSON_NAME]!" at bounding box center [746, 13] width 75 height 9
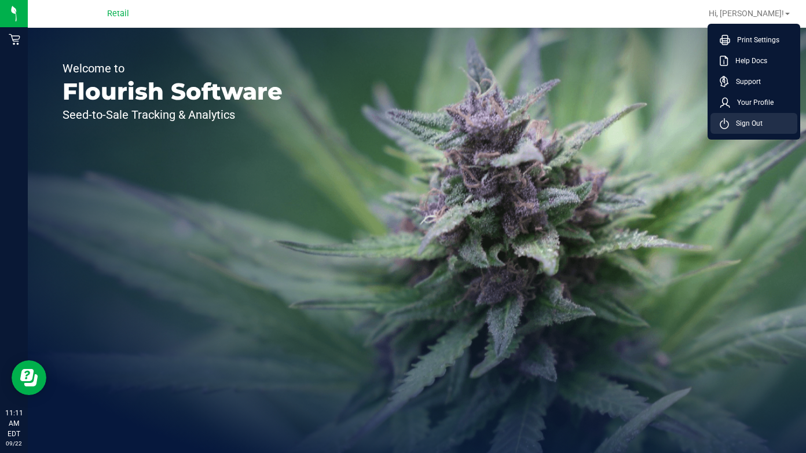
click at [749, 121] on span "Sign Out" at bounding box center [746, 124] width 34 height 12
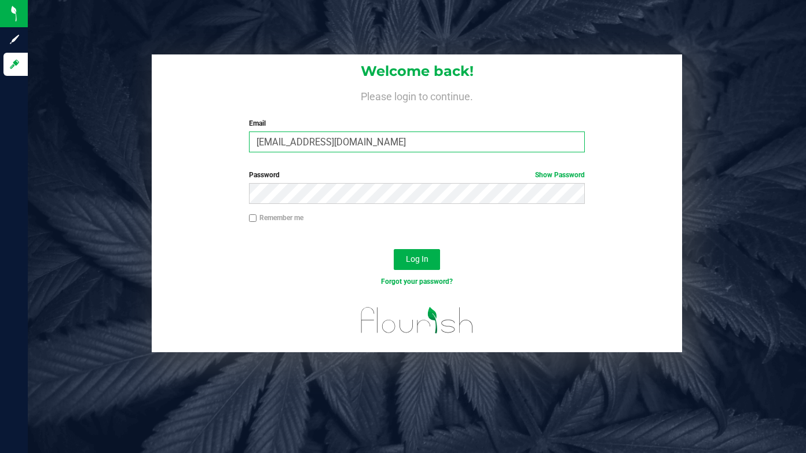
drag, startPoint x: 404, startPoint y: 142, endPoint x: -12, endPoint y: 142, distance: 415.7
click at [0, 142] on html "Sign up Log in Welcome back! Please login to continue. Email [EMAIL_ADDRESS][DO…" at bounding box center [403, 226] width 806 height 453
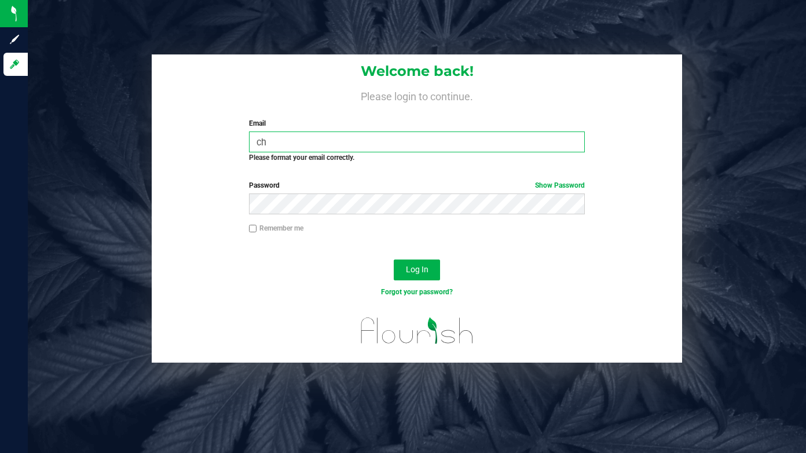
type input "[EMAIL_ADDRESS][DOMAIN_NAME]"
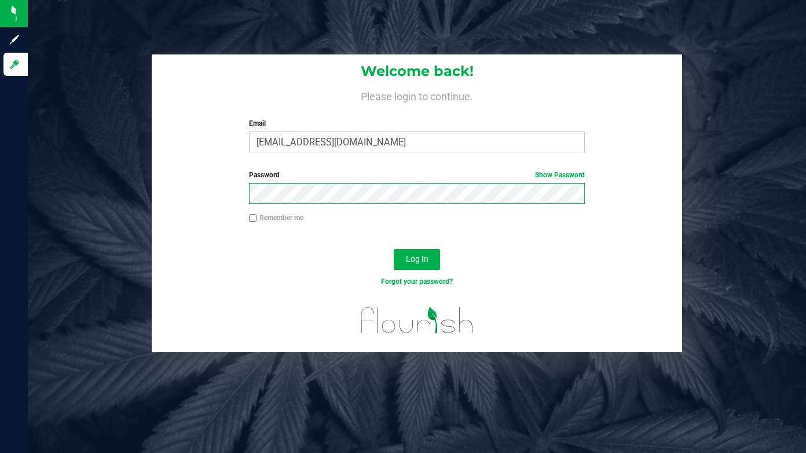
click at [0, 188] on html "Sign up Log in Welcome back! Please login to continue. Email [PERSON_NAME][EMAI…" at bounding box center [403, 226] width 806 height 453
click at [175, 217] on div "Remember me" at bounding box center [417, 223] width 530 height 22
click at [415, 256] on span "Log In" at bounding box center [417, 258] width 23 height 9
